Goal: Task Accomplishment & Management: Use online tool/utility

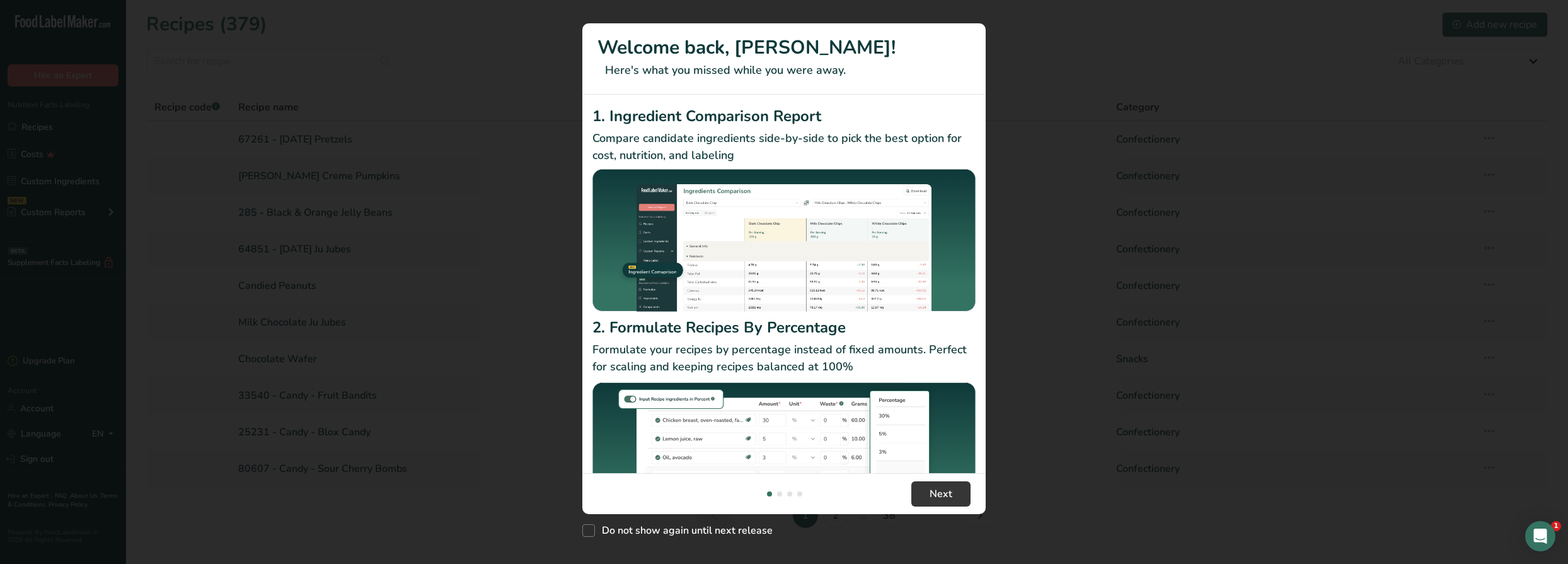
click at [76, 141] on div "New Features" at bounding box center [784, 282] width 1568 height 564
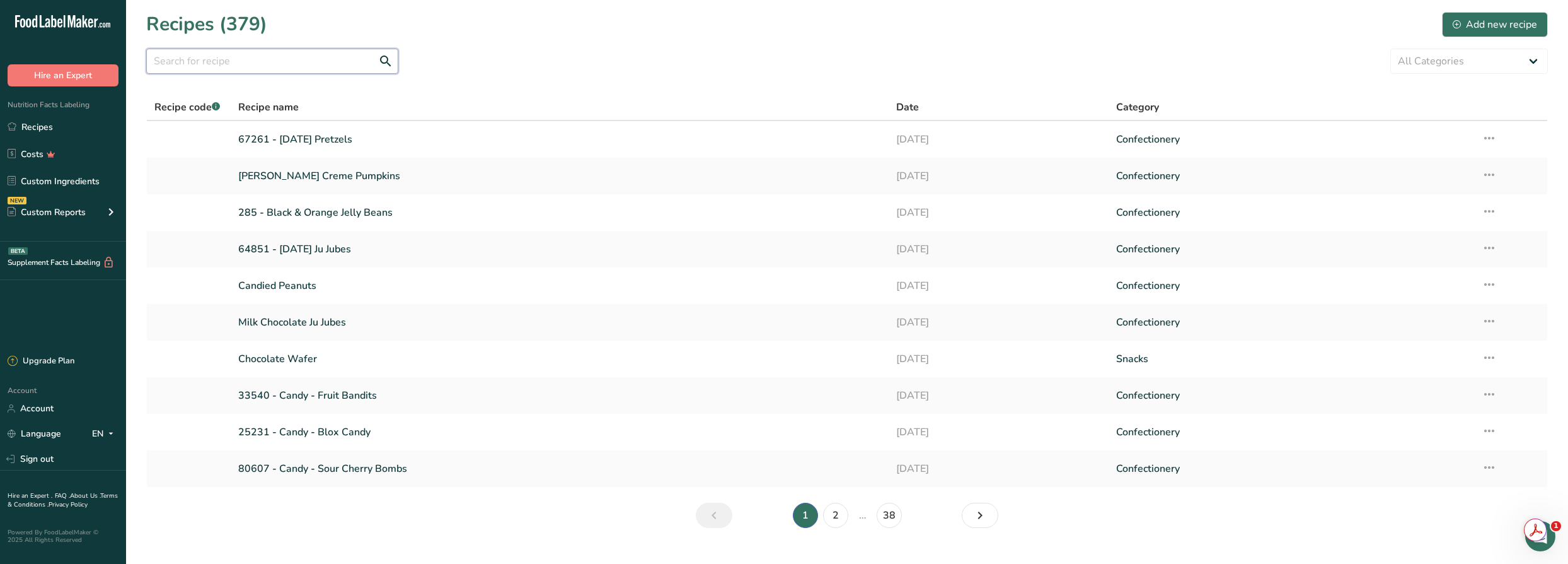
click at [258, 70] on input "text" at bounding box center [272, 61] width 252 height 25
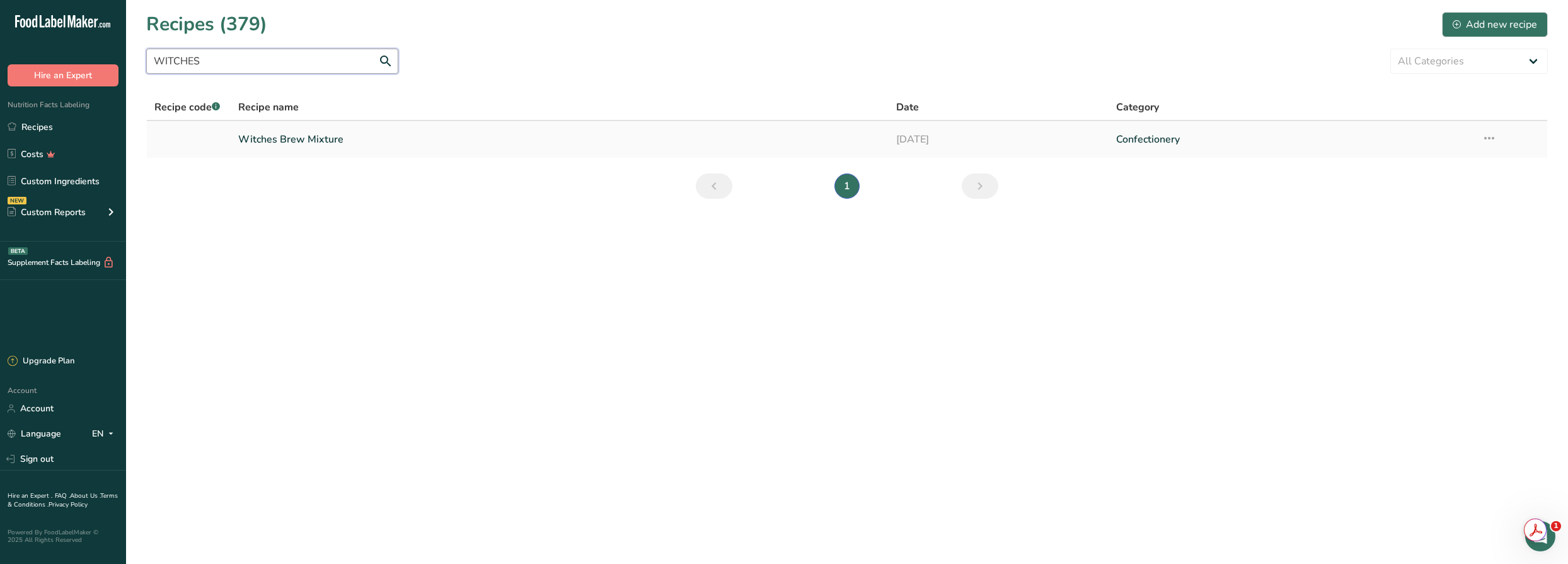
type input "WITCHES"
click at [361, 142] on link "Witches Brew Mixture" at bounding box center [560, 139] width 644 height 27
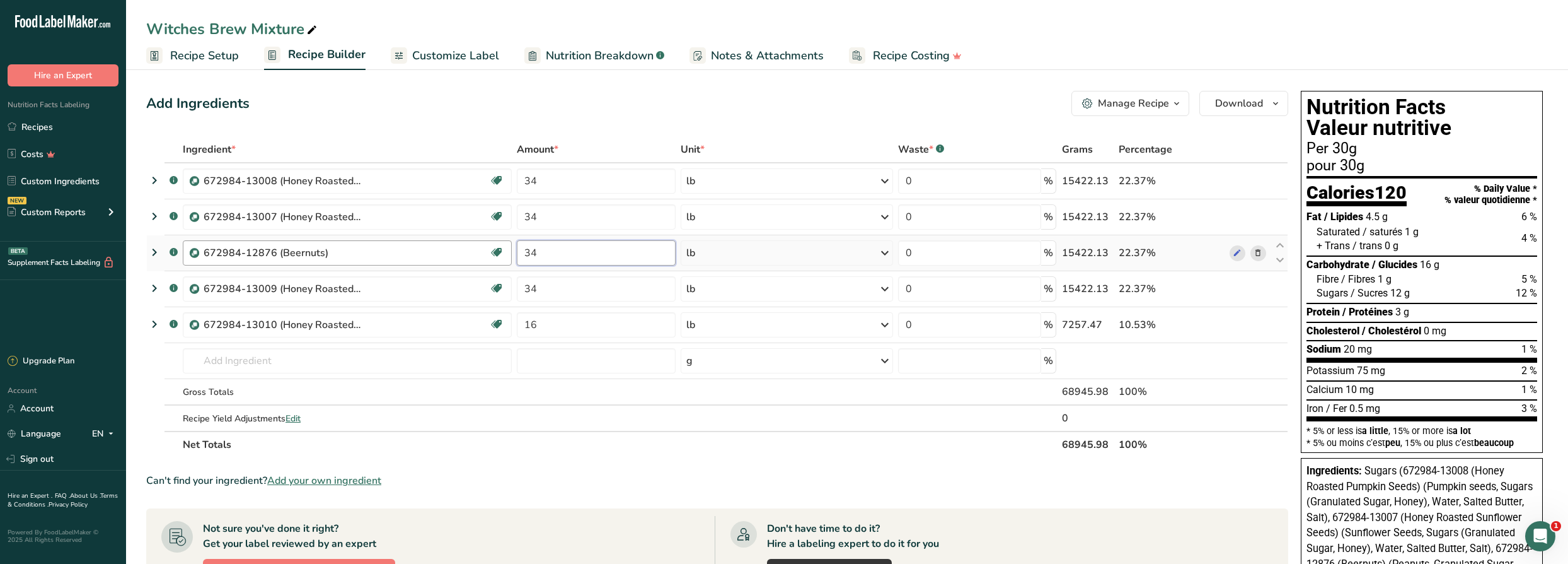
drag, startPoint x: 560, startPoint y: 260, endPoint x: 488, endPoint y: 253, distance: 72.3
click at [488, 253] on tr ".a-a{fill:#347362;}.b-a{fill:#fff;} 672984-12876 (Beernuts) Source of Antioxida…" at bounding box center [717, 253] width 1140 height 36
type input "6"
click at [552, 459] on section "Ingredient * Amount * Unit * Waste * .a-a{fill:#347362;}.b-a{fill:#fff;} Grams …" at bounding box center [717, 511] width 1142 height 749
drag, startPoint x: 568, startPoint y: 178, endPoint x: 482, endPoint y: 174, distance: 86.1
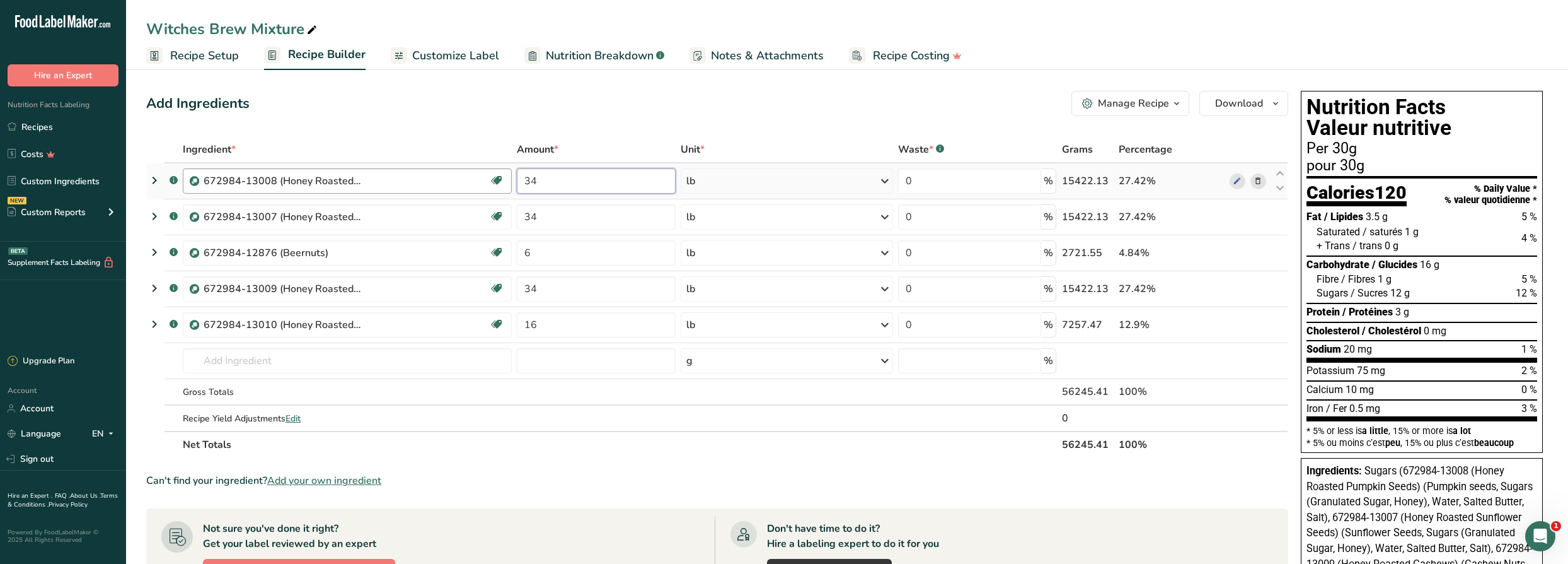
click at [482, 174] on tr ".a-a{fill:#347362;}.b-a{fill:#fff;} 672984-13008 (Honey Roasted Pumpkin Seeds) …" at bounding box center [717, 181] width 1140 height 36
type input "10"
click at [553, 432] on div "Ingredient * Amount * Unit * Waste * .a-a{fill:#347362;}.b-a{fill:#fff;} Grams …" at bounding box center [717, 297] width 1142 height 321
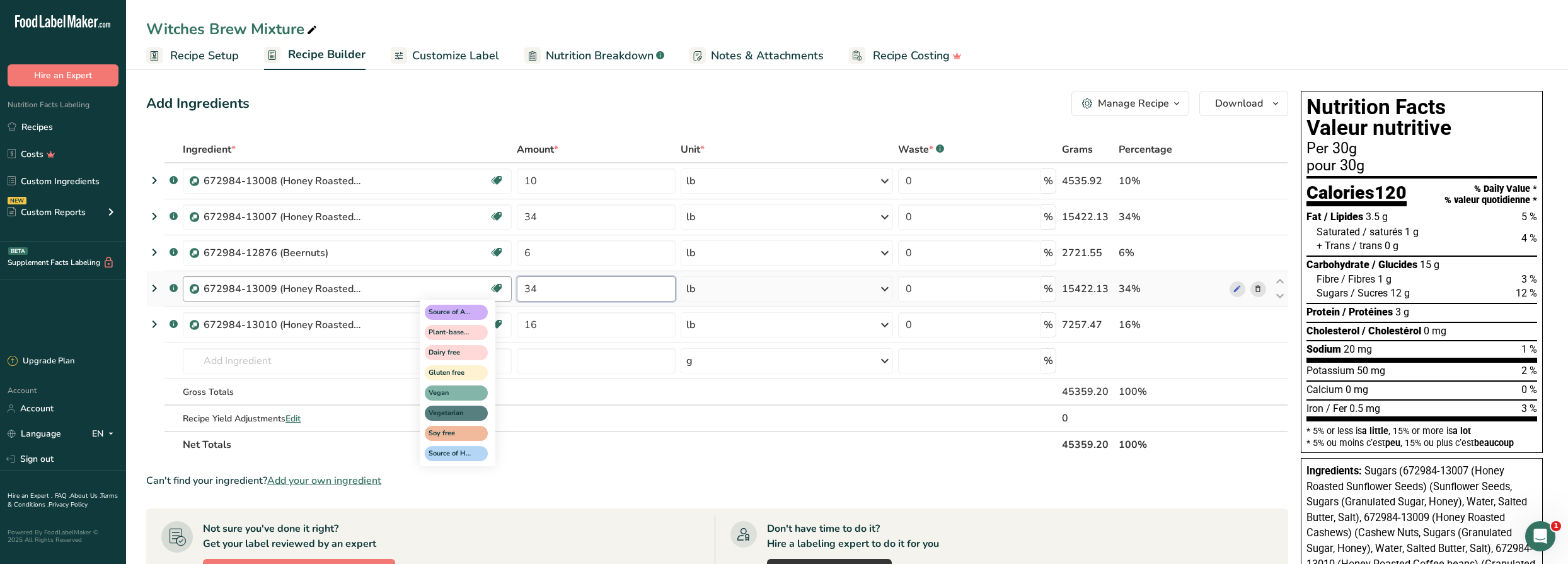
drag, startPoint x: 499, startPoint y: 283, endPoint x: 491, endPoint y: 282, distance: 8.1
click at [491, 282] on tr ".a-a{fill:#347362;}.b-a{fill:#fff;} 672984-13009 (Honey Roasted Cashews) Source…" at bounding box center [717, 289] width 1140 height 36
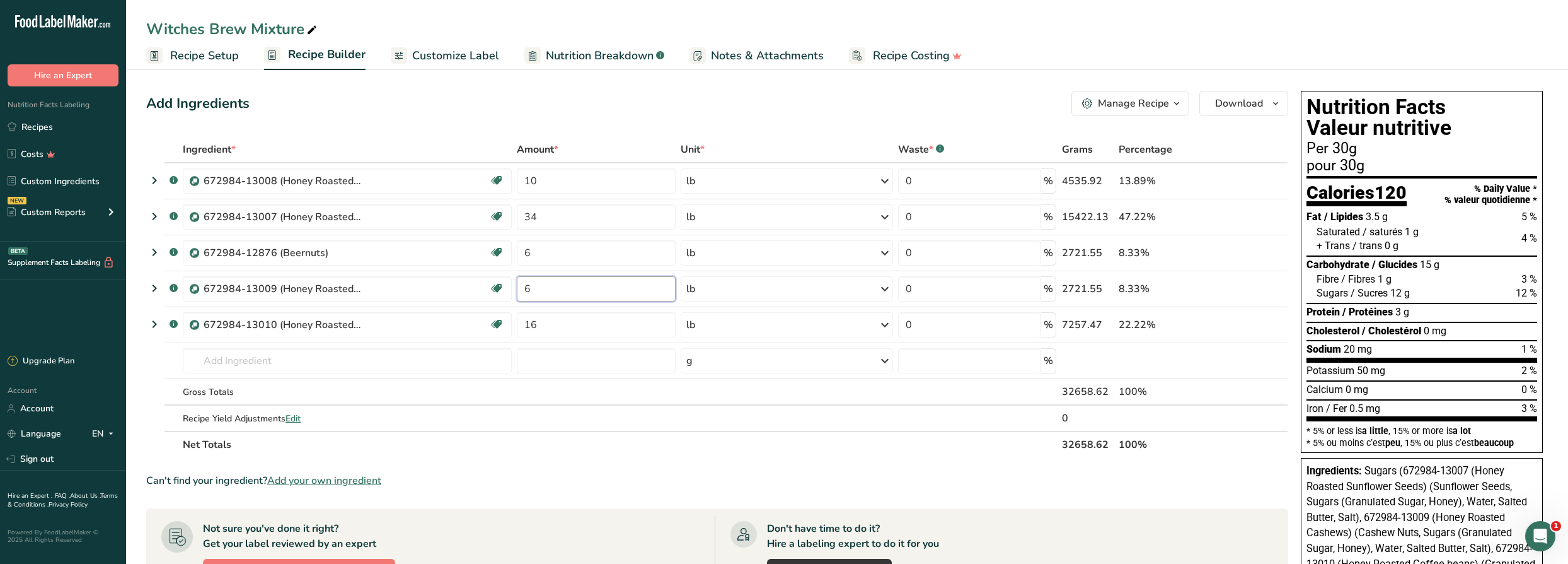
type input "6"
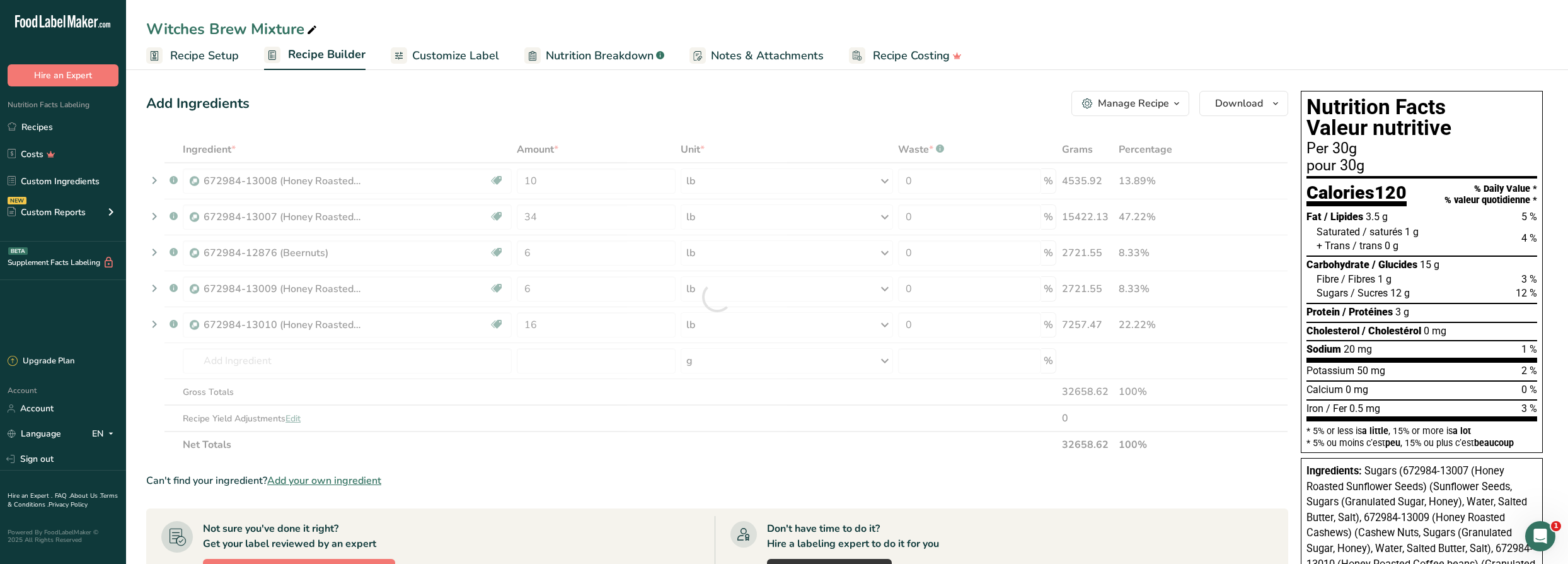
click at [630, 485] on section "Ingredient * Amount * Unit * Waste * .a-a{fill:#347362;}.b-a{fill:#fff;} Grams …" at bounding box center [717, 511] width 1142 height 749
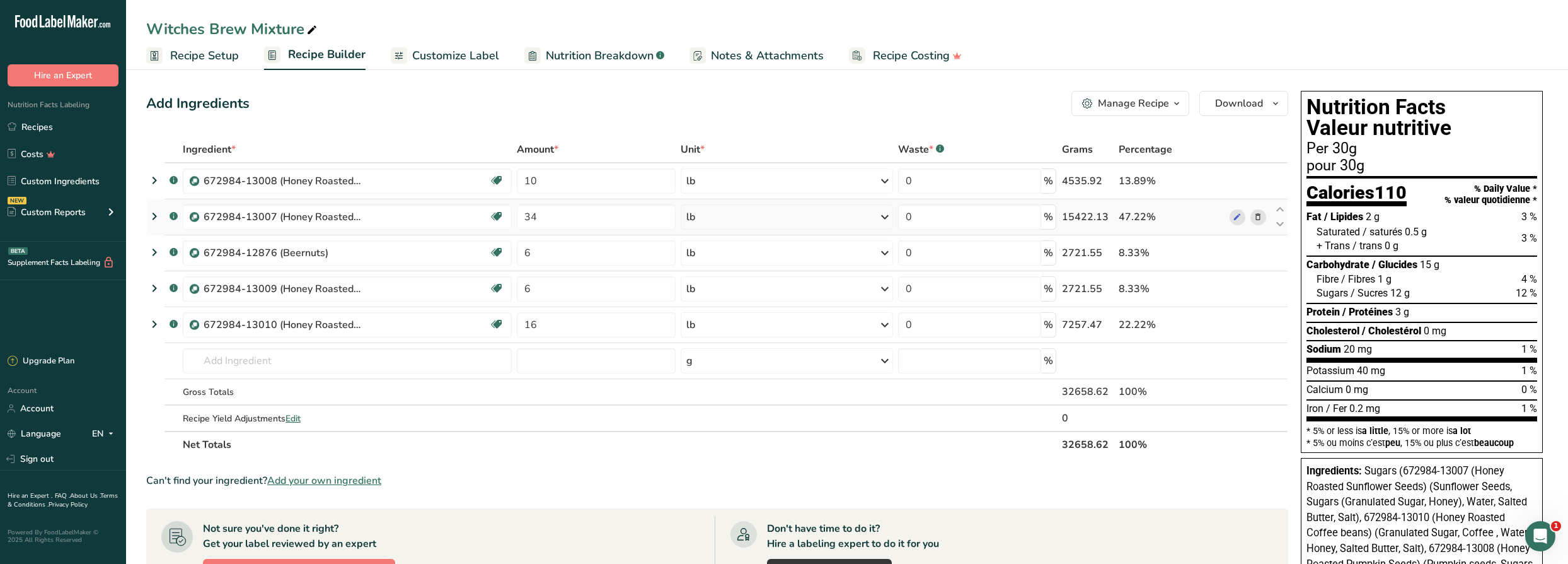
click at [1259, 217] on icon at bounding box center [1257, 217] width 9 height 13
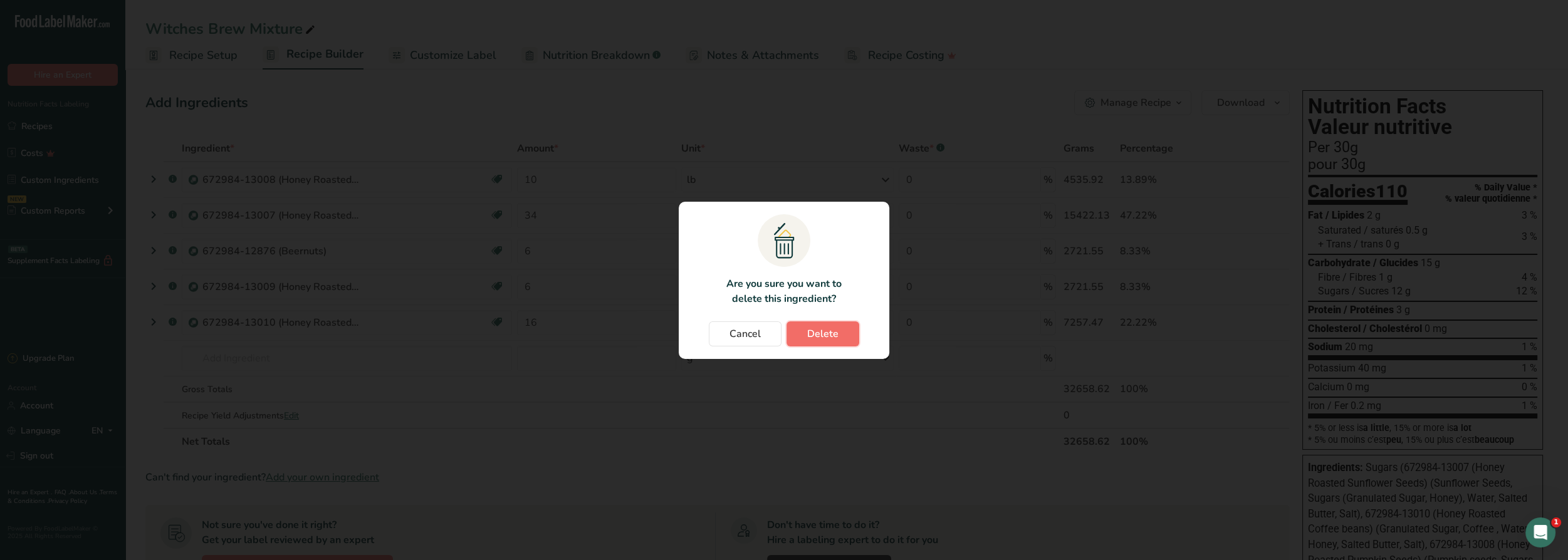
click at [831, 333] on span "Delete" at bounding box center [823, 334] width 31 height 15
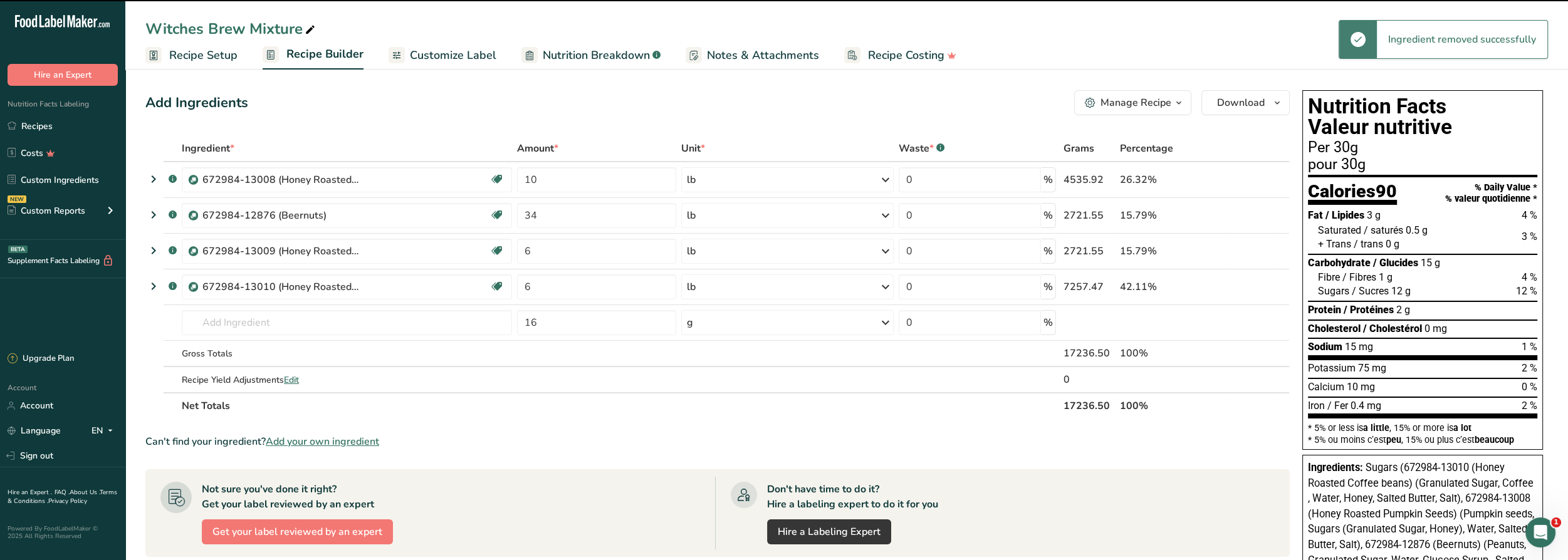
type input "6"
type input "16"
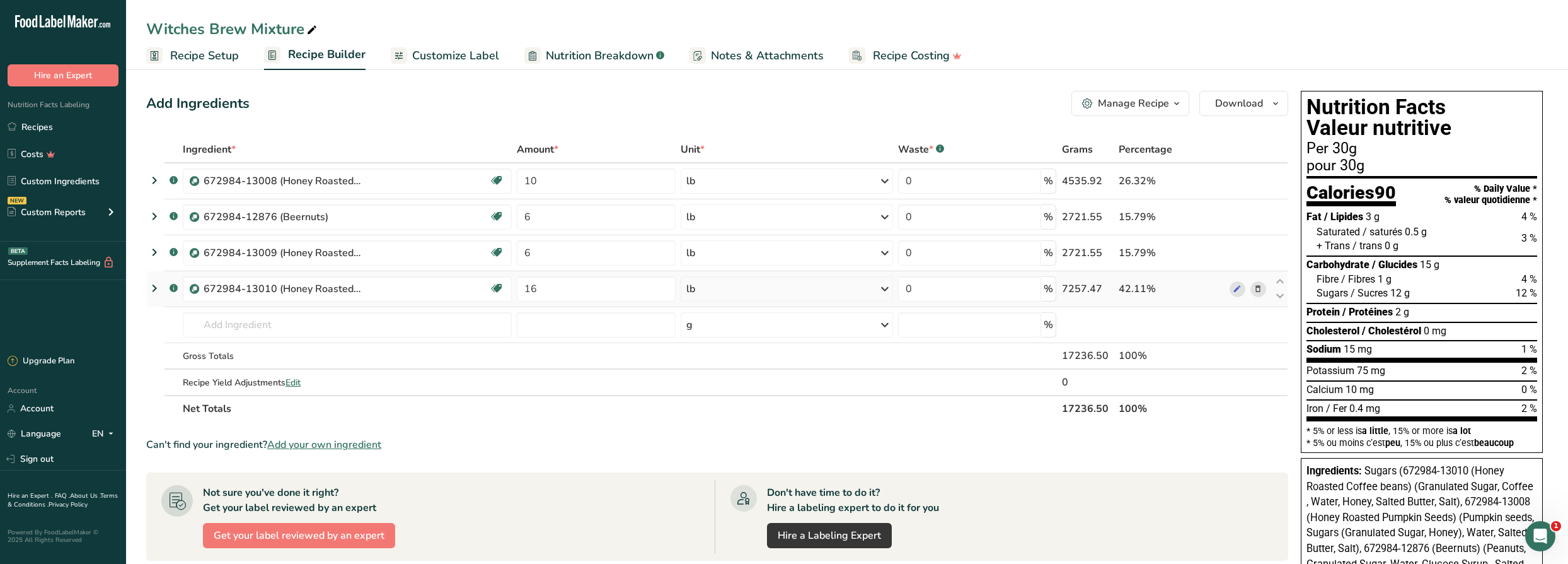
click at [1263, 291] on span at bounding box center [1258, 288] width 15 height 15
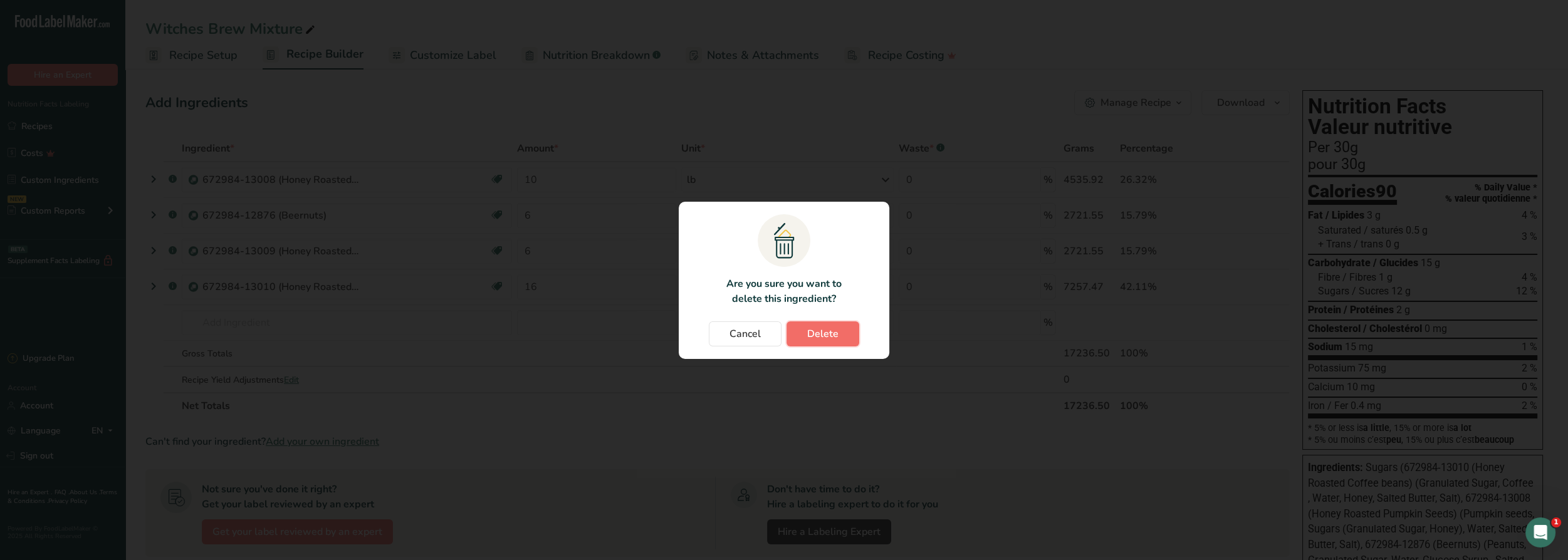
click at [815, 335] on span "Delete" at bounding box center [823, 334] width 31 height 15
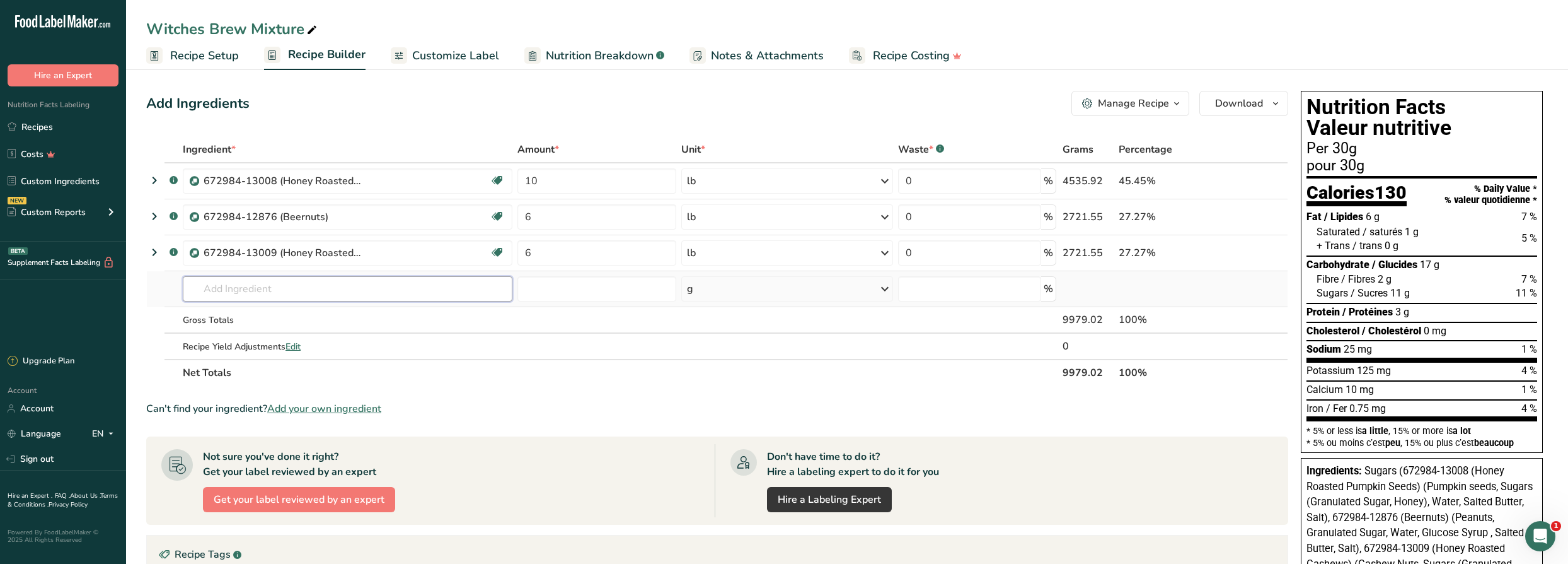
click at [349, 277] on input "text" at bounding box center [347, 288] width 329 height 25
type input "DARK CHOCOLATE COFFEE"
click at [381, 312] on p "19268 Candies, dark chocolate coated coffee beans" at bounding box center [303, 314] width 220 height 13
type input "Candies, dark chocolate coated coffee beans"
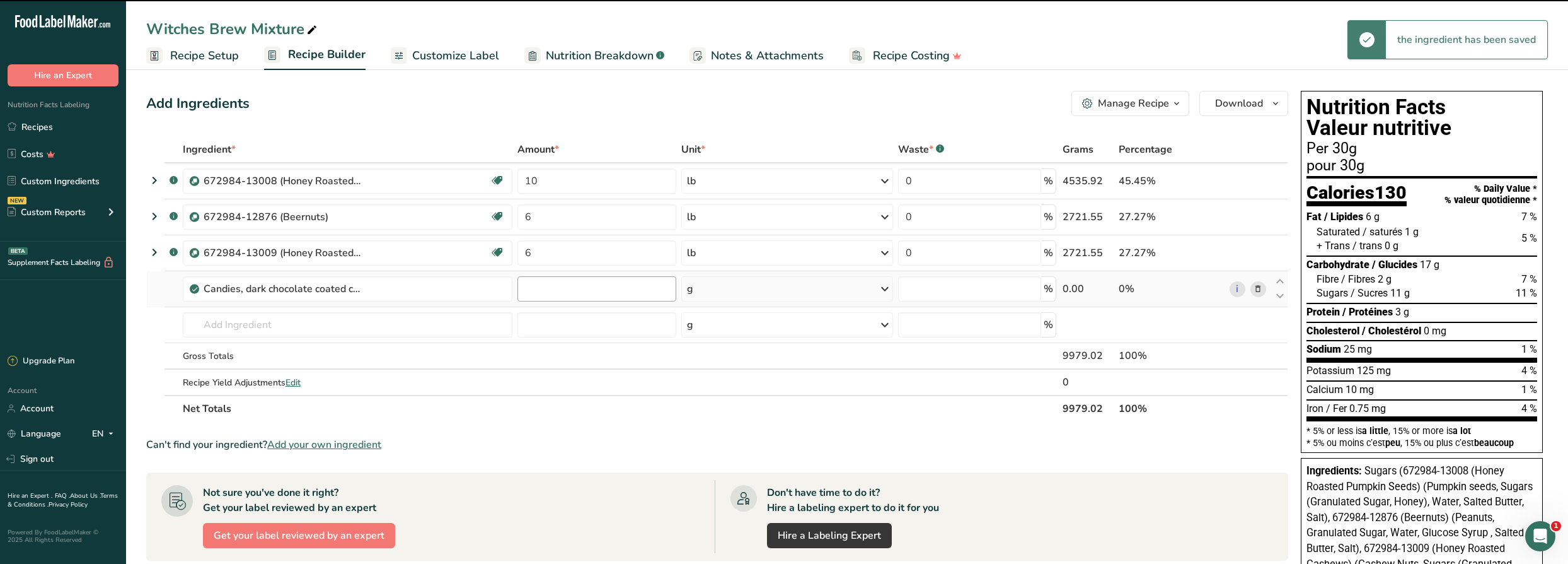
type input "0"
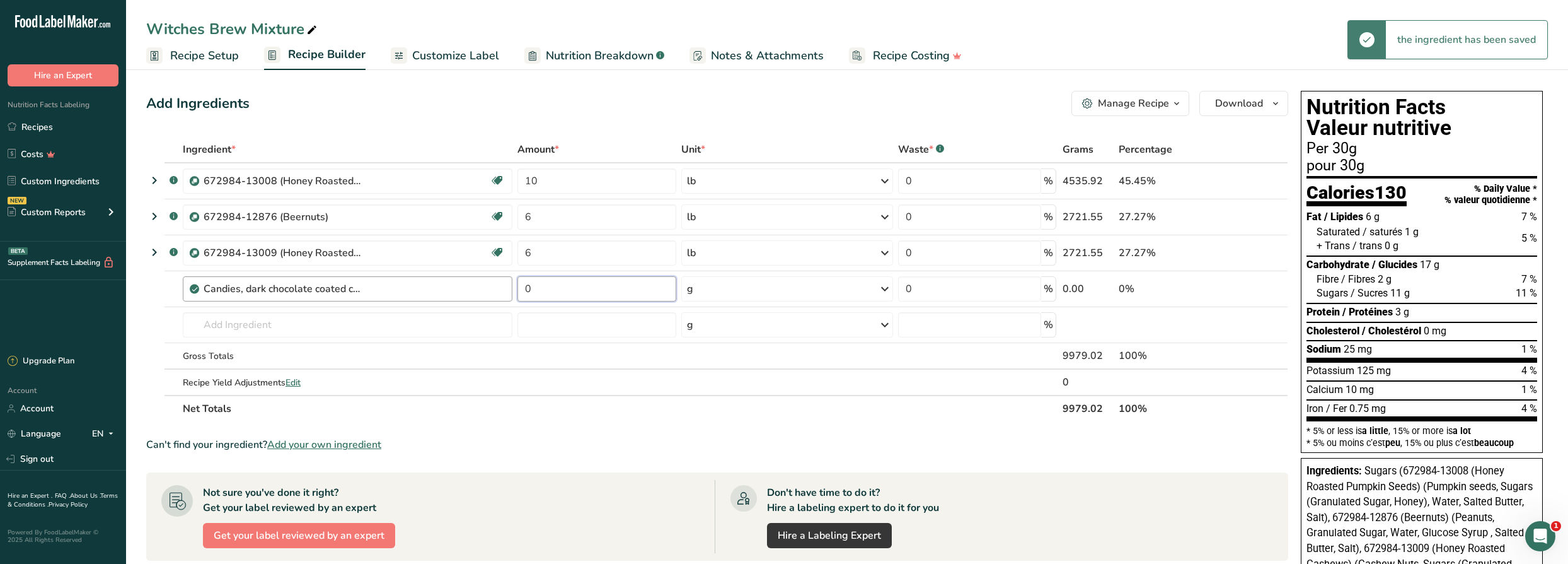
drag, startPoint x: 551, startPoint y: 286, endPoint x: 500, endPoint y: 284, distance: 51.0
click at [500, 284] on tr "Candies, dark chocolate coated coffee beans 0 g Portions 1 serving 28 pieces We…" at bounding box center [717, 289] width 1140 height 36
type input "6"
click at [707, 287] on div "Ingredient * Amount * Unit * Waste * .a-a{fill:#347362;}.b-a{fill:#fff;} Grams …" at bounding box center [717, 279] width 1142 height 286
click at [756, 292] on div "g" at bounding box center [787, 288] width 212 height 25
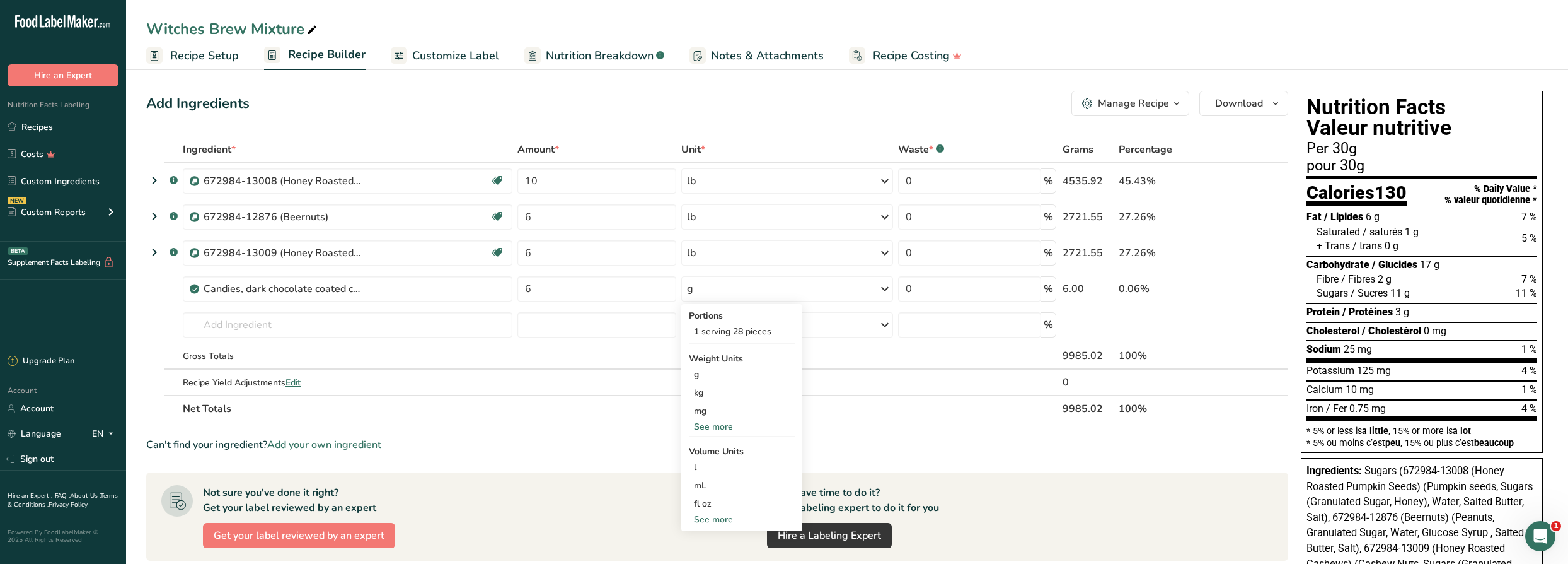
click at [719, 517] on div "See more" at bounding box center [741, 519] width 106 height 13
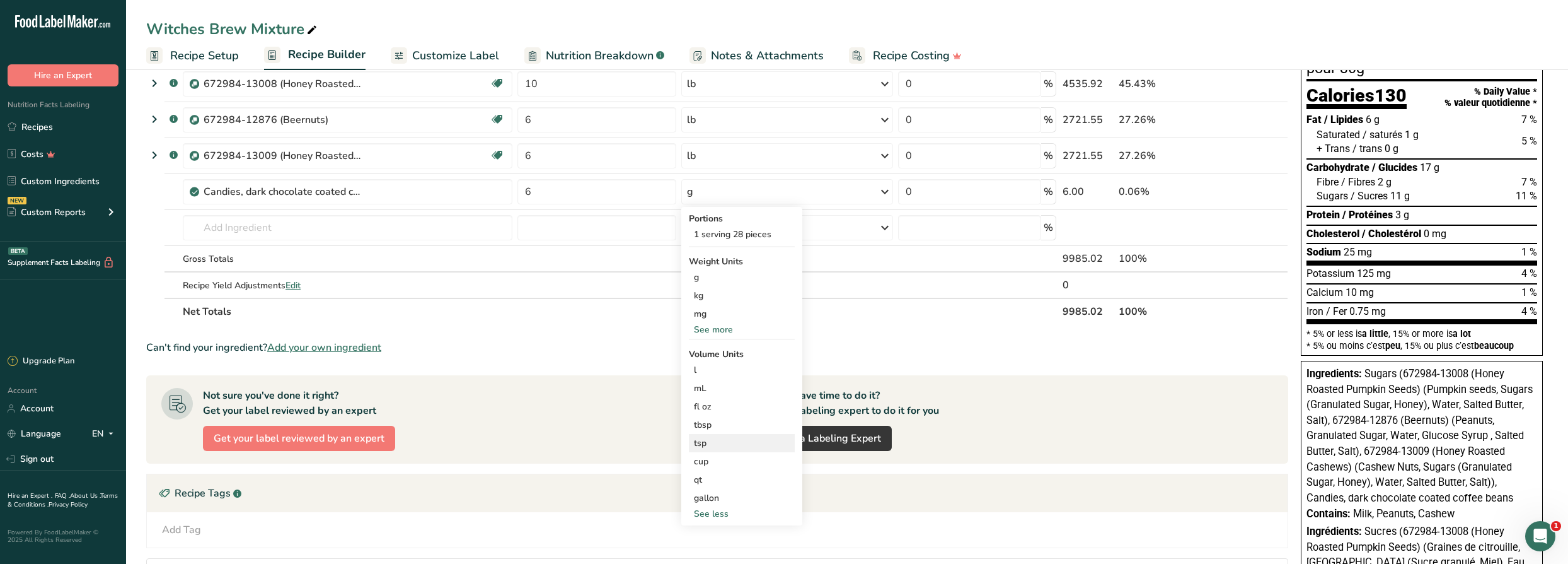
scroll to position [114, 0]
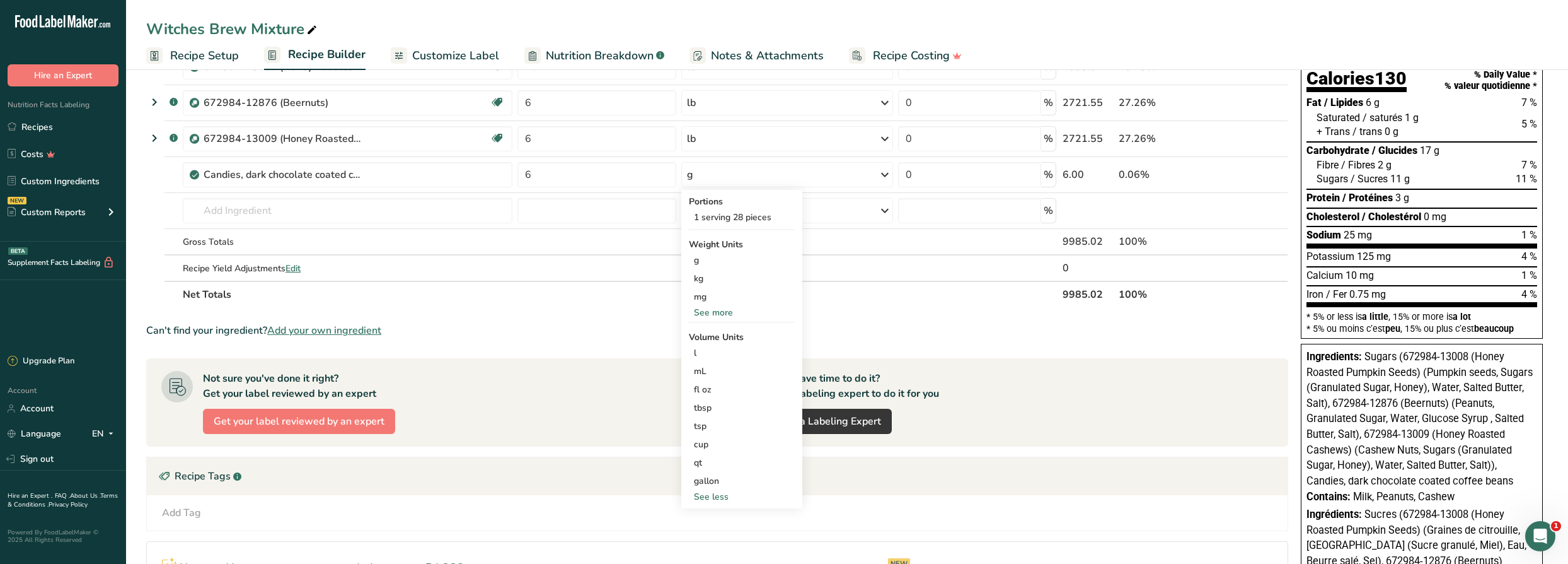
click at [714, 310] on div "See more" at bounding box center [741, 312] width 106 height 13
click at [702, 330] on div "lb" at bounding box center [741, 333] width 106 height 18
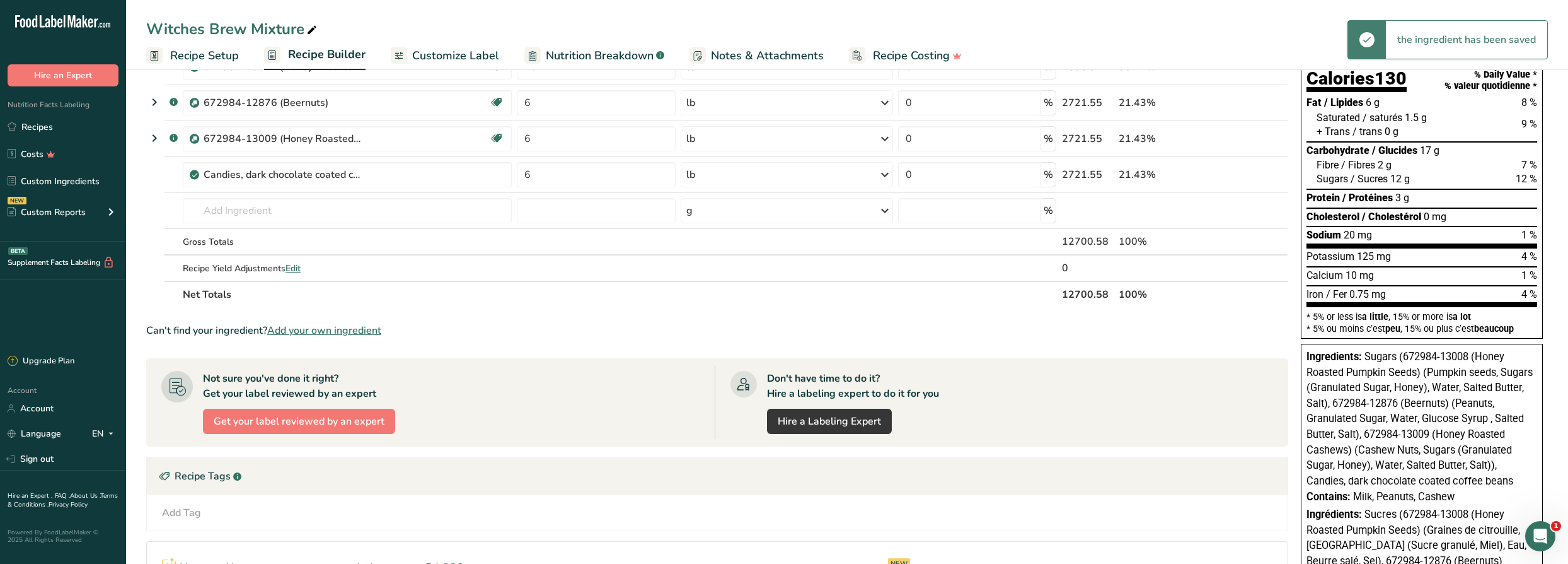
drag, startPoint x: 734, startPoint y: 329, endPoint x: 734, endPoint y: 321, distance: 8.0
click at [734, 323] on div "Can't find your ingredient? Add your own ingredient" at bounding box center [717, 330] width 1142 height 15
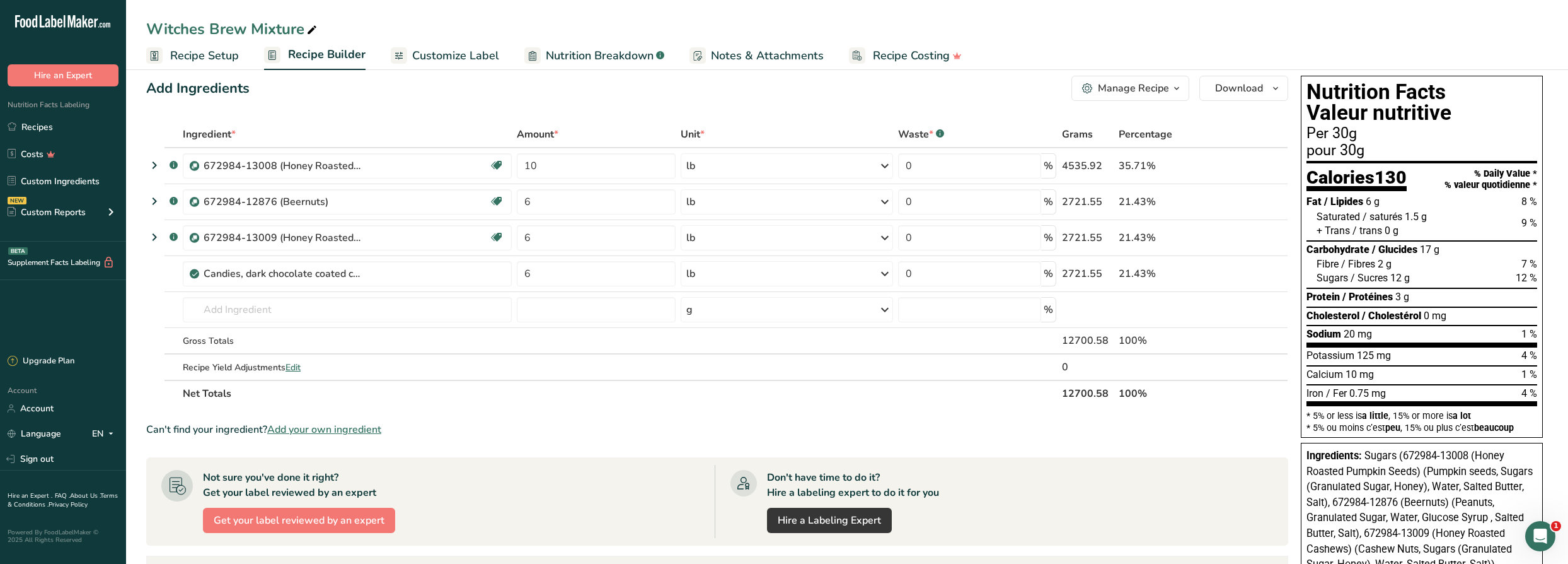
scroll to position [0, 0]
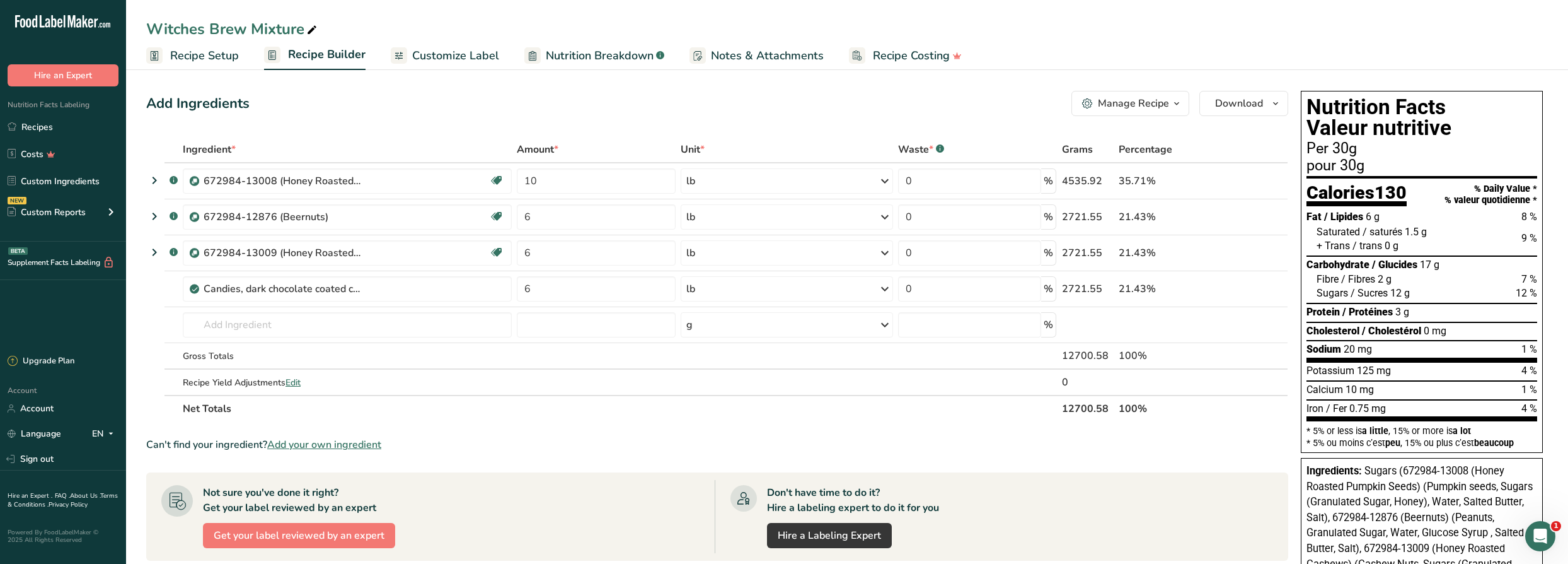
click at [225, 53] on span "Recipe Setup" at bounding box center [204, 55] width 69 height 17
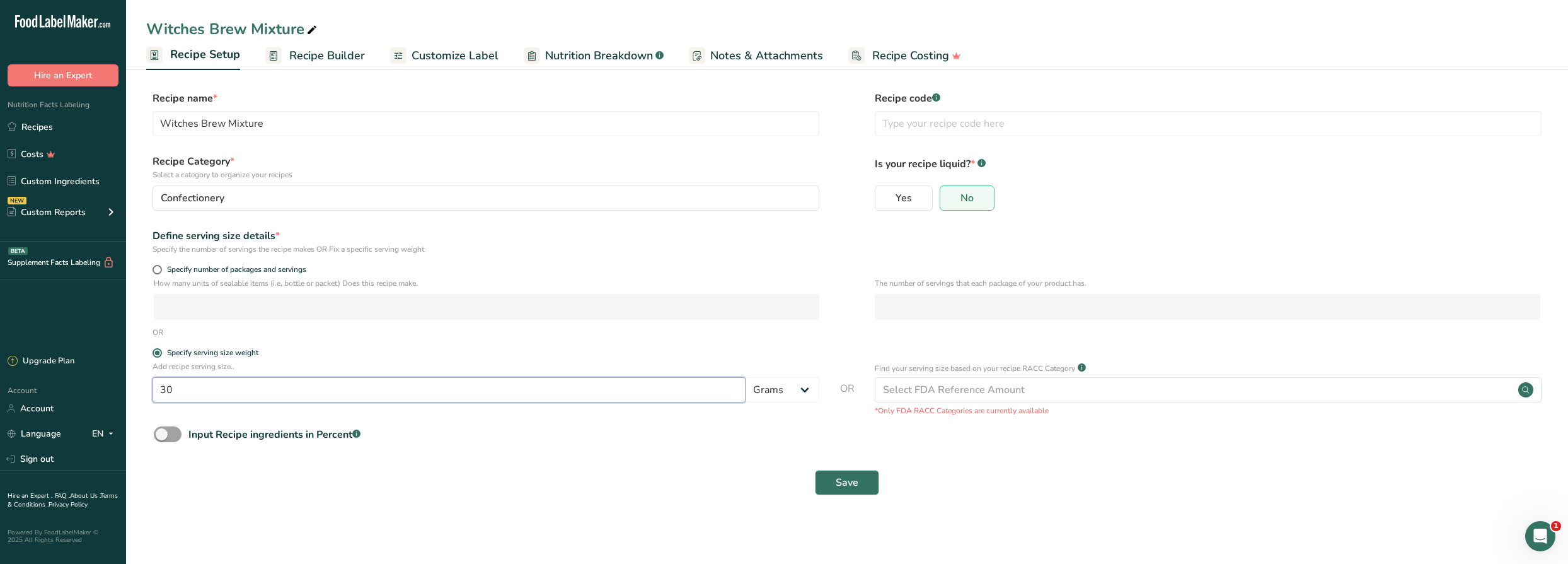
drag, startPoint x: 266, startPoint y: 384, endPoint x: 96, endPoint y: 381, distance: 170.0
click at [96, 381] on div ".a-20{fill:#fff;} Hire an Expert Nutrition Facts Labeling Recipes Costs Custom …" at bounding box center [784, 282] width 1568 height 564
type input "50"
click at [844, 485] on span "Save" at bounding box center [847, 482] width 23 height 15
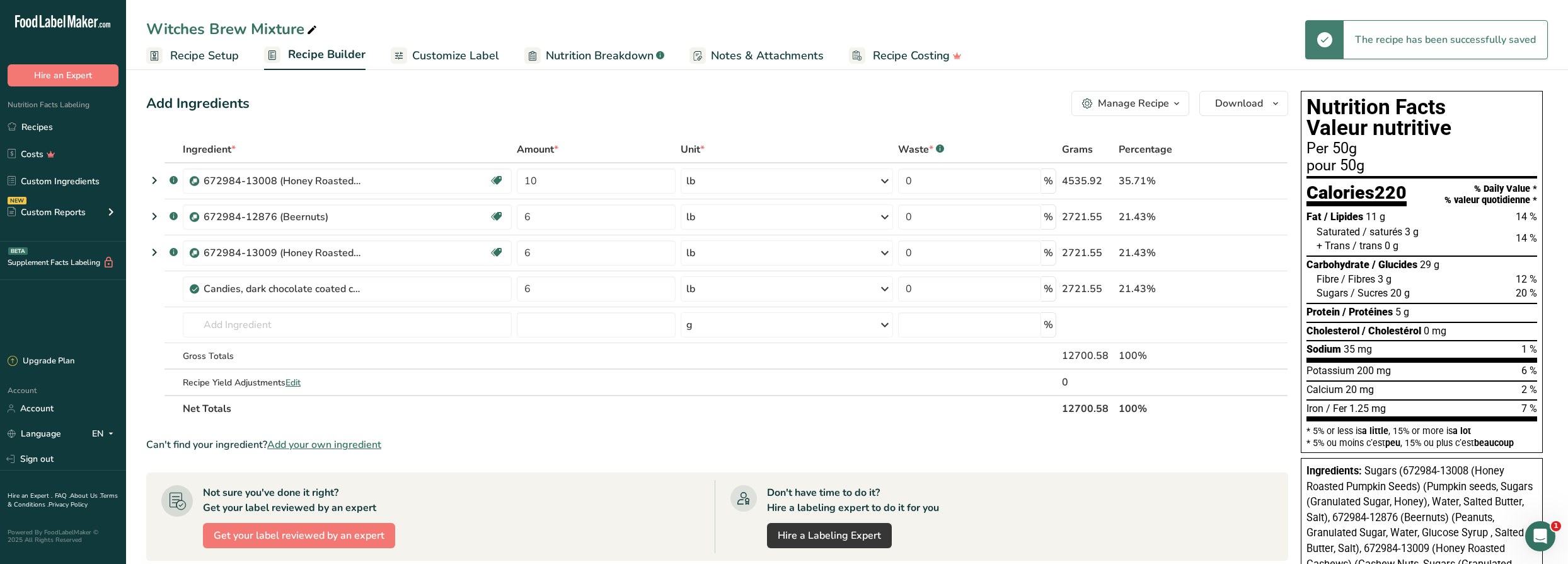
click at [465, 54] on span "Customize Label" at bounding box center [455, 55] width 87 height 17
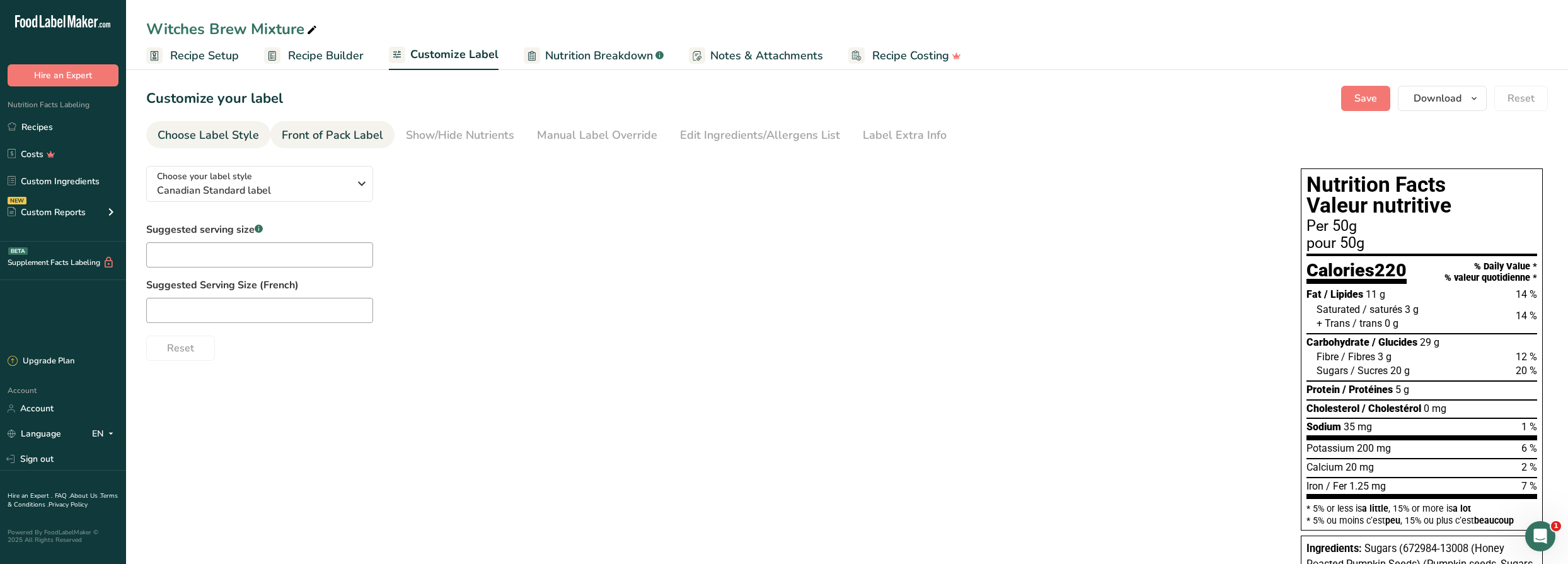
click at [366, 135] on div "Front of Pack Label" at bounding box center [332, 135] width 101 height 17
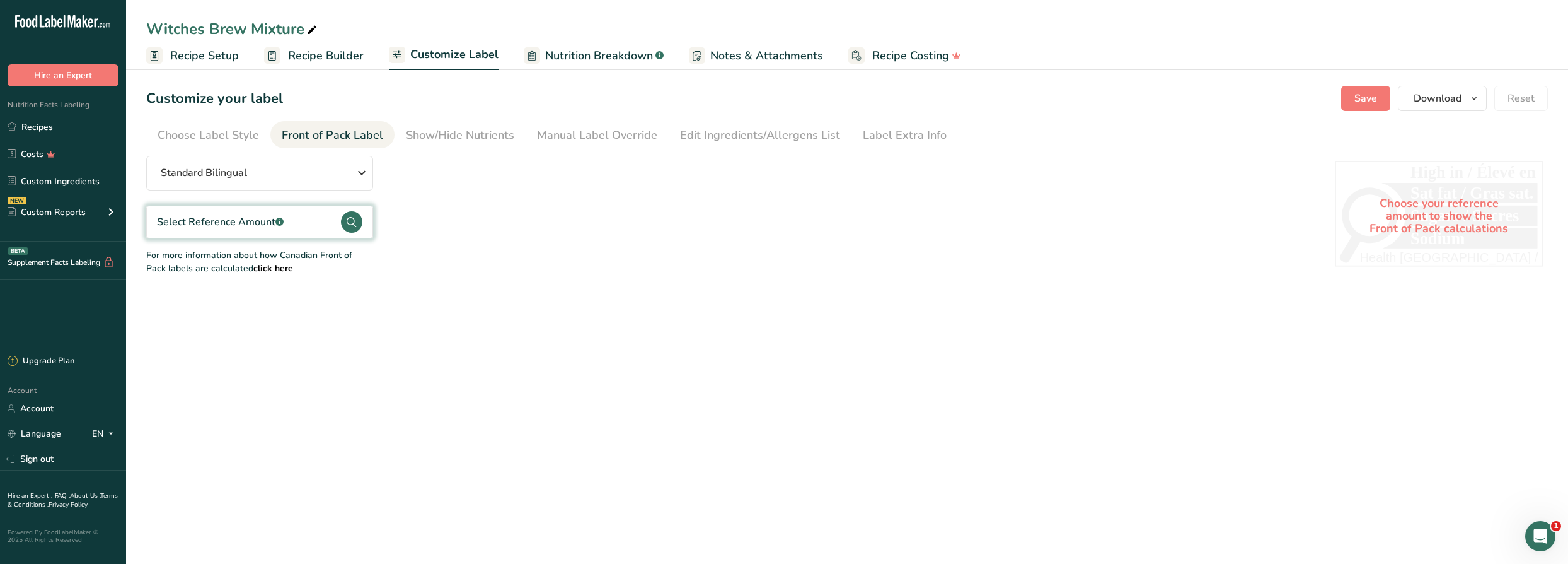
click at [303, 217] on div "Select Reference Amount .a-a{fill:#347362;}.b-a{fill:#fff;}" at bounding box center [260, 222] width 227 height 33
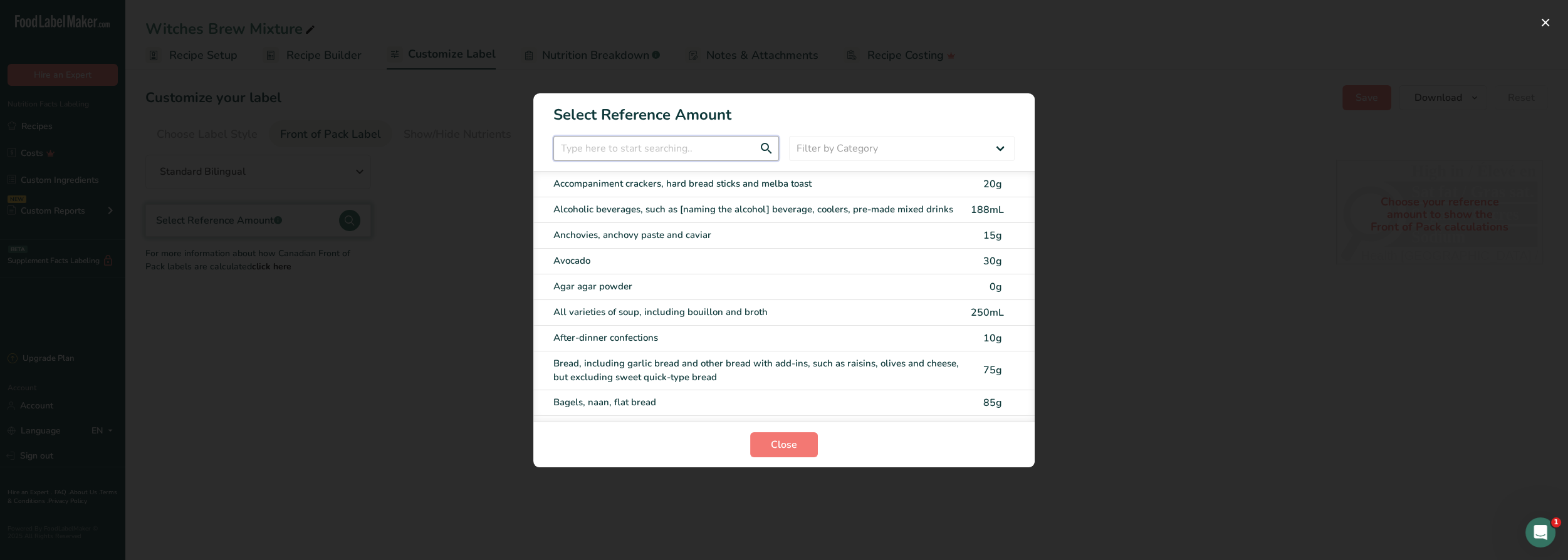
click at [655, 148] on input "FOP Category Selection Modal" at bounding box center [666, 148] width 226 height 25
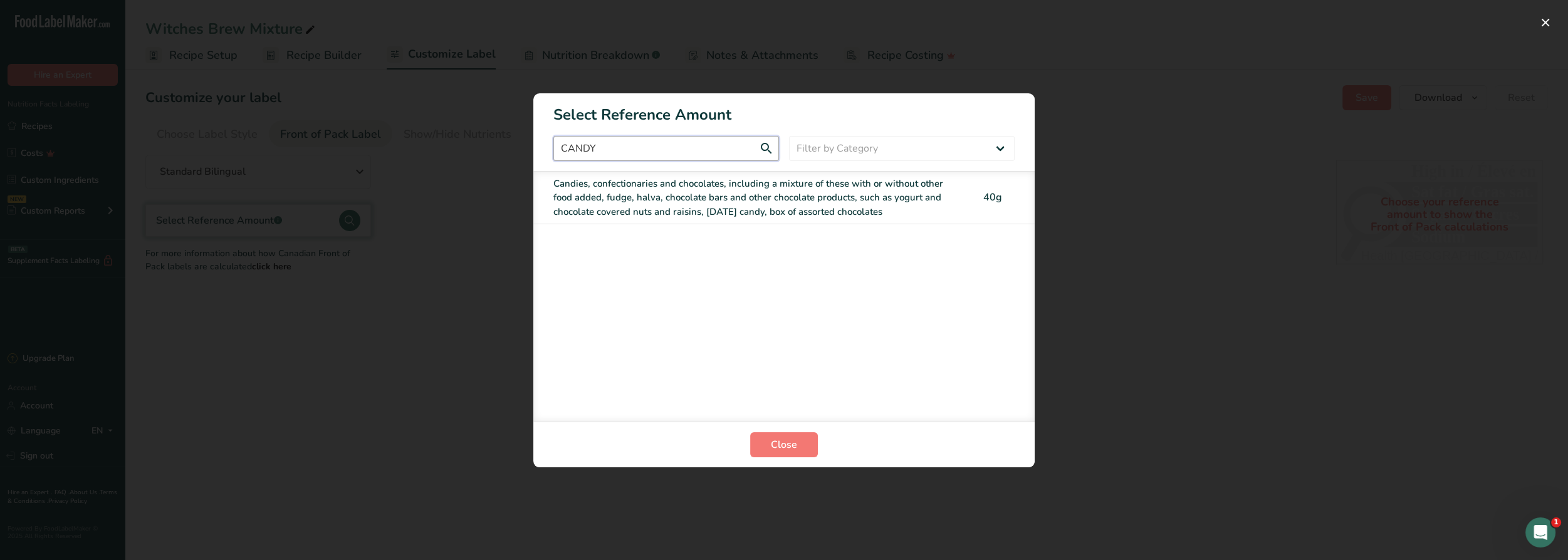
type input "CANDY"
click at [783, 200] on div "Candies, confectionaries and chocolates, including a mixture of these with or w…" at bounding box center [758, 198] width 409 height 43
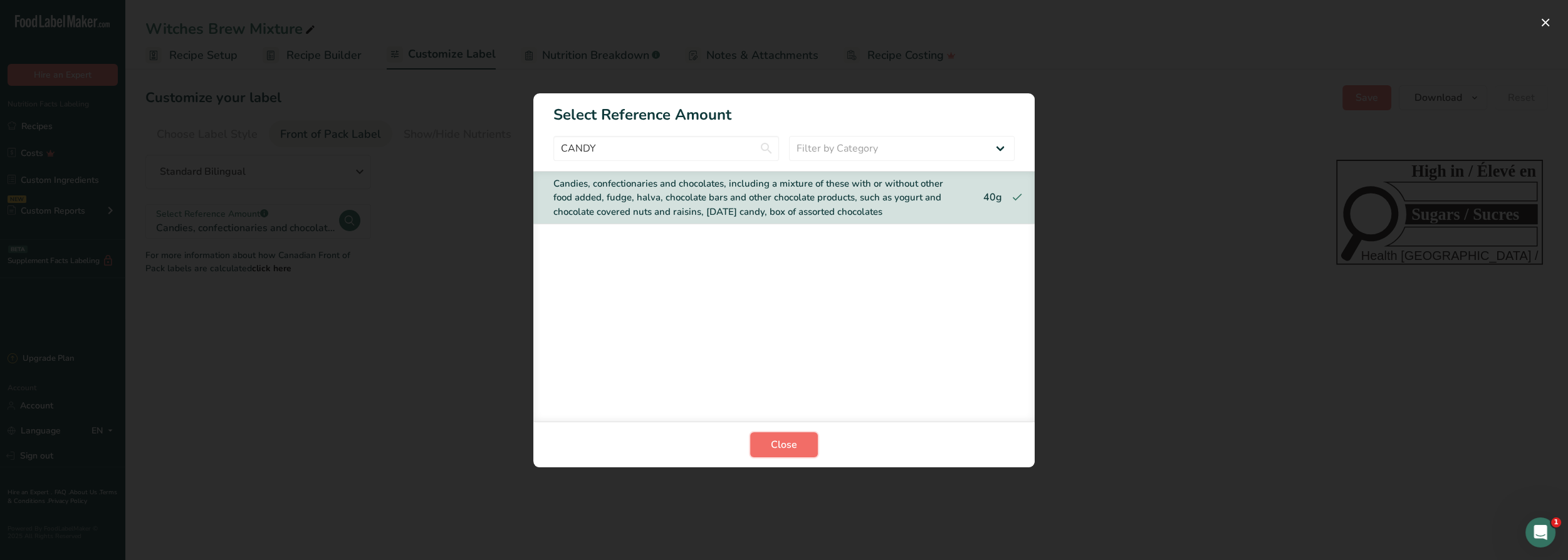
click at [797, 447] on button "Close" at bounding box center [784, 444] width 68 height 25
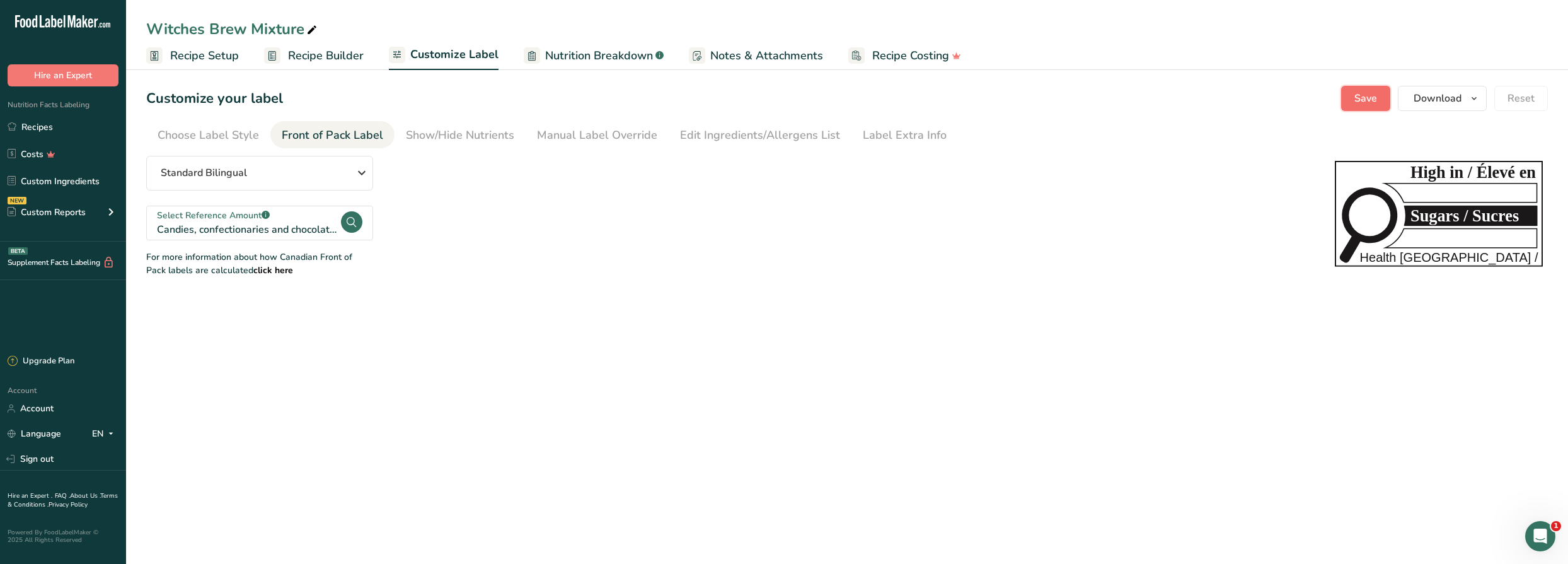
click at [1371, 103] on span "Save" at bounding box center [1365, 98] width 23 height 15
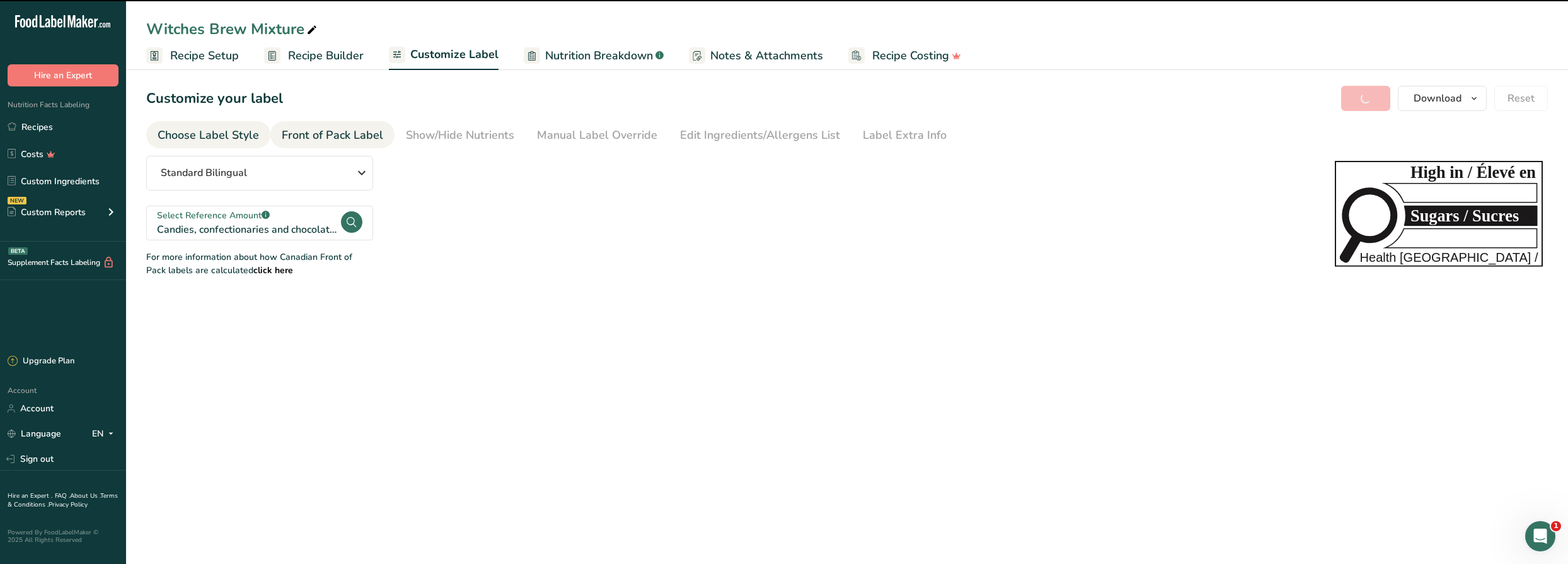
click at [236, 135] on div "Choose Label Style" at bounding box center [208, 135] width 101 height 17
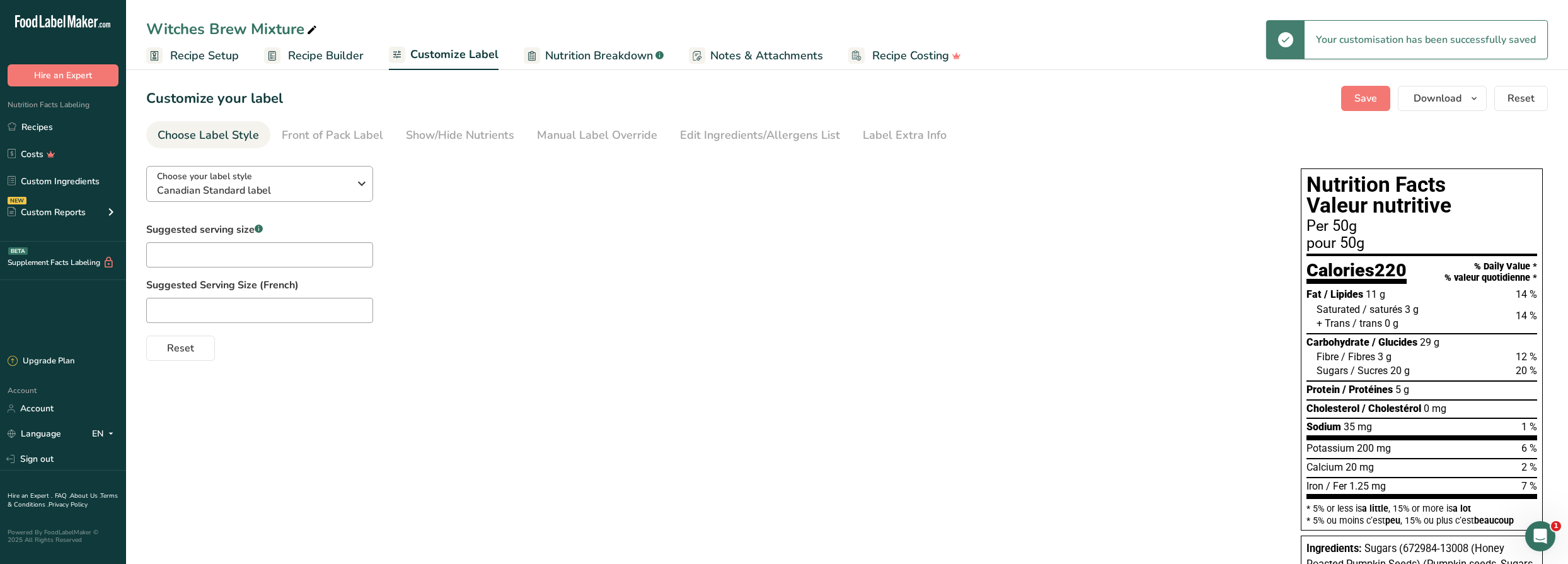
drag, startPoint x: 206, startPoint y: 56, endPoint x: 359, endPoint y: 176, distance: 194.4
click at [207, 56] on span "Recipe Setup" at bounding box center [204, 55] width 69 height 17
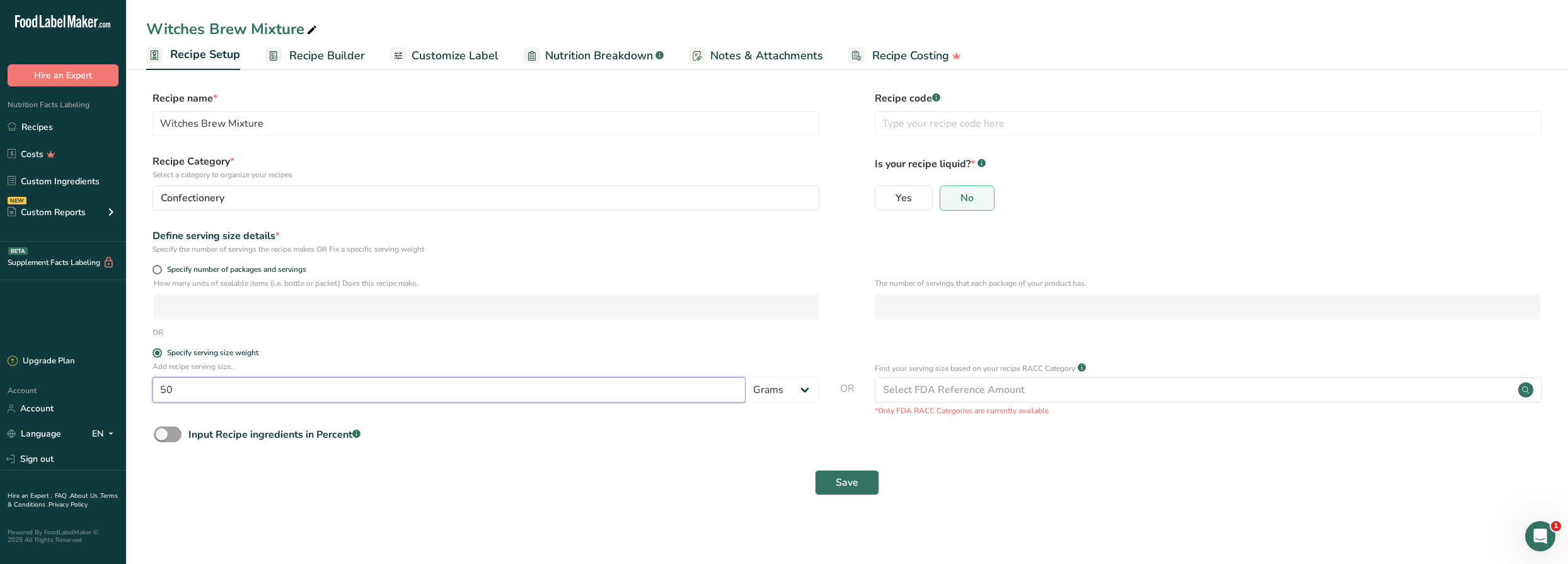
drag, startPoint x: 152, startPoint y: 388, endPoint x: 113, endPoint y: 388, distance: 39.0
click at [113, 388] on div ".a-20{fill:#fff;} Hire an Expert Nutrition Facts Labeling Recipes Costs Custom …" at bounding box center [784, 282] width 1568 height 564
type input "40"
click at [864, 485] on button "Save" at bounding box center [847, 482] width 64 height 25
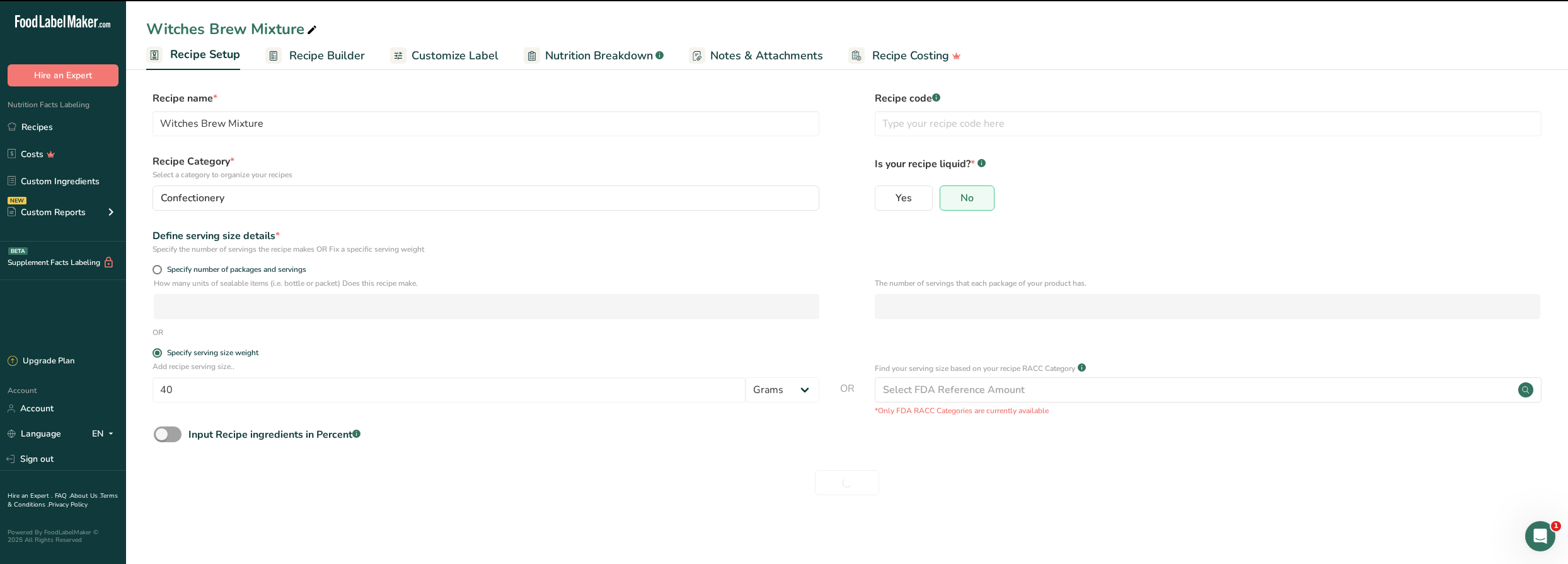
click at [333, 58] on span "Recipe Builder" at bounding box center [327, 55] width 76 height 17
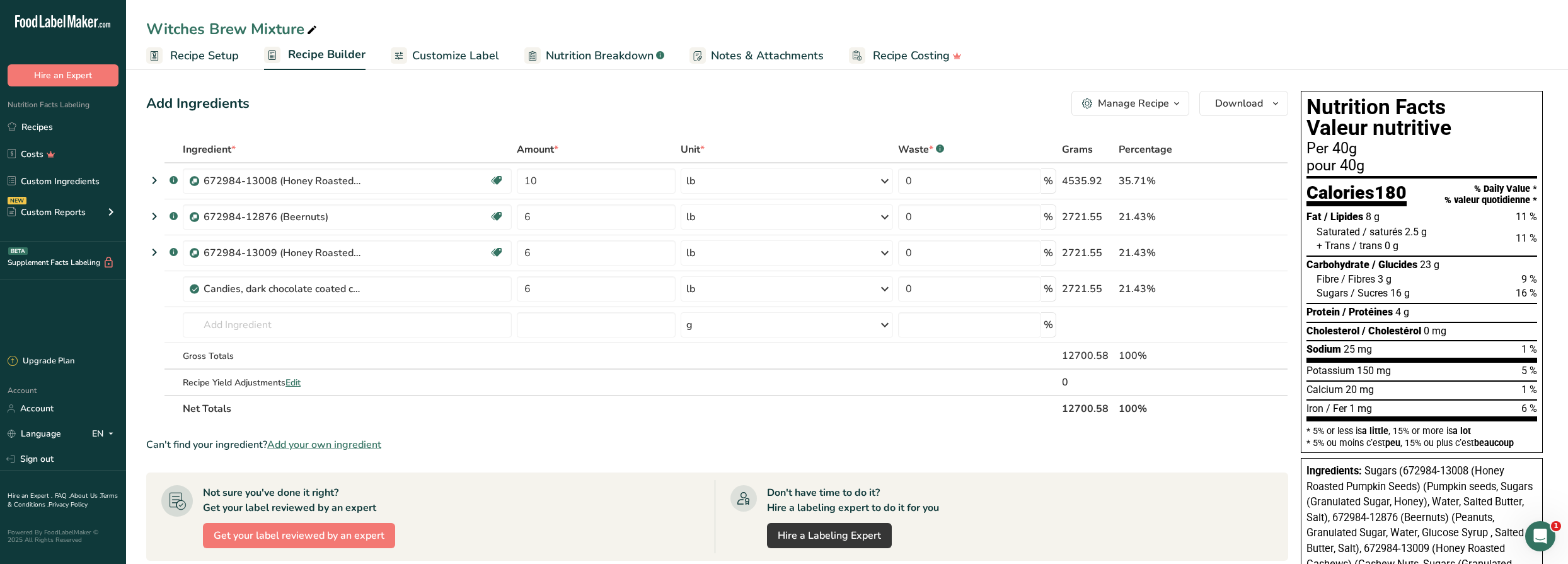
click at [475, 59] on span "Customize Label" at bounding box center [455, 55] width 87 height 17
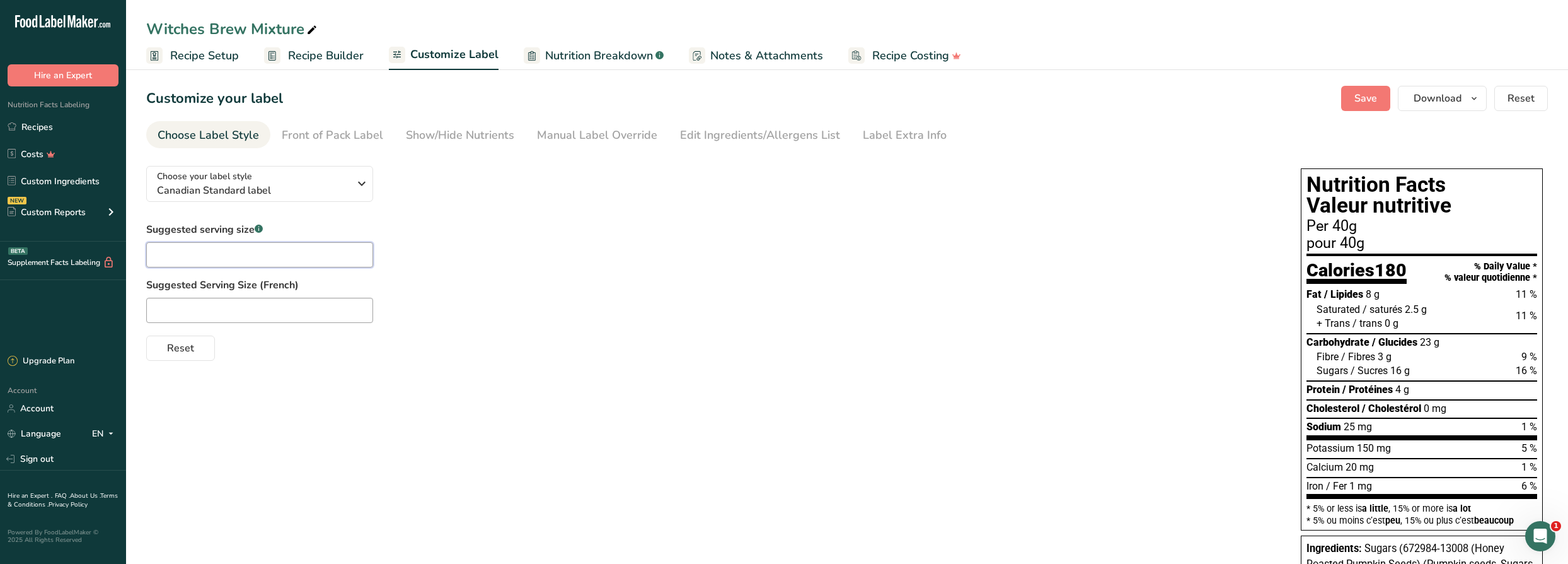
drag, startPoint x: 302, startPoint y: 245, endPoint x: 307, endPoint y: 234, distance: 12.1
click at [303, 245] on input "text" at bounding box center [260, 254] width 227 height 25
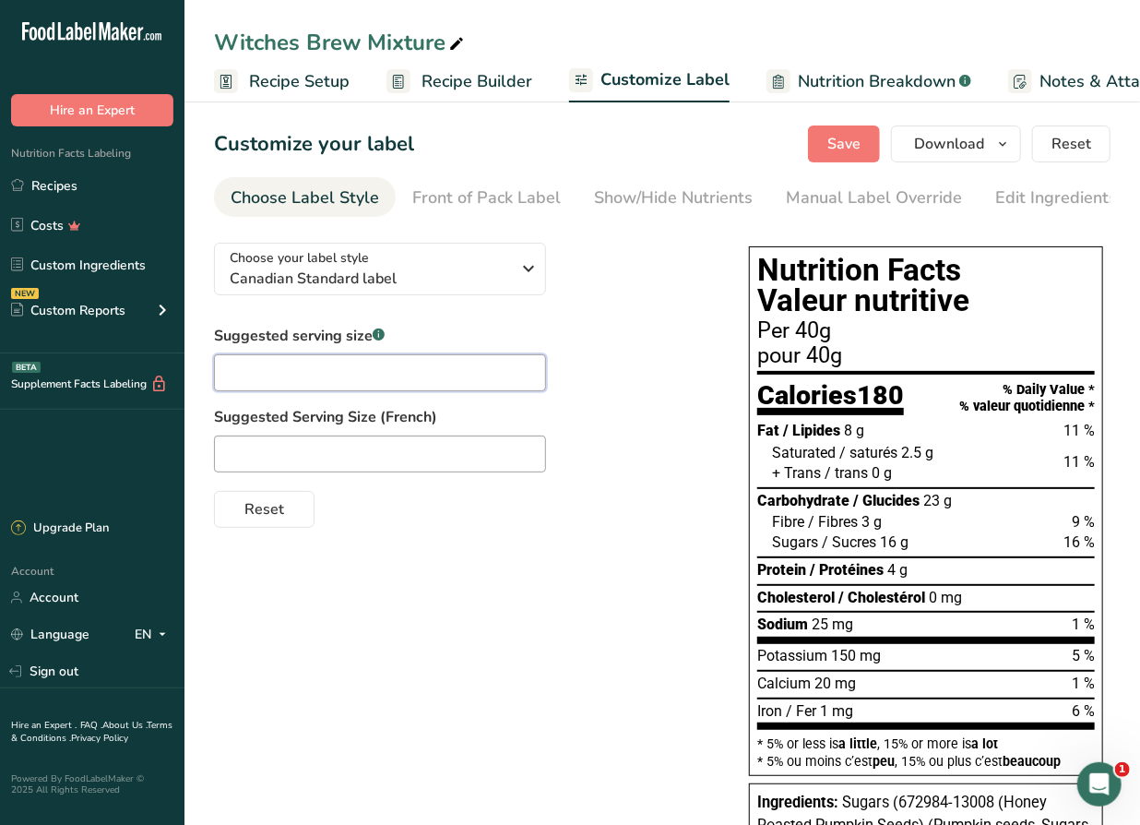
drag, startPoint x: 362, startPoint y: 368, endPoint x: 372, endPoint y: 368, distance: 10.1
click at [366, 368] on input "text" at bounding box center [380, 372] width 332 height 37
type input "1/3 Cup"
type input "1/3 Tasse"
drag, startPoint x: 641, startPoint y: 393, endPoint x: 620, endPoint y: 387, distance: 21.9
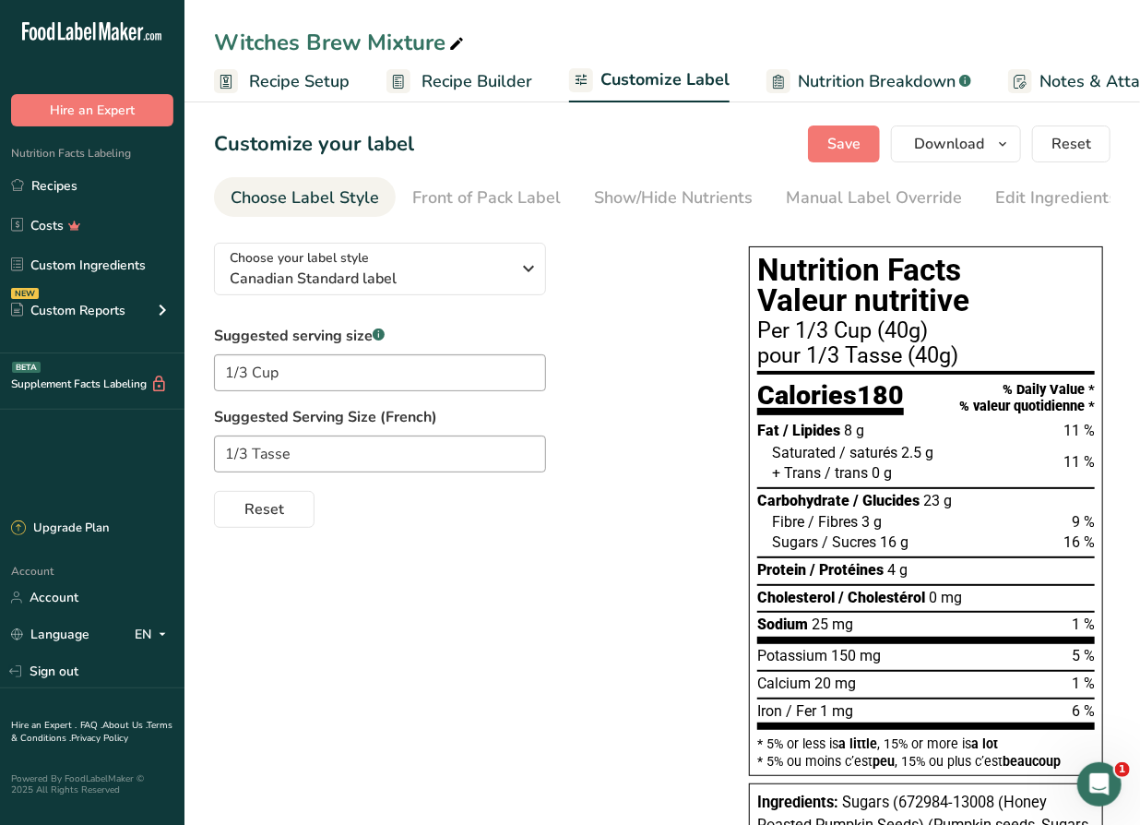
click at [639, 393] on div "Suggested serving size .a-a{fill:#347362;}.b-a{fill:#fff;} 1/3 Cup Suggested Se…" at bounding box center [463, 426] width 498 height 203
click at [856, 147] on span "Save" at bounding box center [843, 144] width 33 height 22
click at [437, 616] on div "Choose your label style Canadian Standard label USA (FDA) Standard FDA label Ta…" at bounding box center [662, 763] width 896 height 1071
click at [854, 142] on span "Save" at bounding box center [843, 144] width 33 height 22
click at [604, 624] on div "Choose your label style Canadian Standard label USA (FDA) Standard FDA label Ta…" at bounding box center [662, 763] width 896 height 1071
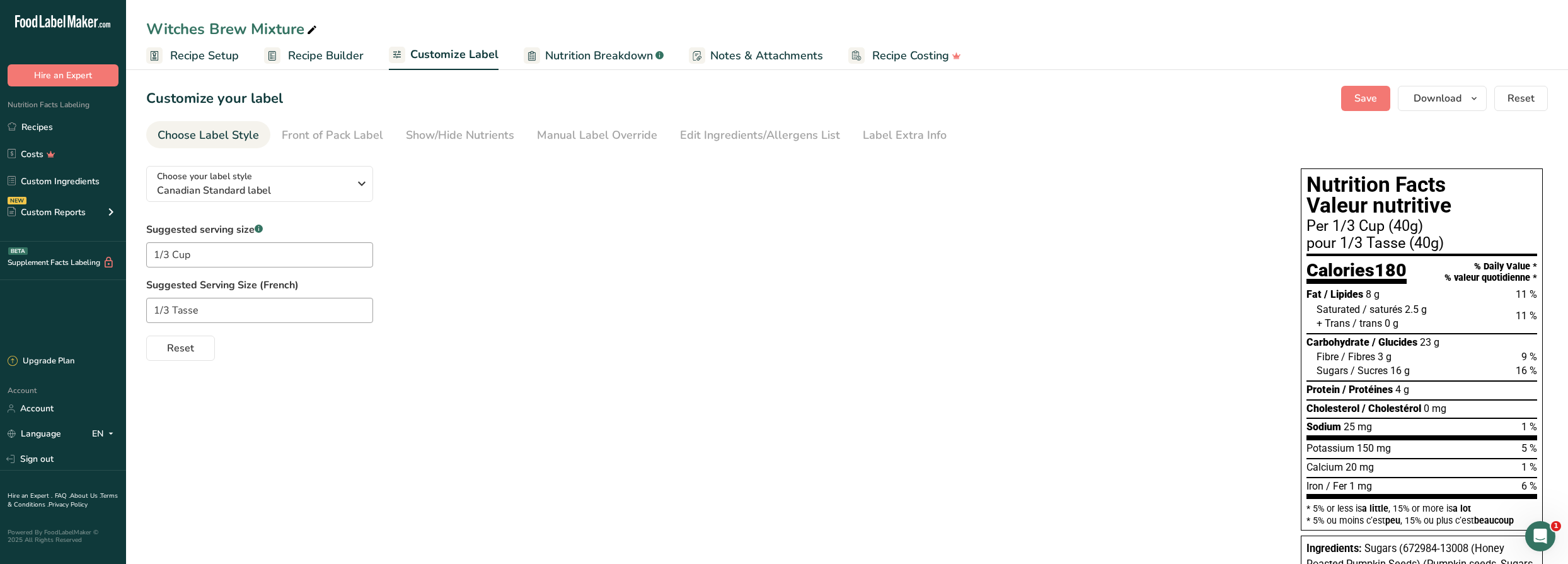
click at [317, 51] on span "Recipe Builder" at bounding box center [325, 55] width 76 height 17
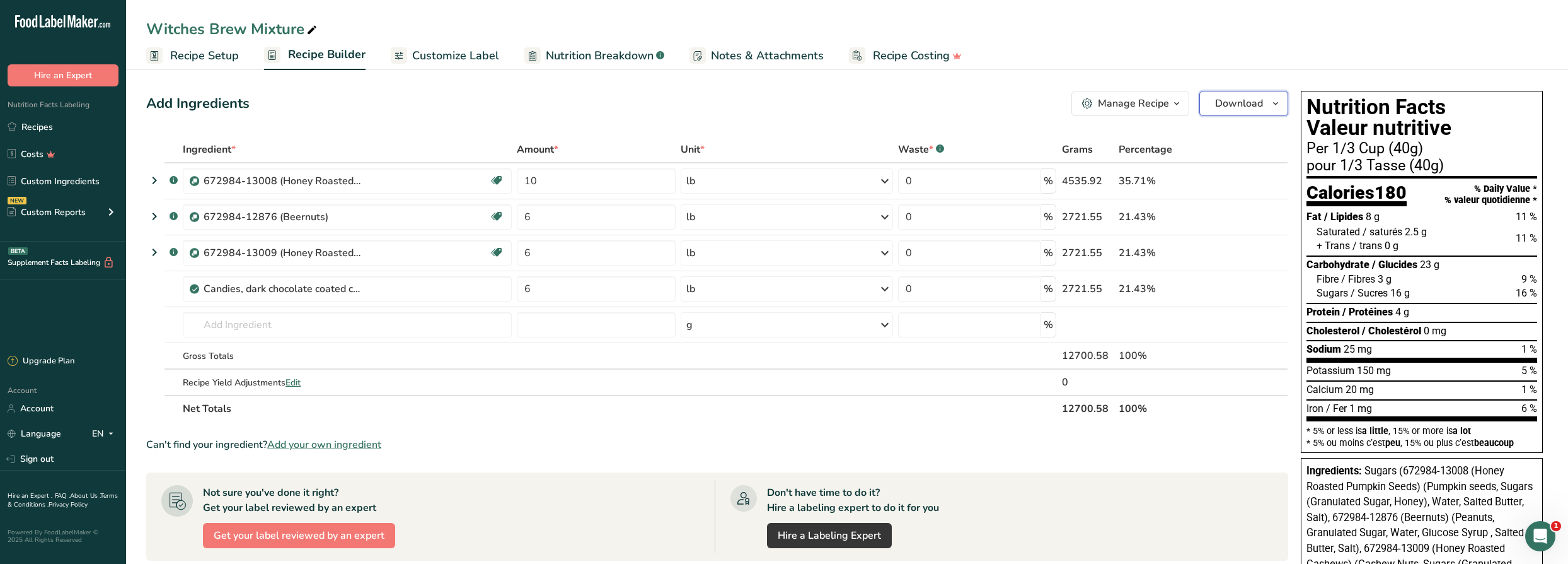
click at [1237, 105] on span "Download" at bounding box center [1239, 103] width 48 height 15
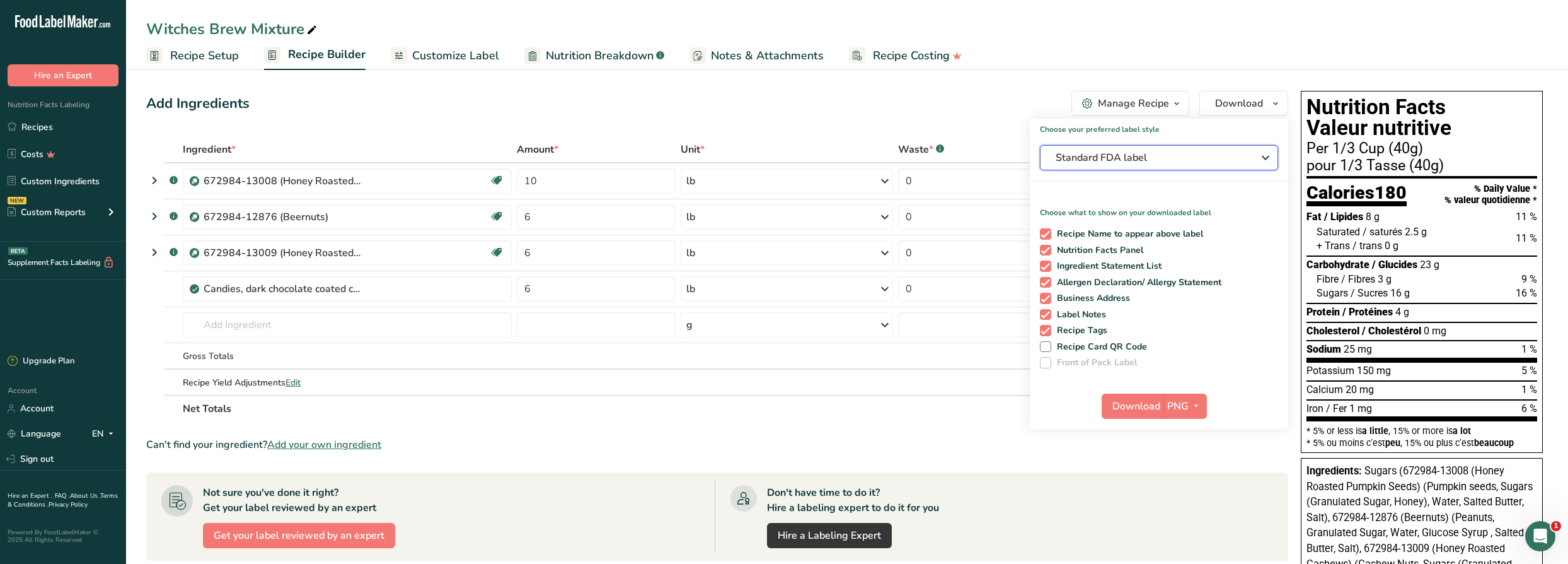
click at [1184, 165] on button "Standard FDA label" at bounding box center [1159, 157] width 238 height 25
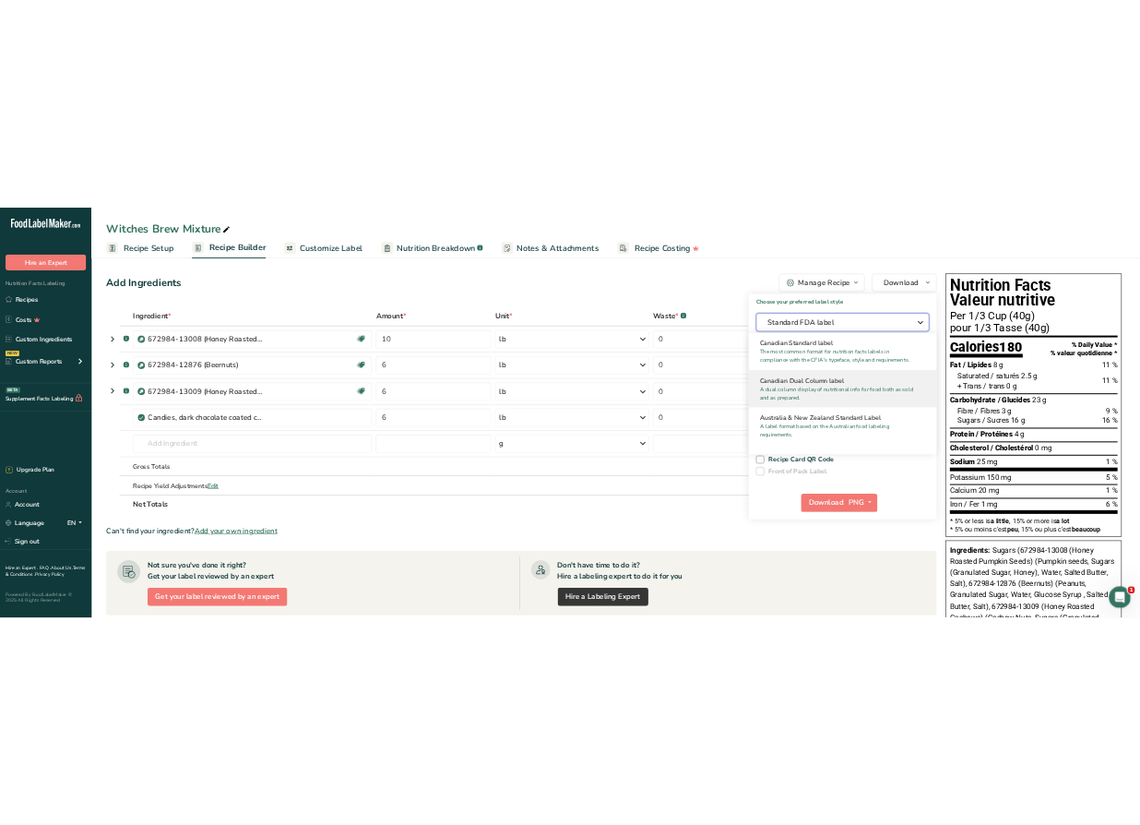
scroll to position [754, 0]
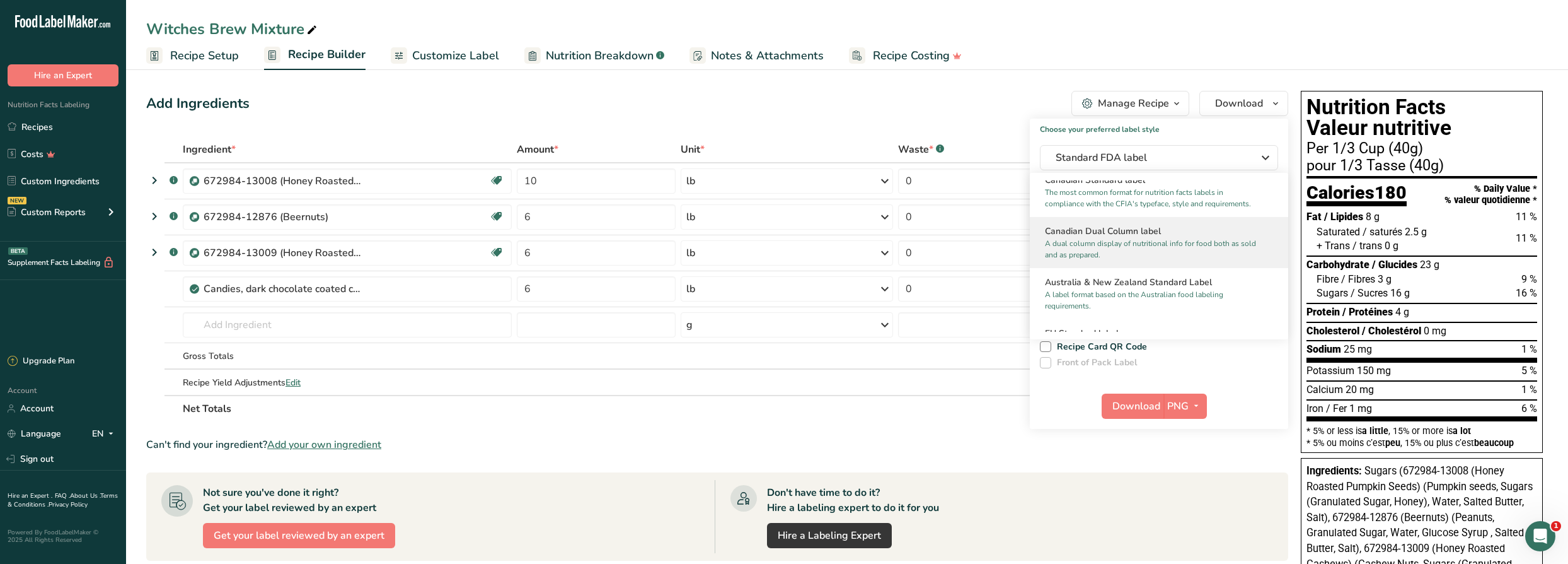
drag, startPoint x: 1124, startPoint y: 208, endPoint x: 1134, endPoint y: 230, distance: 24.2
click at [1125, 209] on p "The most common format for nutrition facts labels in compliance with the CFIA's…" at bounding box center [1153, 198] width 217 height 23
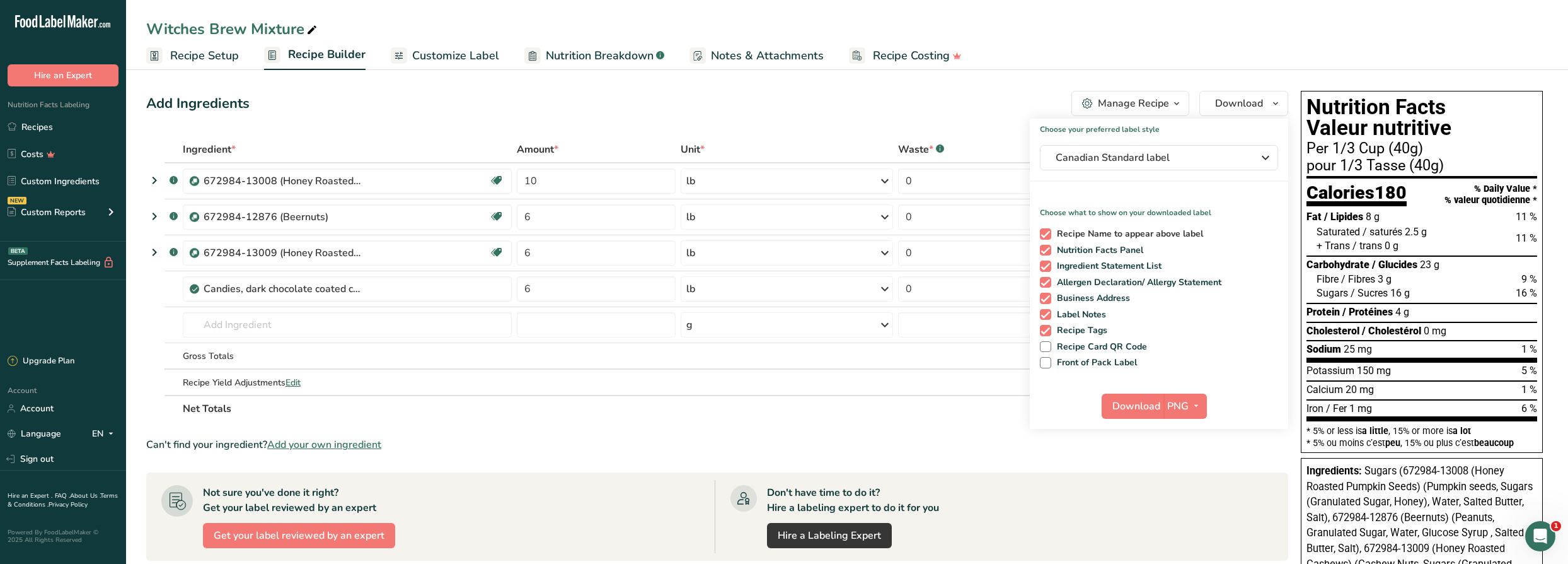
click at [1090, 237] on span "Recipe Name to appear above label" at bounding box center [1127, 234] width 152 height 12
click at [1048, 237] on input "Recipe Name to appear above label" at bounding box center [1044, 234] width 8 height 8
checkbox input "false"
drag, startPoint x: 1093, startPoint y: 260, endPoint x: 1095, endPoint y: 275, distance: 15.1
click at [1094, 263] on span "Ingredient Statement List" at bounding box center [1106, 266] width 111 height 12
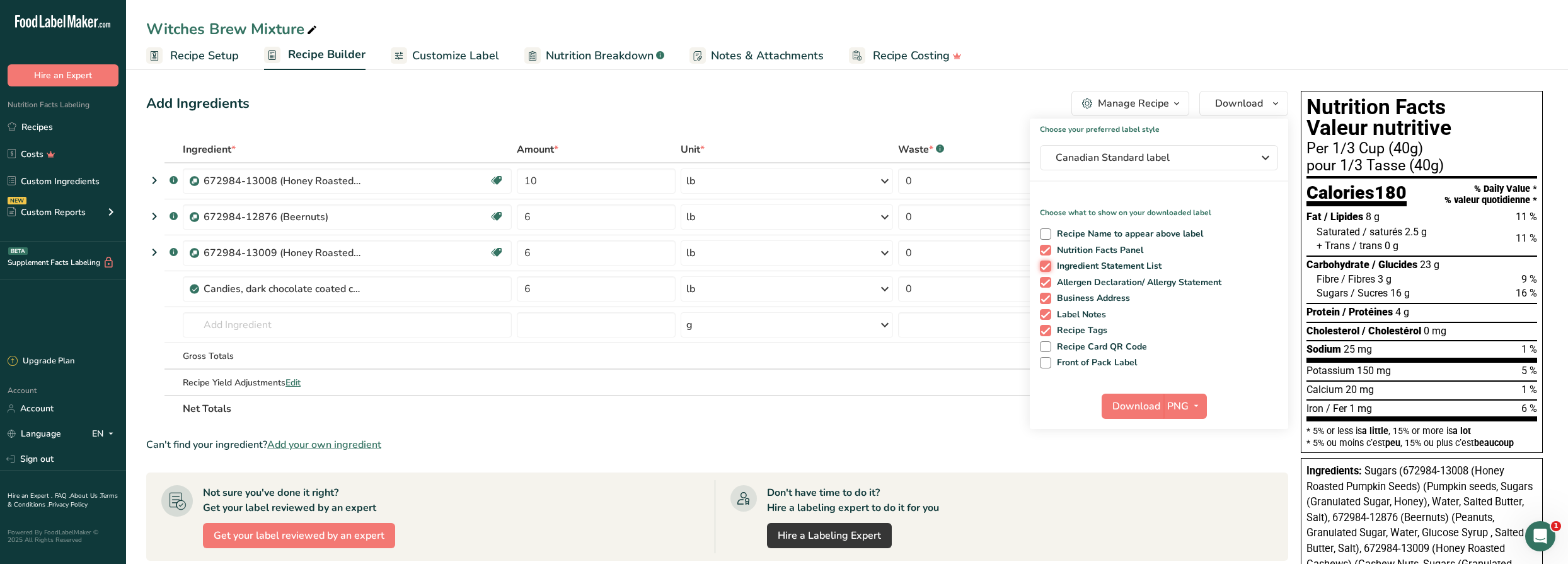
click at [1048, 263] on input "Ingredient Statement List" at bounding box center [1044, 266] width 8 height 8
checkbox input "false"
drag, startPoint x: 1094, startPoint y: 280, endPoint x: 1094, endPoint y: 297, distance: 17.0
click at [1094, 281] on span "Allergen Declaration/ Allergy Statement" at bounding box center [1136, 282] width 171 height 12
click at [1048, 281] on input "Allergen Declaration/ Allergy Statement" at bounding box center [1044, 282] width 8 height 8
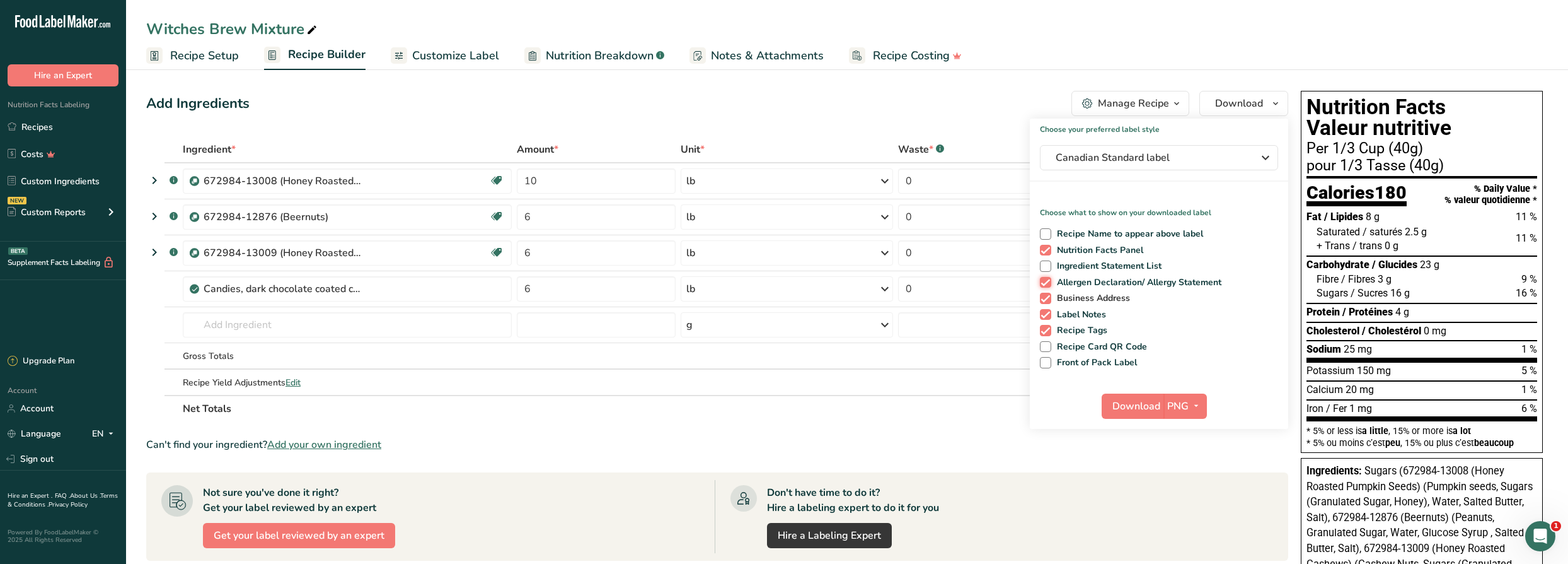
checkbox input "false"
click at [1092, 301] on span "Business Address" at bounding box center [1090, 298] width 79 height 12
click at [1048, 301] on input "Business Address" at bounding box center [1044, 298] width 8 height 8
checkbox input "false"
click at [1085, 317] on span "Label Notes" at bounding box center [1078, 314] width 55 height 12
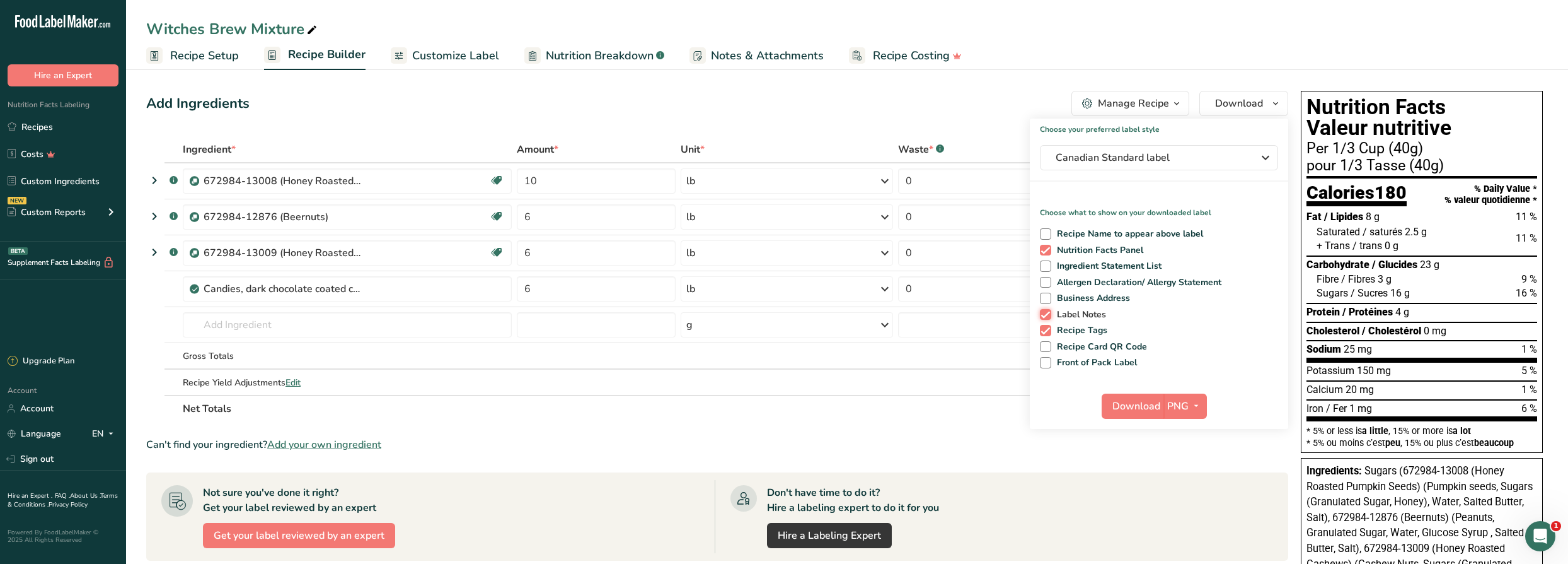
click at [1048, 317] on input "Label Notes" at bounding box center [1044, 314] width 8 height 8
checkbox input "false"
drag, startPoint x: 1084, startPoint y: 332, endPoint x: 1119, endPoint y: 377, distance: 57.0
click at [1086, 334] on span "Recipe Tags" at bounding box center [1079, 330] width 57 height 12
click at [1048, 334] on input "Recipe Tags" at bounding box center [1044, 330] width 8 height 8
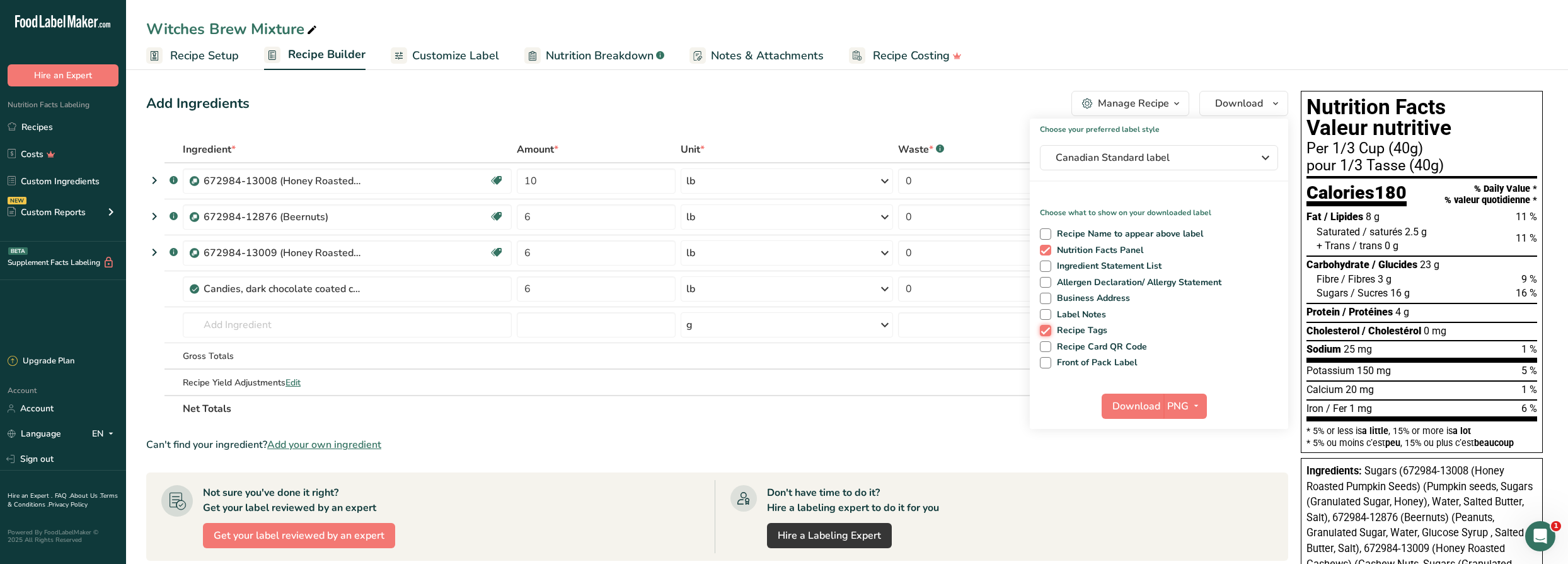
checkbox input "false"
drag, startPoint x: 1102, startPoint y: 362, endPoint x: 1127, endPoint y: 394, distance: 40.6
click at [1102, 362] on span "Front of Pack Label" at bounding box center [1094, 362] width 86 height 12
click at [1048, 362] on input "Front of Pack Label" at bounding box center [1044, 362] width 8 height 8
checkbox input "true"
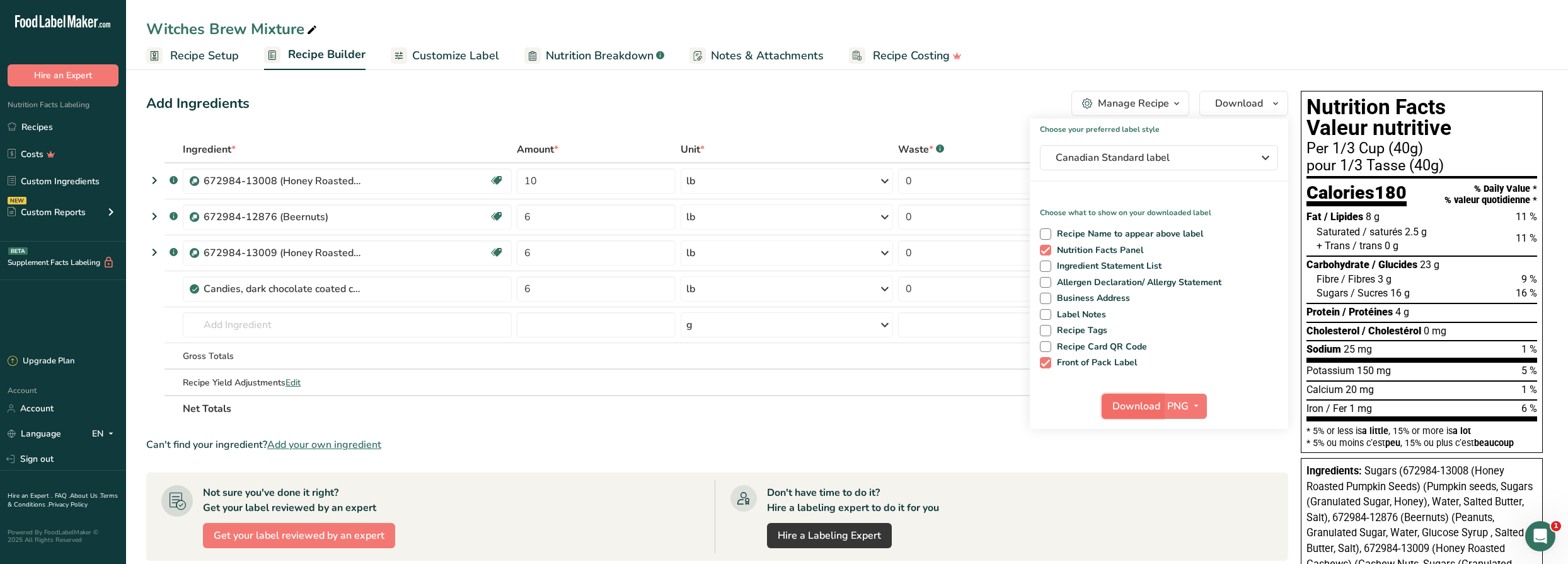
click at [1135, 409] on span "Download" at bounding box center [1136, 406] width 48 height 15
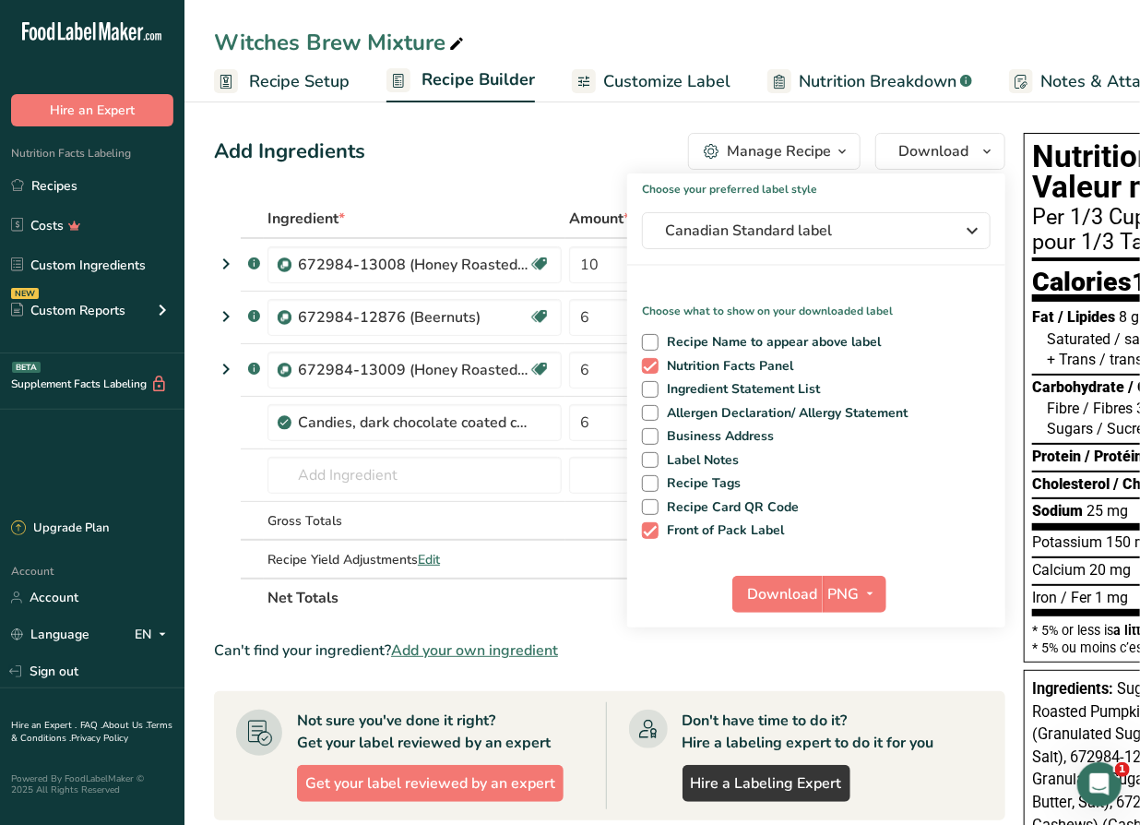
click at [643, 79] on span "Customize Label" at bounding box center [666, 81] width 127 height 25
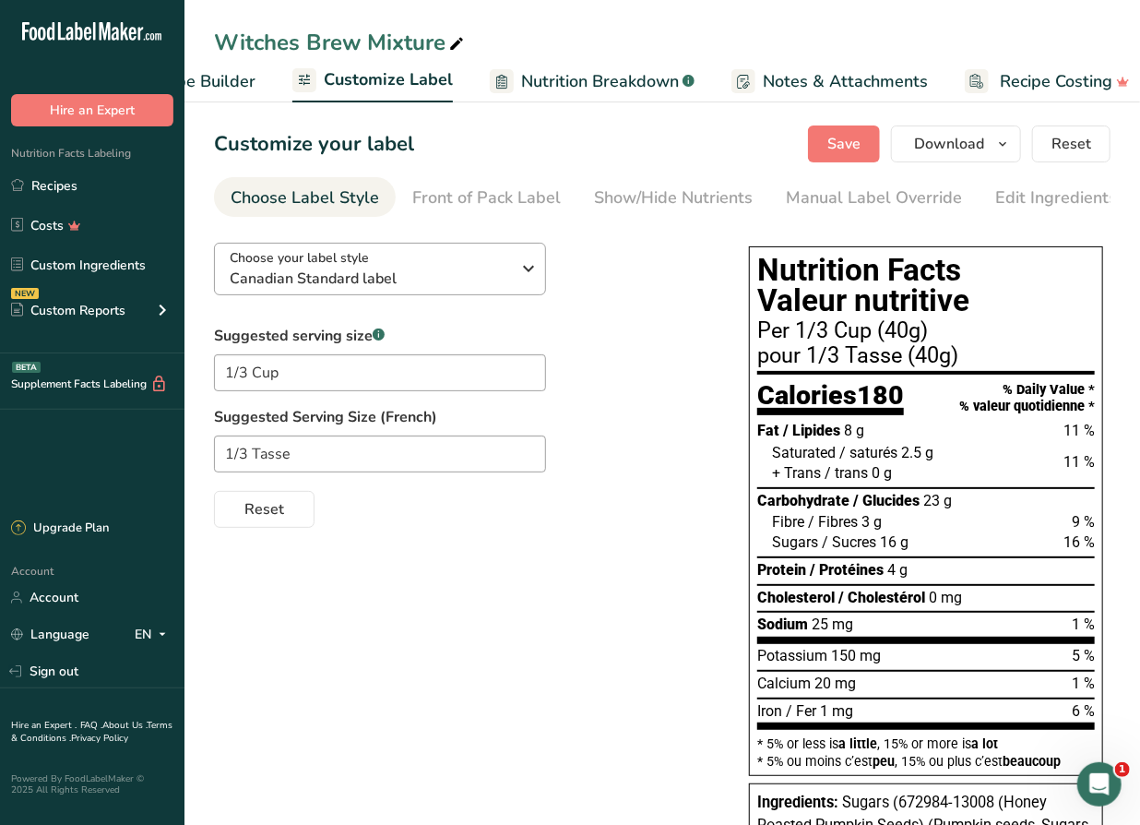
scroll to position [0, 295]
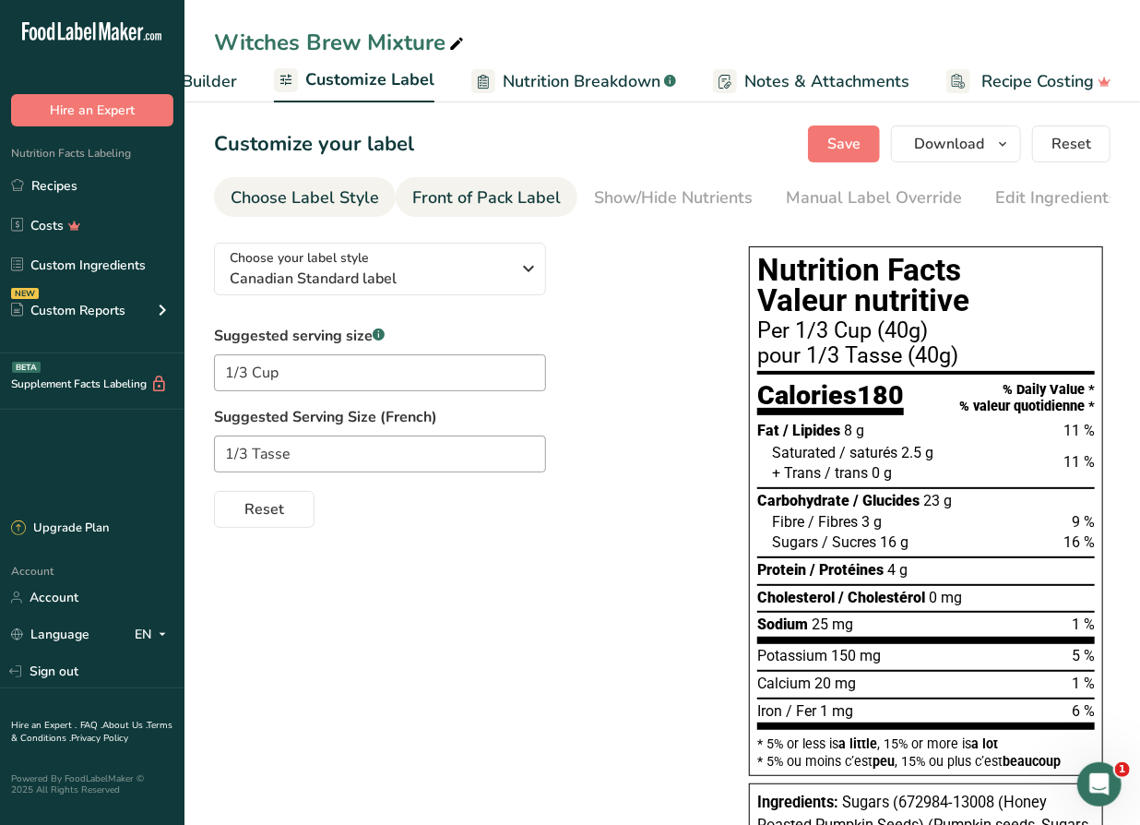
drag, startPoint x: 518, startPoint y: 172, endPoint x: 519, endPoint y: 184, distance: 12.0
click at [519, 183] on section "Customize your label Save Download Choose what to show on your downloaded label…" at bounding box center [662, 712] width 956 height 1232
drag, startPoint x: 519, startPoint y: 190, endPoint x: 489, endPoint y: 252, distance: 68.9
click at [519, 191] on div "Front of Pack Label" at bounding box center [486, 197] width 148 height 25
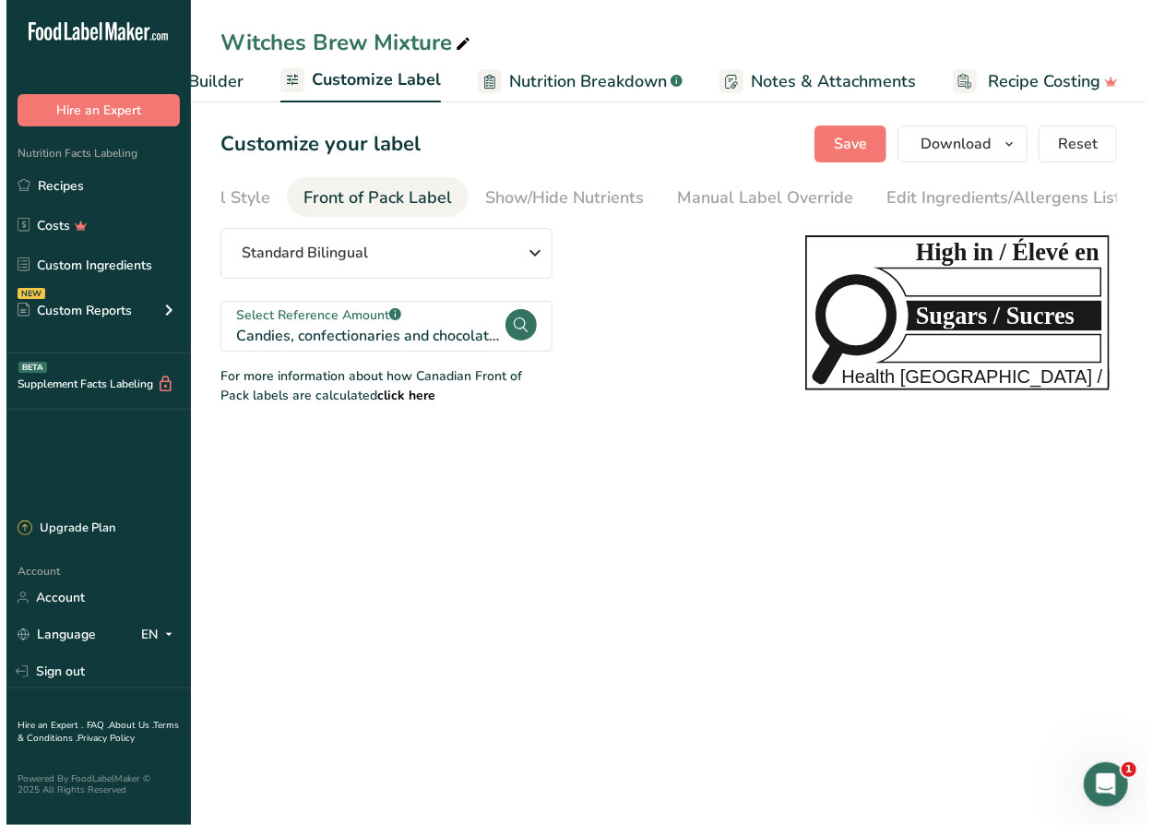
scroll to position [0, 179]
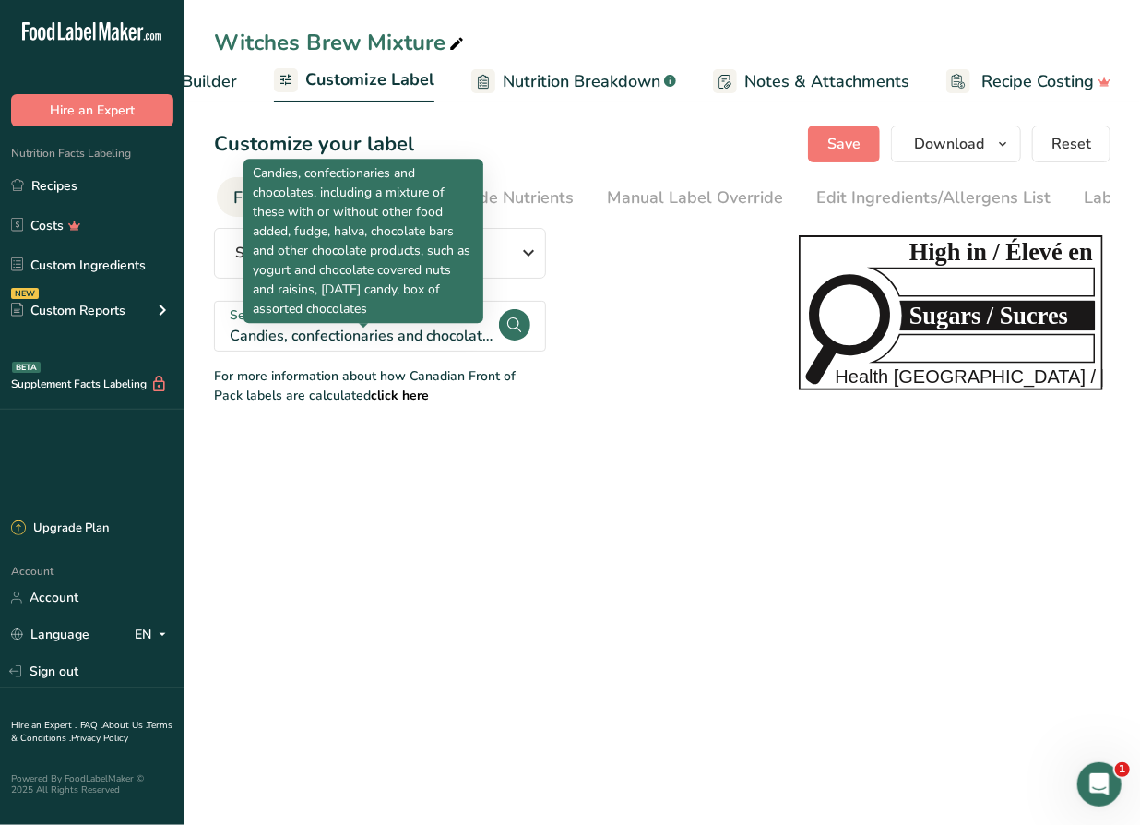
click at [430, 337] on div "Candies, confectionaries and chocolates, including a mixture of these with or w…" at bounding box center [363, 336] width 267 height 22
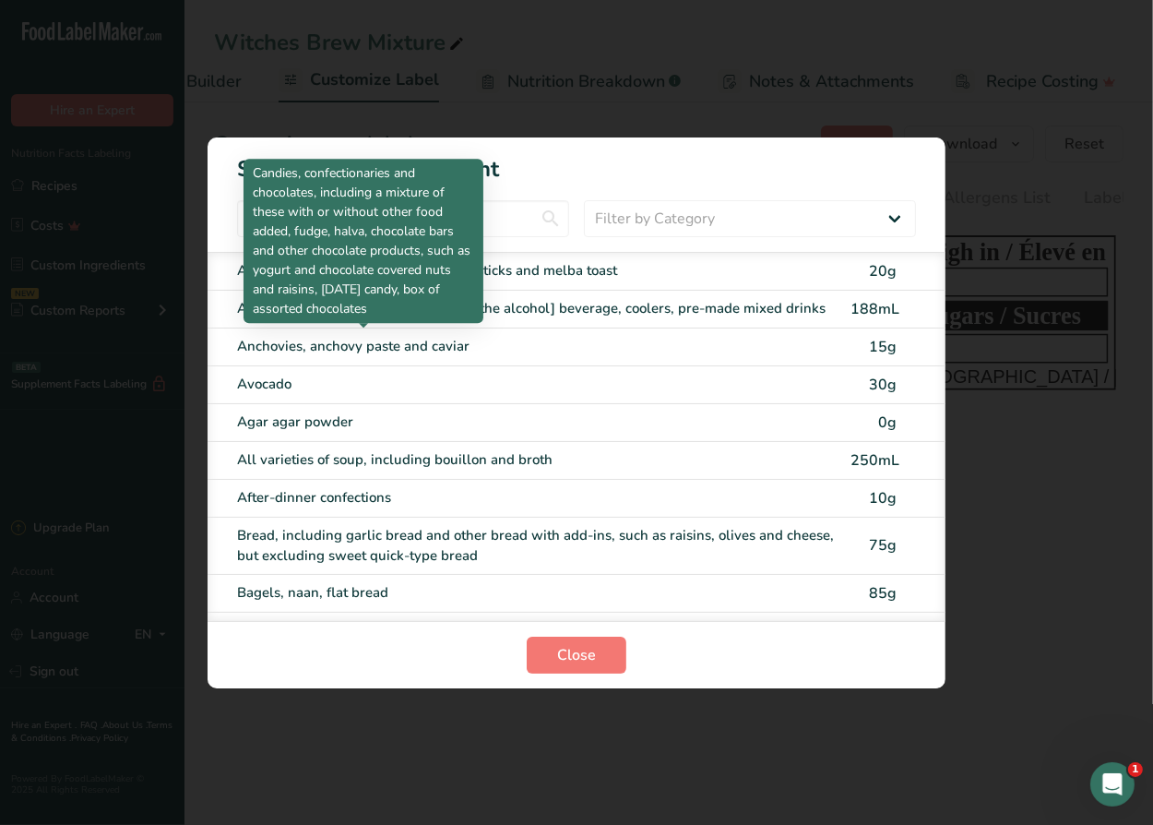
scroll to position [0, 282]
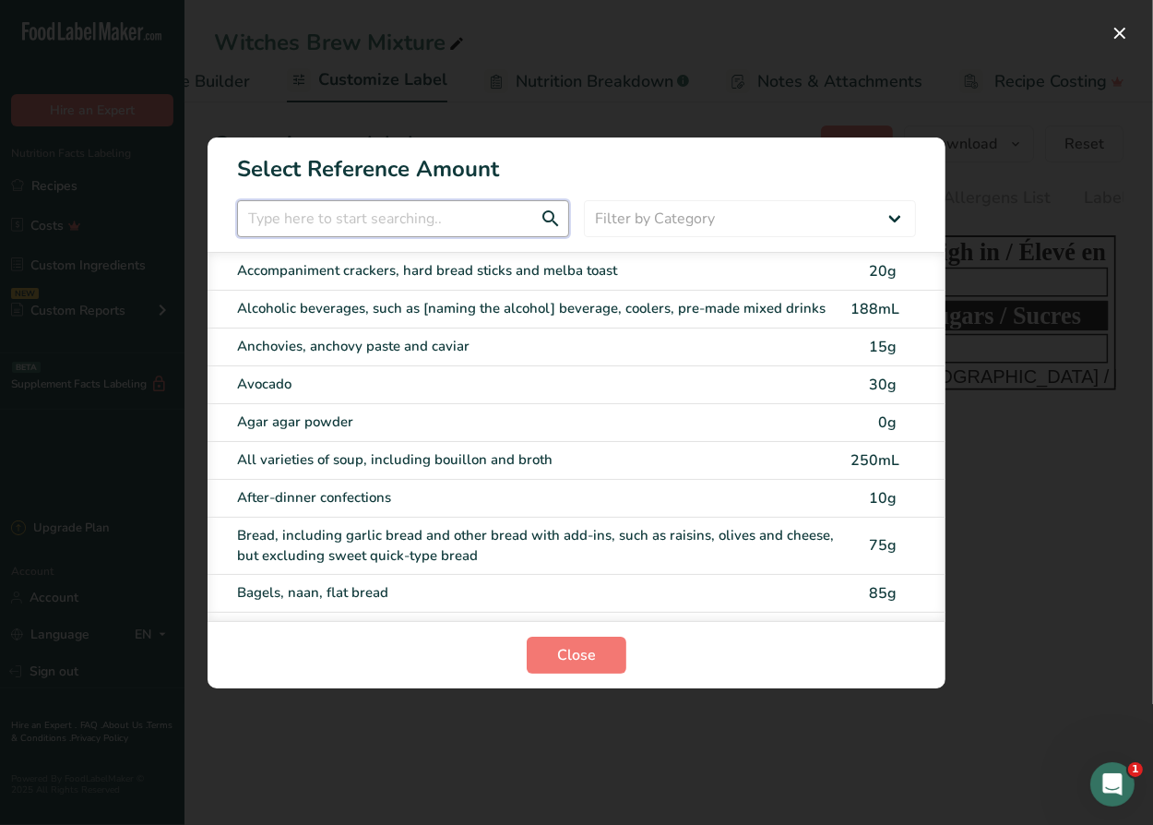
click at [484, 227] on input "FOP Category Selection Modal" at bounding box center [403, 218] width 332 height 37
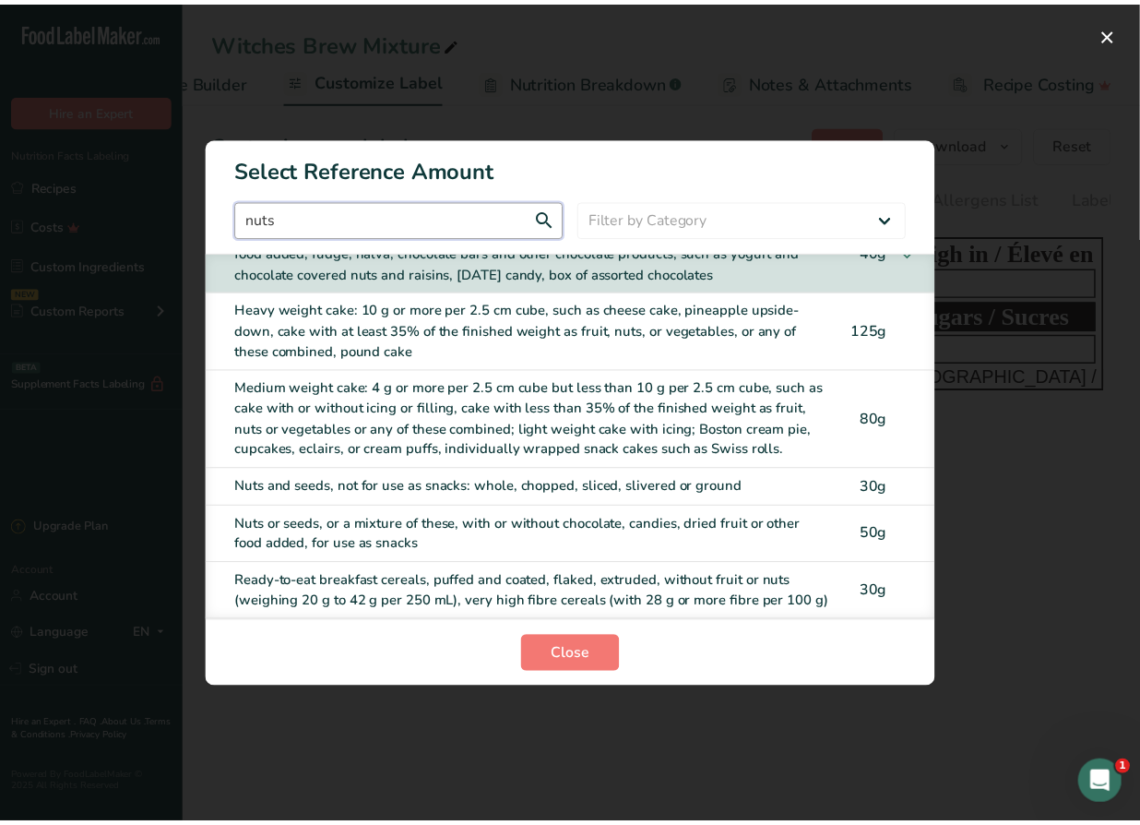
scroll to position [114, 0]
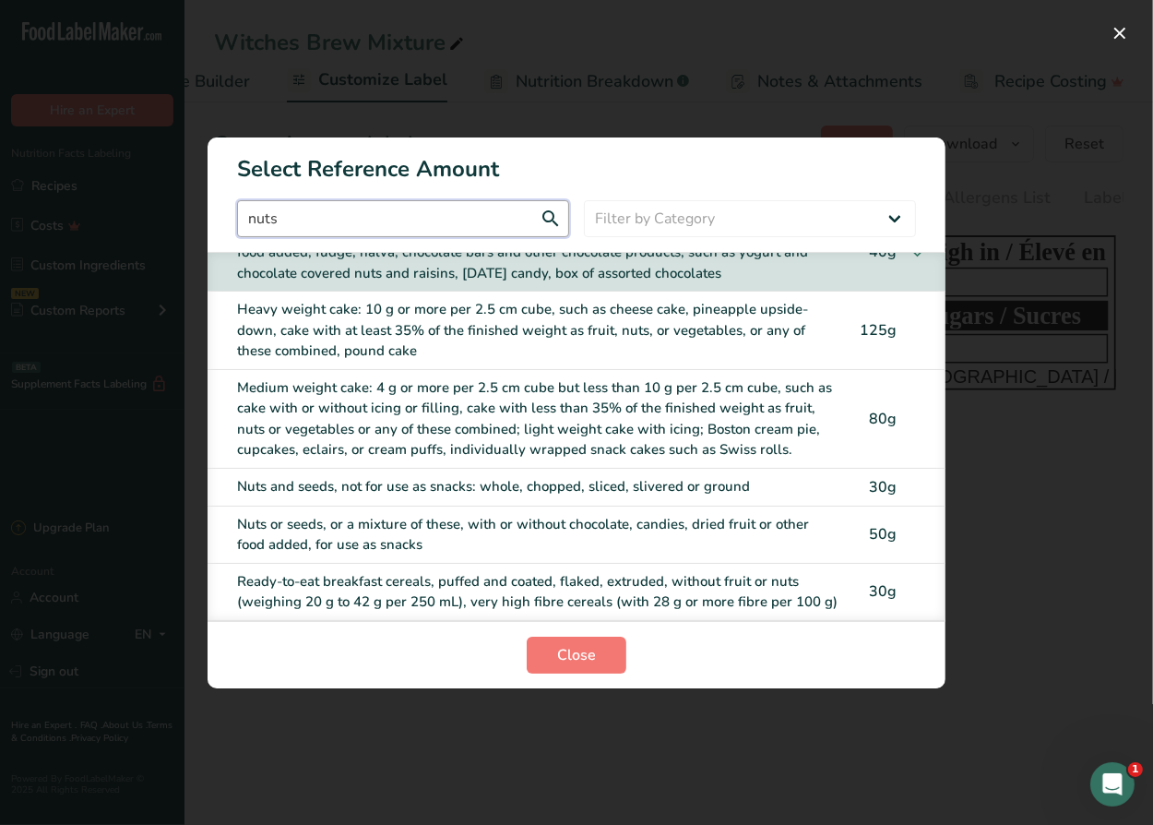
type input "nuts"
click at [463, 514] on div "Nuts or seeds, or a mixture of these, with or without chocolate, candies, dried…" at bounding box center [538, 535] width 602 height 42
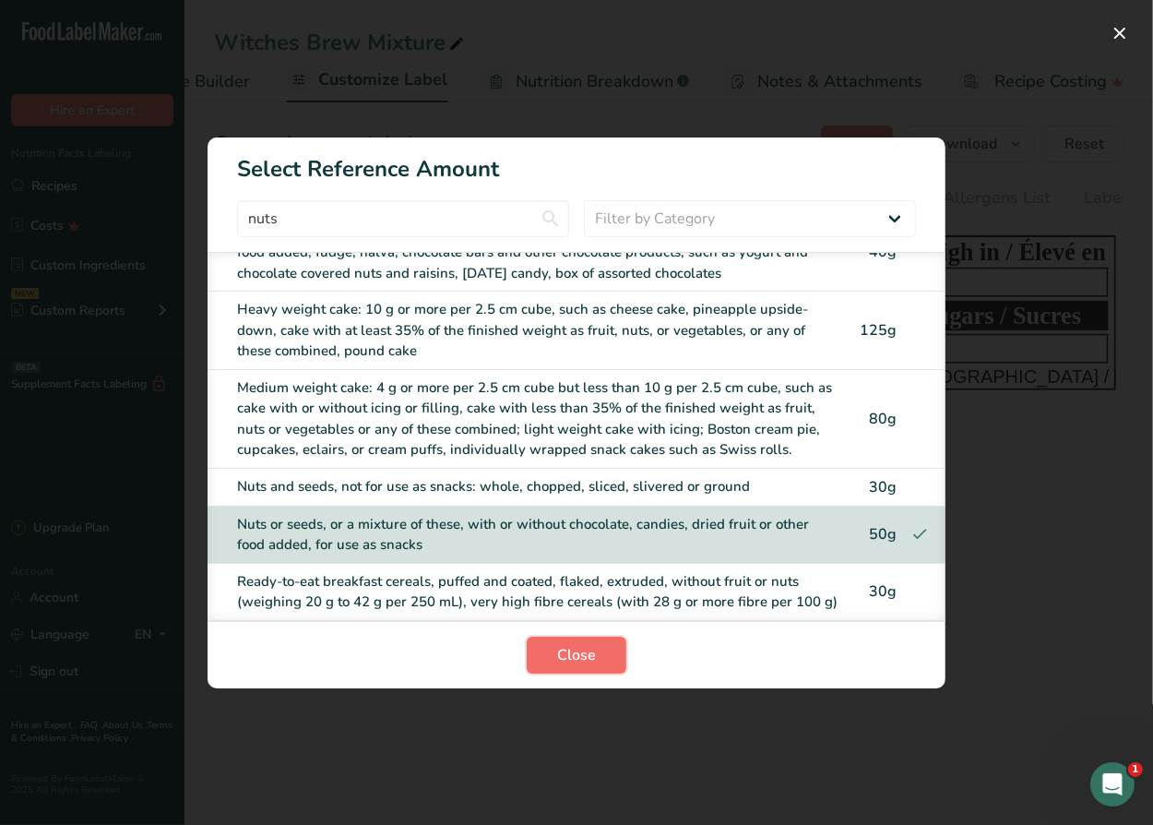
click at [566, 659] on span "Close" at bounding box center [576, 655] width 39 height 22
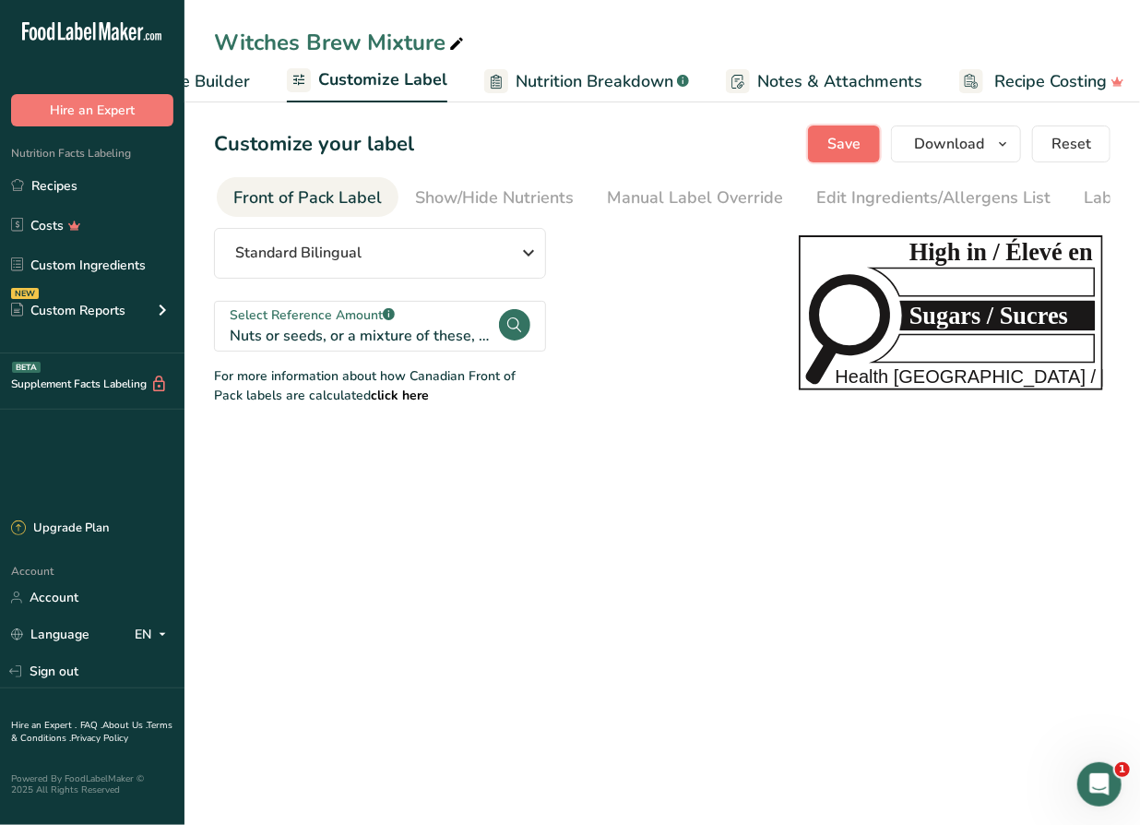
click at [850, 158] on button "Save" at bounding box center [844, 143] width 72 height 37
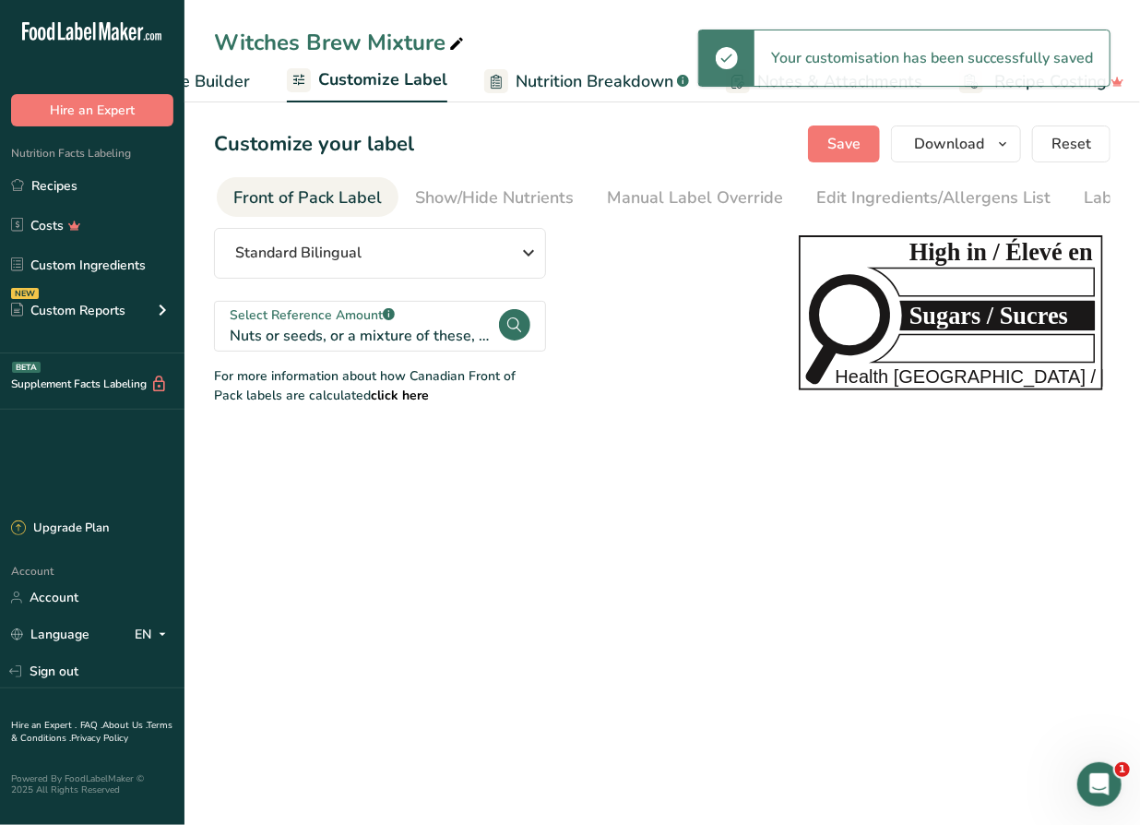
click at [215, 83] on span "Recipe Builder" at bounding box center [194, 81] width 111 height 25
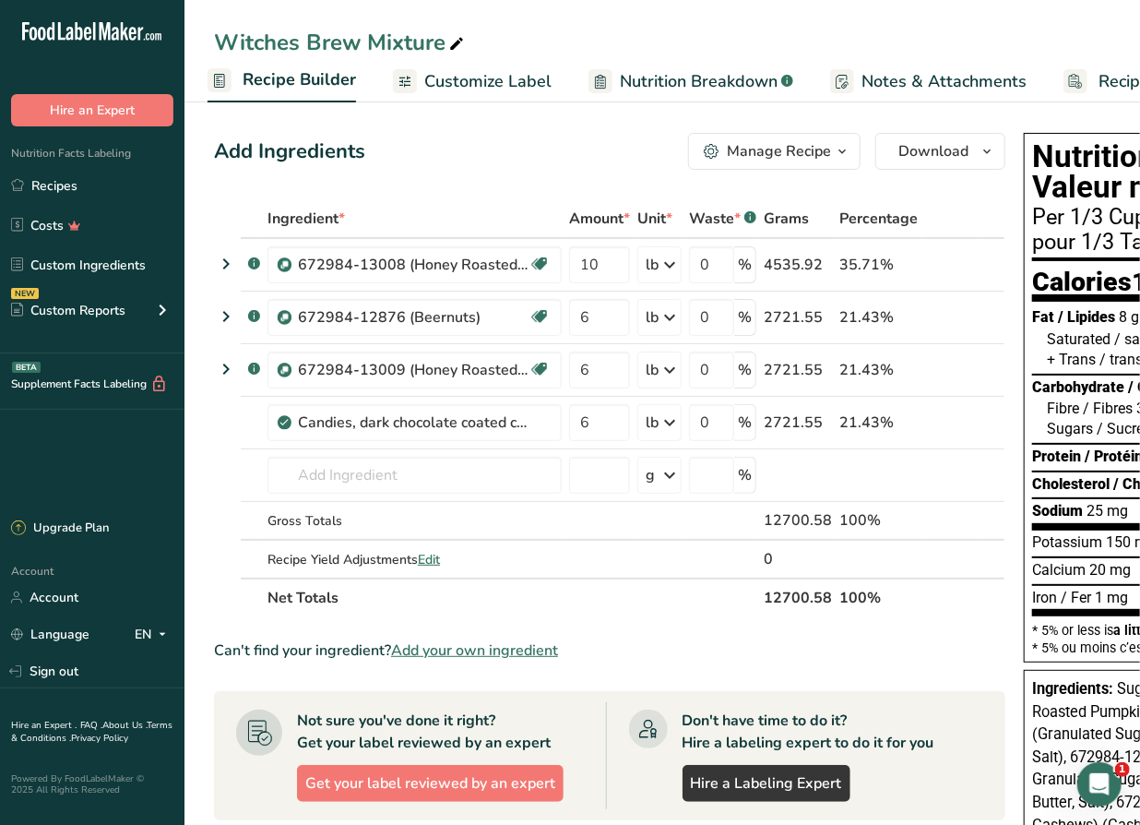
scroll to position [0, 177]
click at [957, 148] on span "Download" at bounding box center [933, 151] width 70 height 22
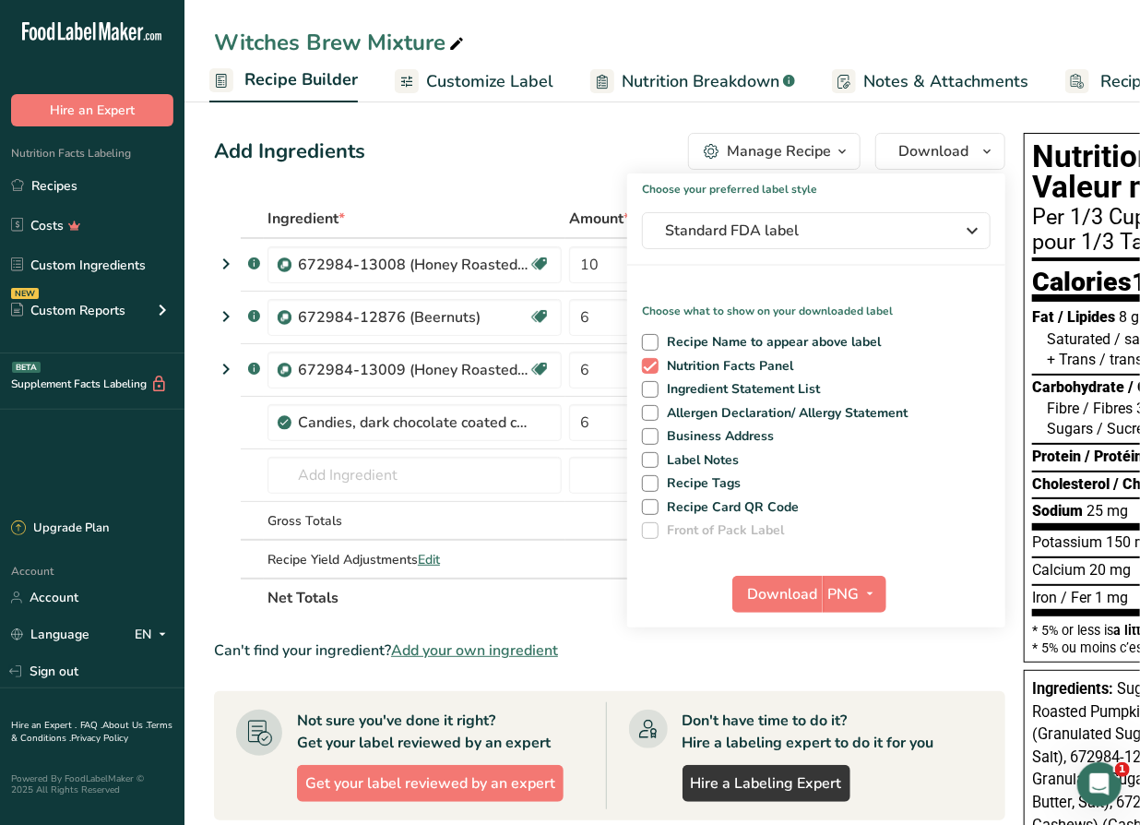
click at [279, 83] on span "Recipe Builder" at bounding box center [300, 79] width 113 height 25
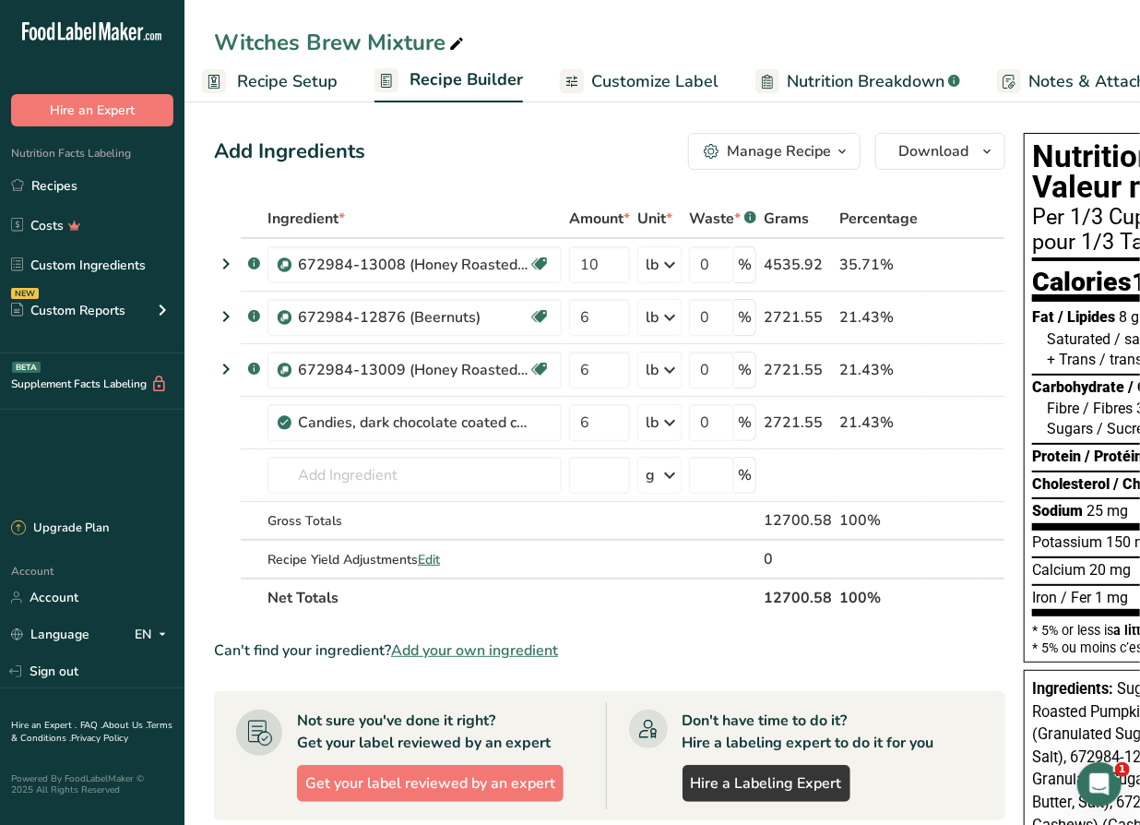
scroll to position [0, 0]
click at [271, 88] on span "Recipe Setup" at bounding box center [299, 81] width 101 height 25
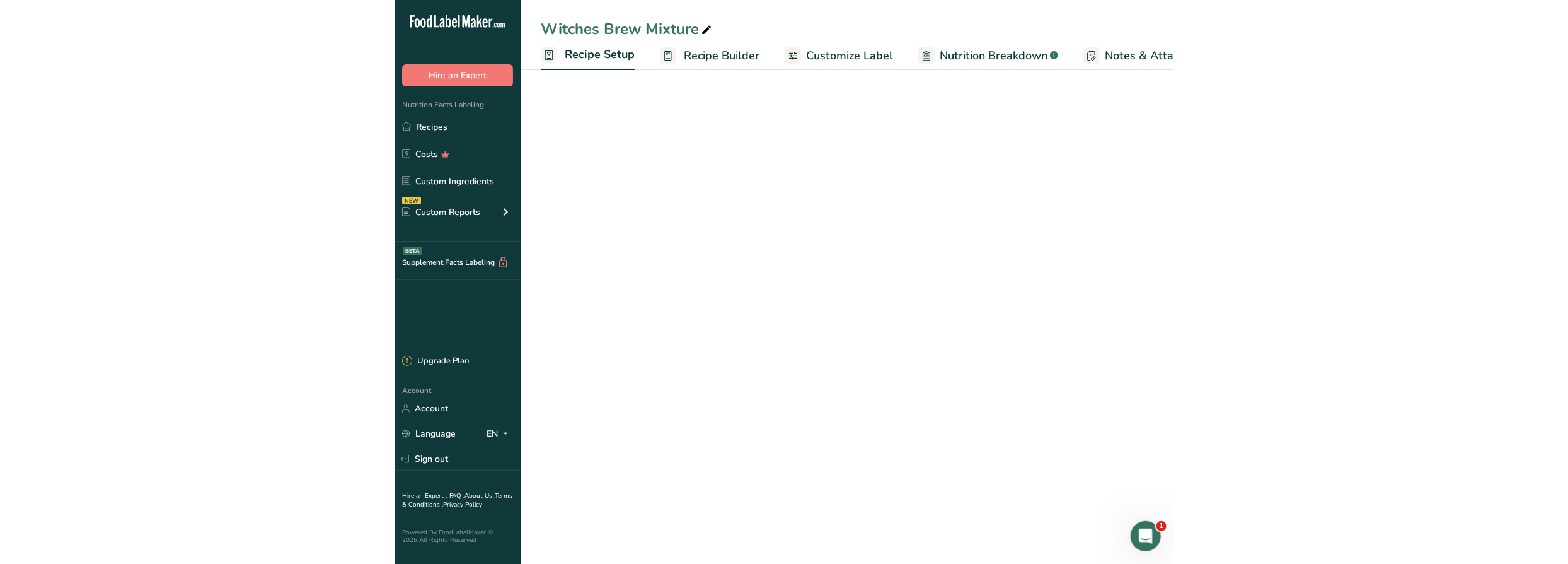
scroll to position [0, 4]
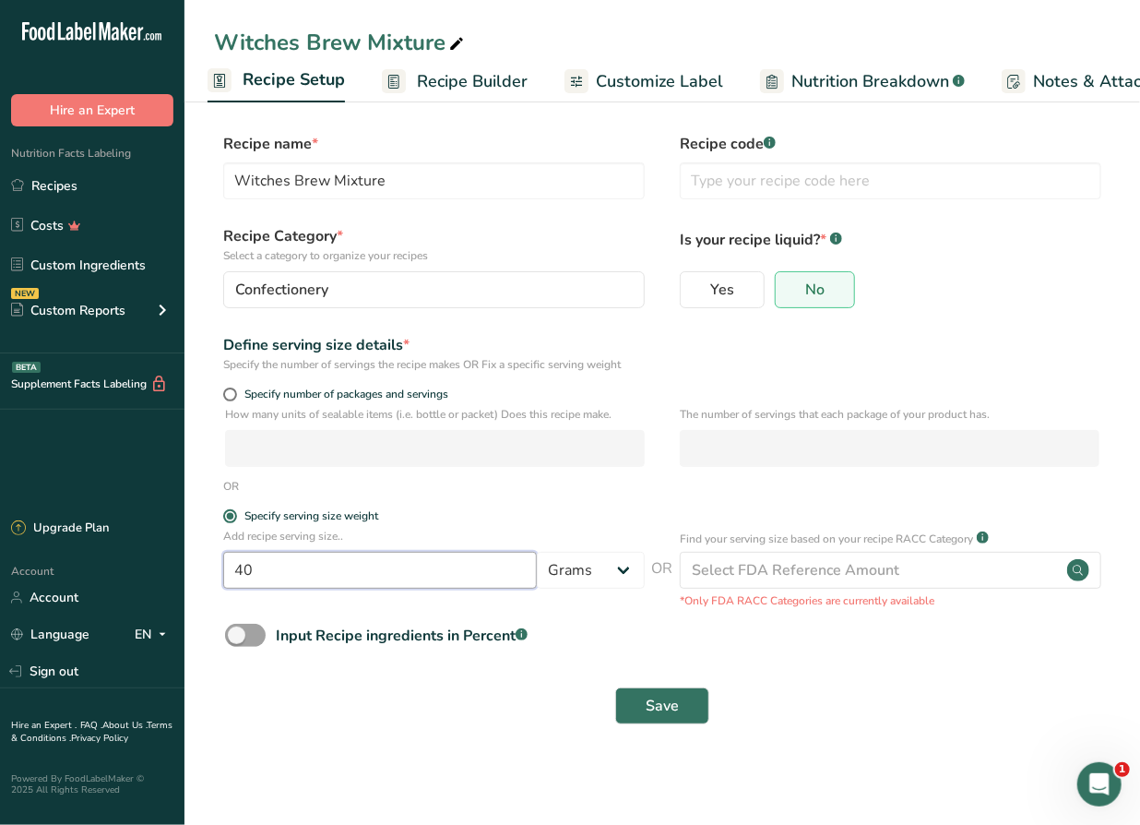
drag, startPoint x: 303, startPoint y: 568, endPoint x: 188, endPoint y: 564, distance: 115.4
click at [188, 564] on section "Recipe name * Witches Brew Mixture Recipe code .a-a{fill:#347362;}.b-a{fill:#ff…" at bounding box center [662, 430] width 956 height 669
type input "50"
click at [676, 715] on span "Save" at bounding box center [662, 705] width 33 height 22
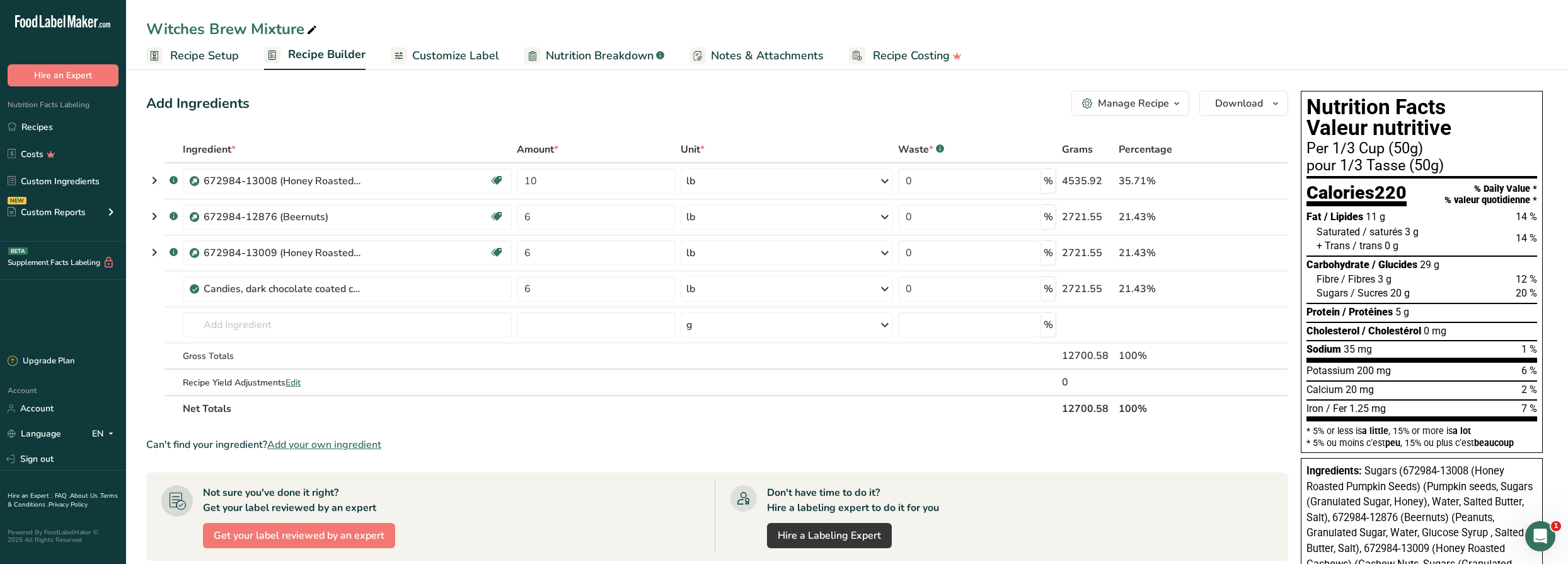
drag, startPoint x: 430, startPoint y: 57, endPoint x: 266, endPoint y: 69, distance: 164.4
click at [430, 57] on span "Customize Label" at bounding box center [455, 55] width 87 height 17
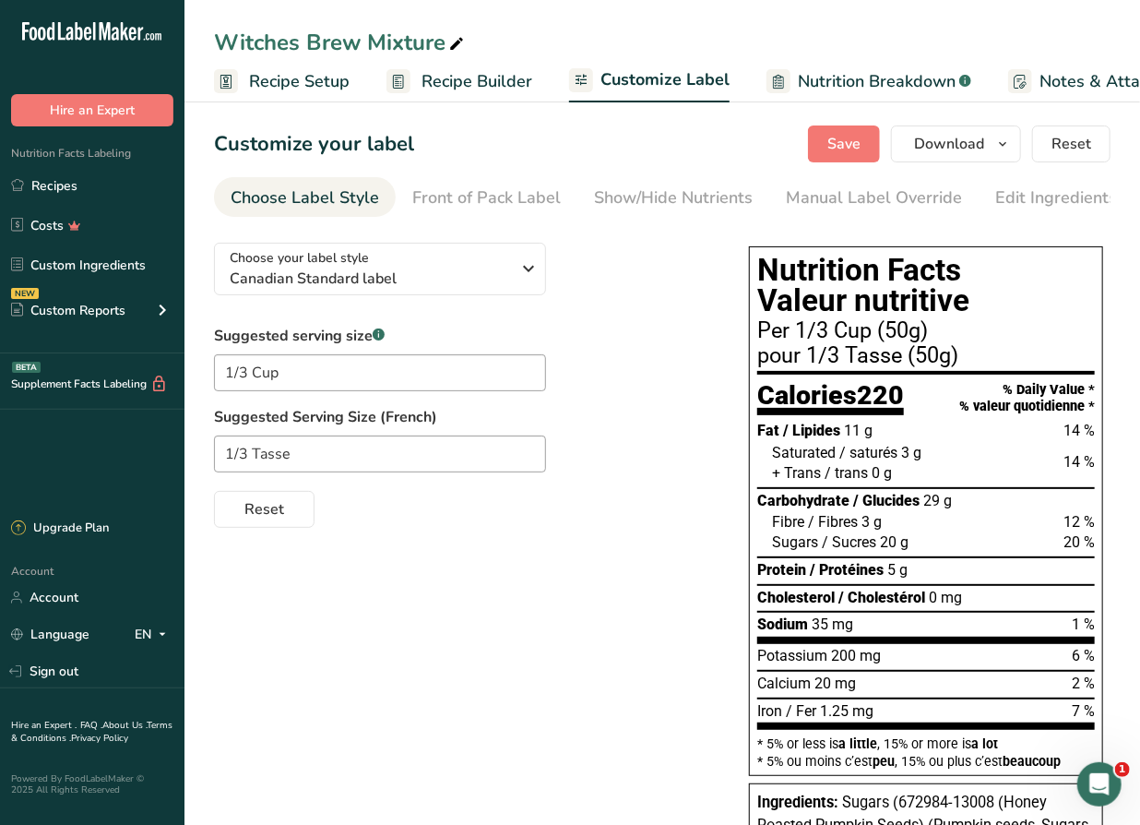
click at [287, 80] on span "Recipe Setup" at bounding box center [299, 81] width 101 height 25
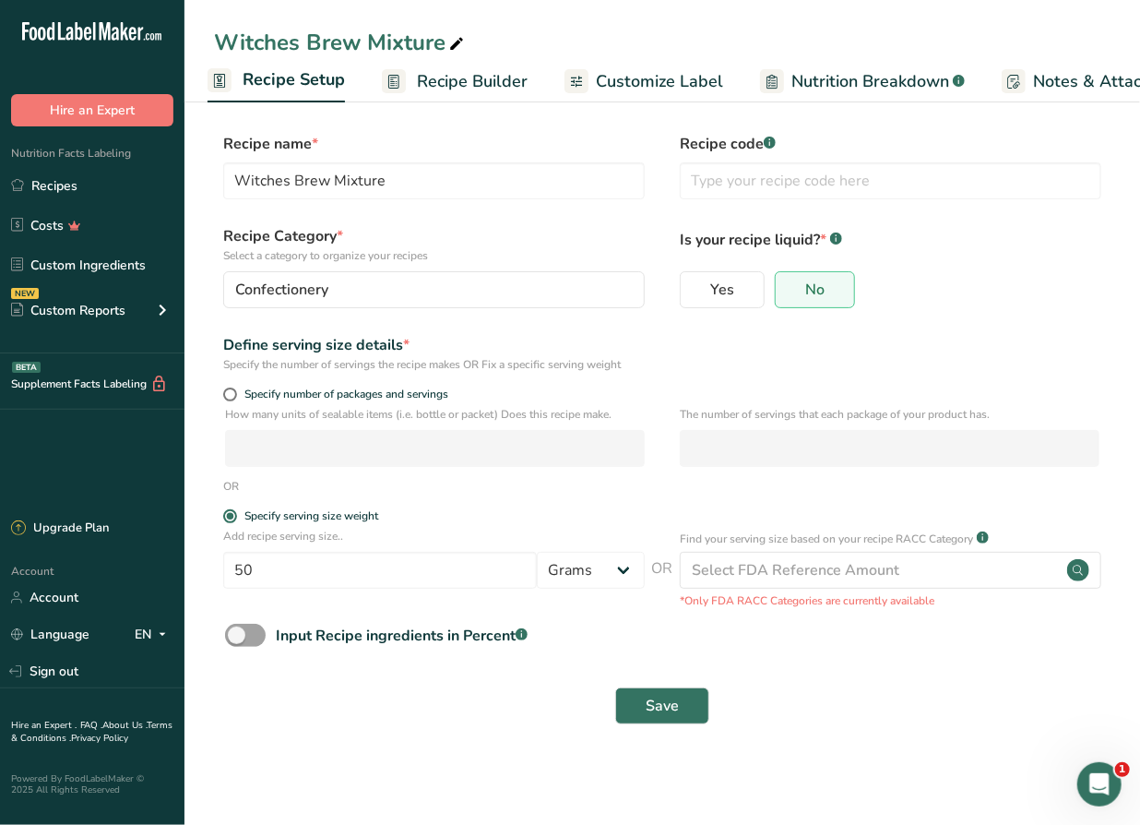
click at [455, 79] on span "Recipe Builder" at bounding box center [472, 81] width 111 height 25
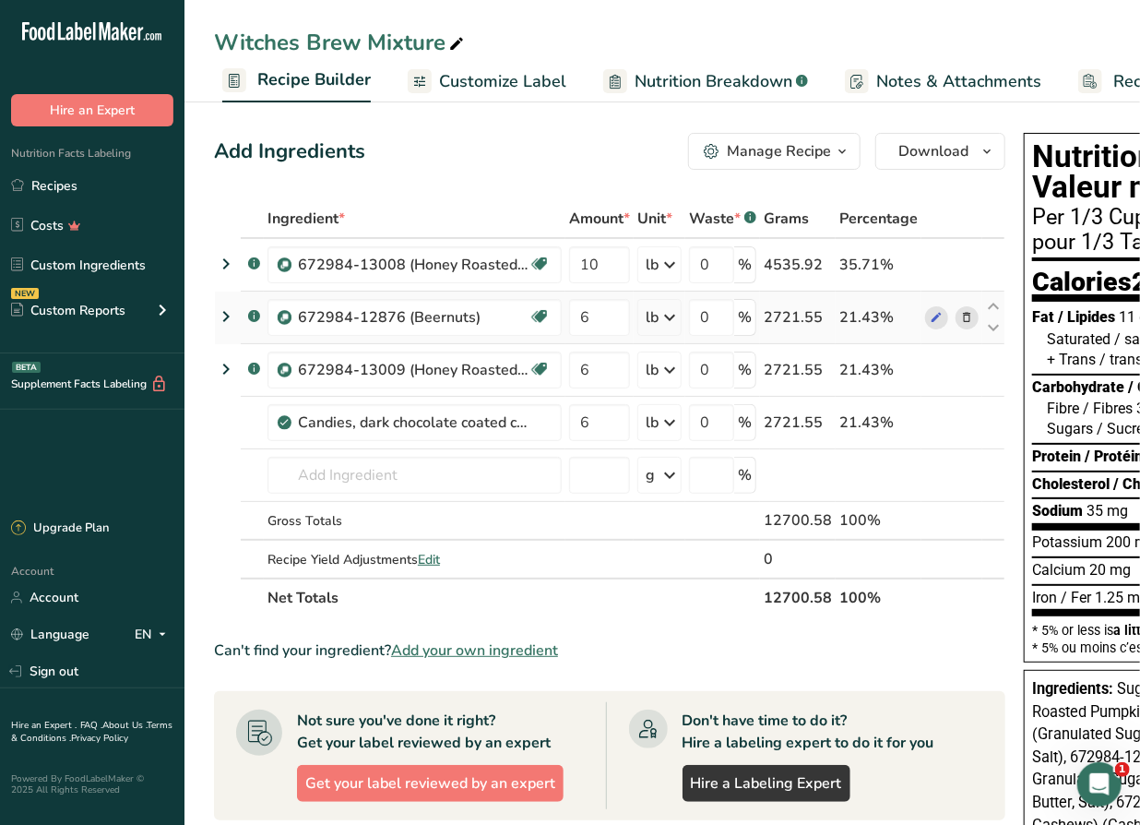
scroll to position [0, 177]
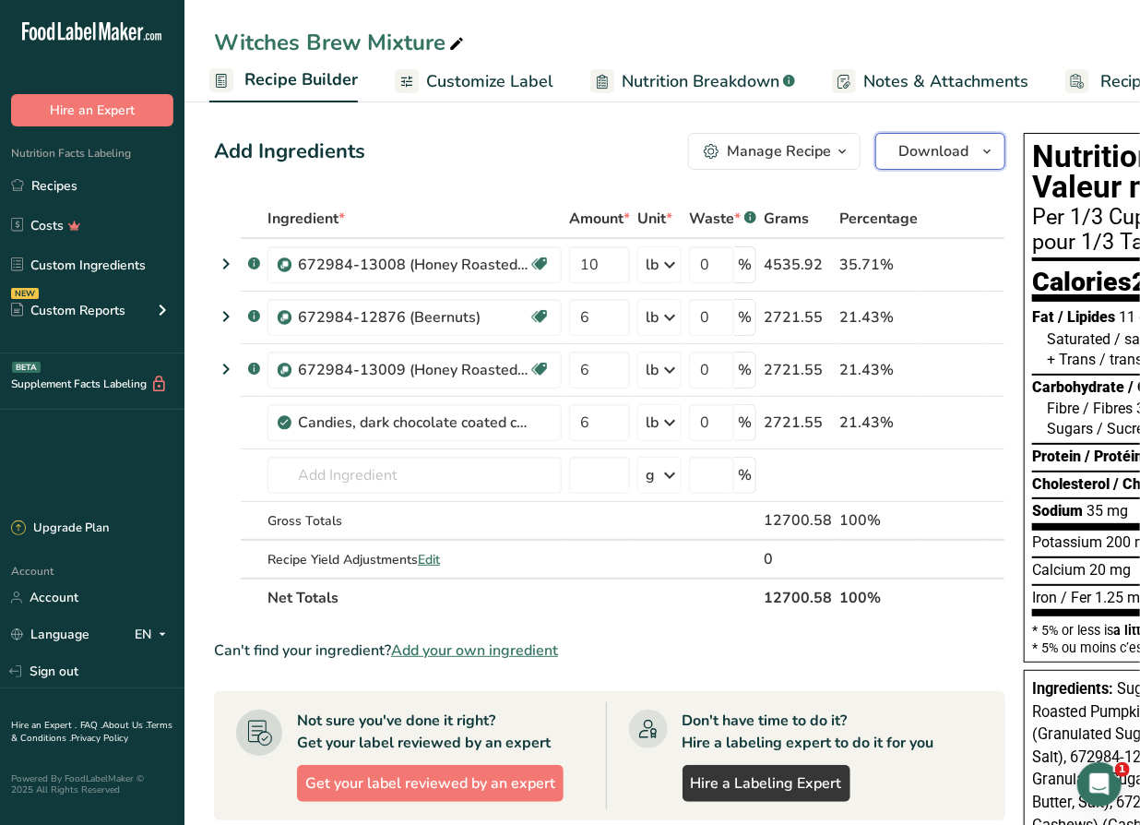
click at [957, 147] on span "Download" at bounding box center [933, 151] width 70 height 22
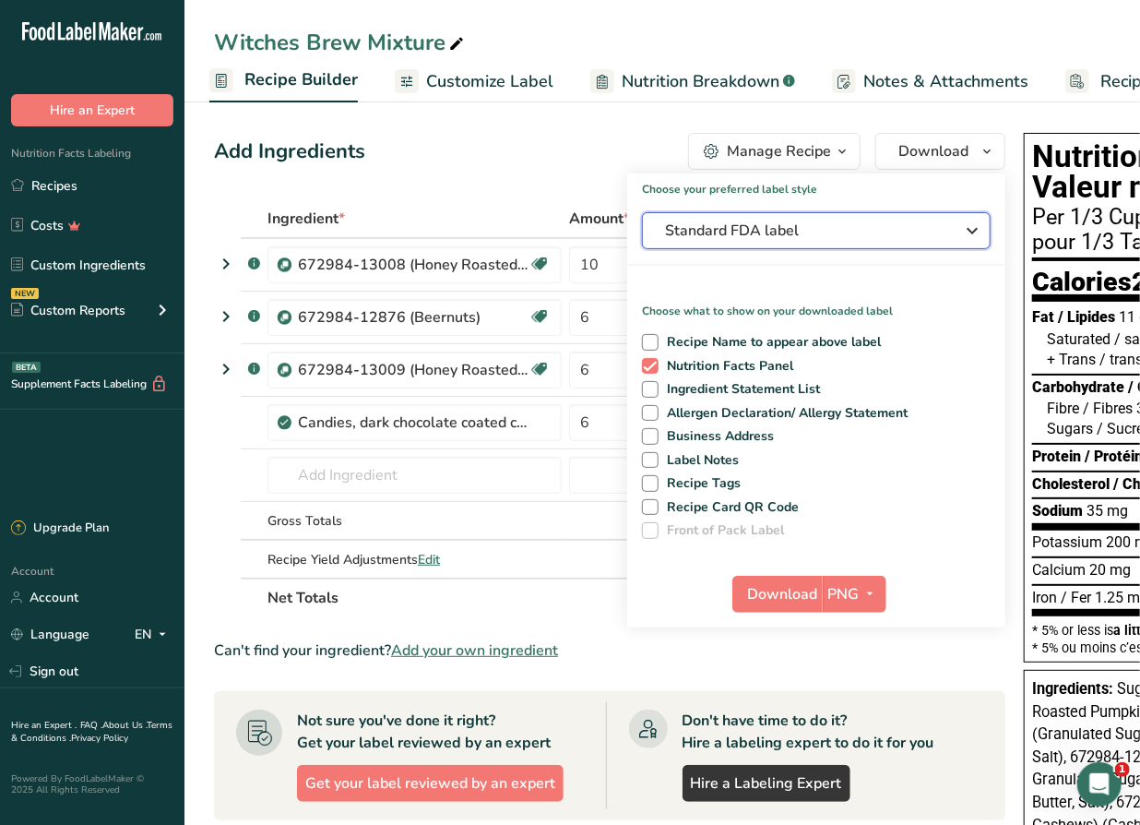
drag, startPoint x: 873, startPoint y: 232, endPoint x: 872, endPoint y: 256, distance: 24.1
click at [873, 235] on span "Standard FDA label" at bounding box center [803, 231] width 277 height 22
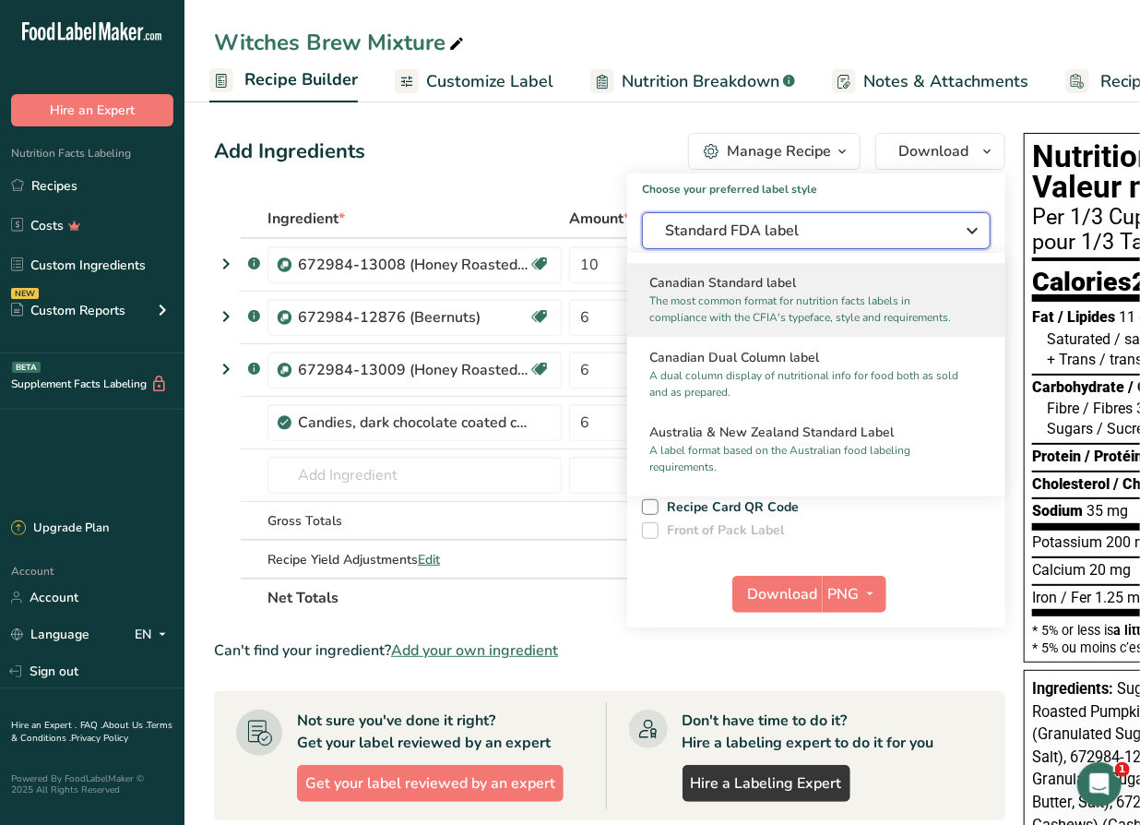
scroll to position [754, 0]
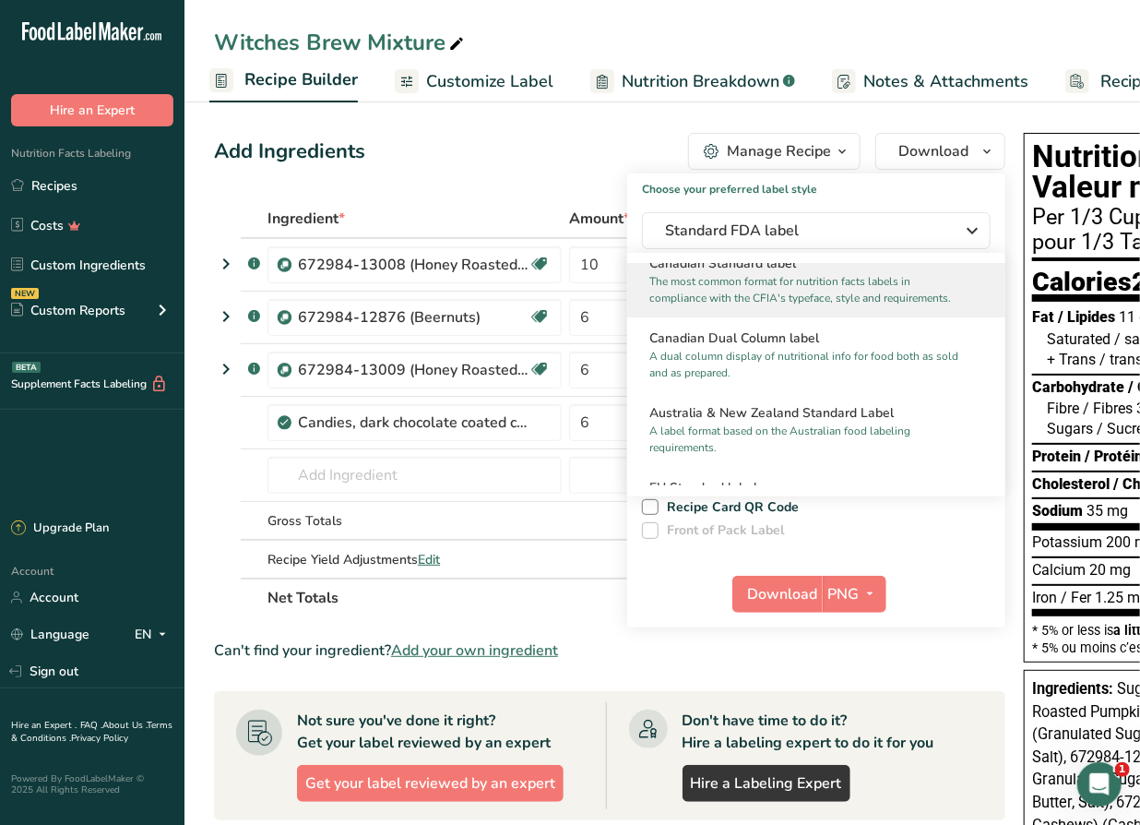
click at [786, 300] on p "The most common format for nutrition facts labels in compliance with the CFIA's…" at bounding box center [807, 289] width 317 height 33
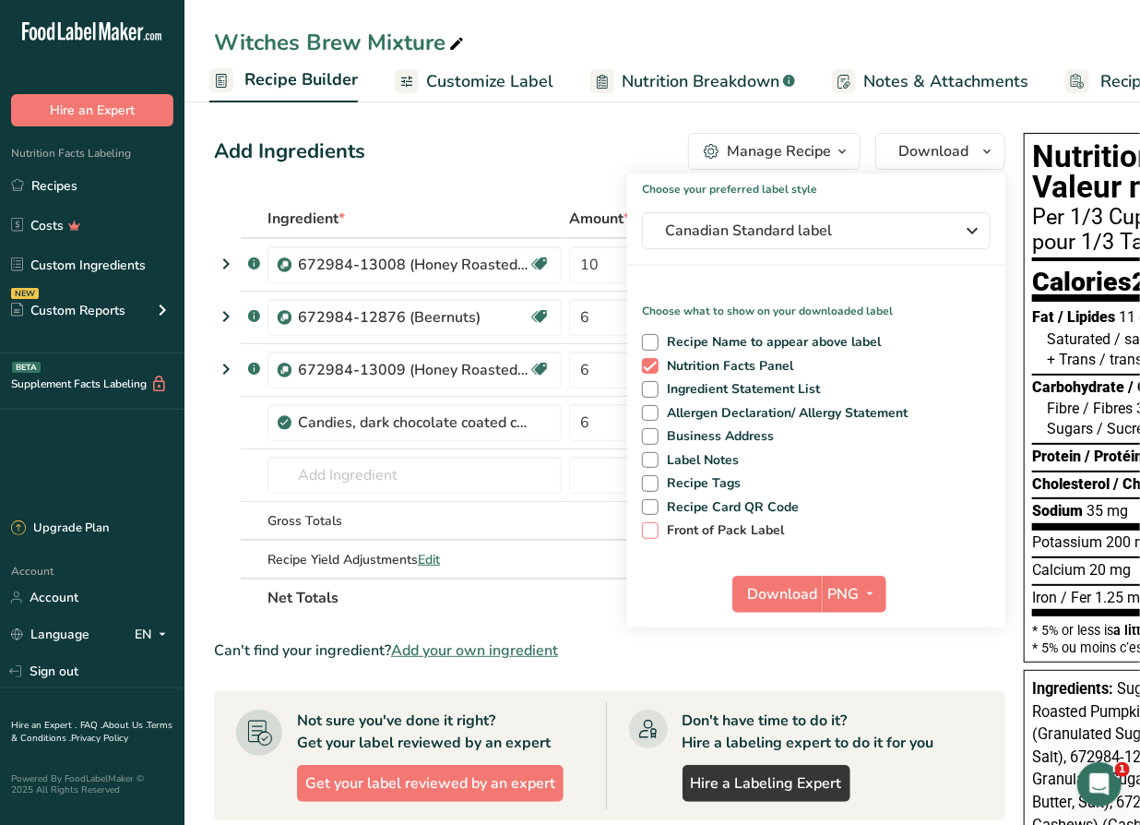
drag, startPoint x: 726, startPoint y: 526, endPoint x: 735, endPoint y: 534, distance: 12.4
click at [726, 526] on span "Front of Pack Label" at bounding box center [722, 530] width 126 height 17
click at [654, 526] on input "Front of Pack Label" at bounding box center [648, 530] width 12 height 12
checkbox input "true"
click at [784, 597] on span "Download" at bounding box center [783, 594] width 70 height 22
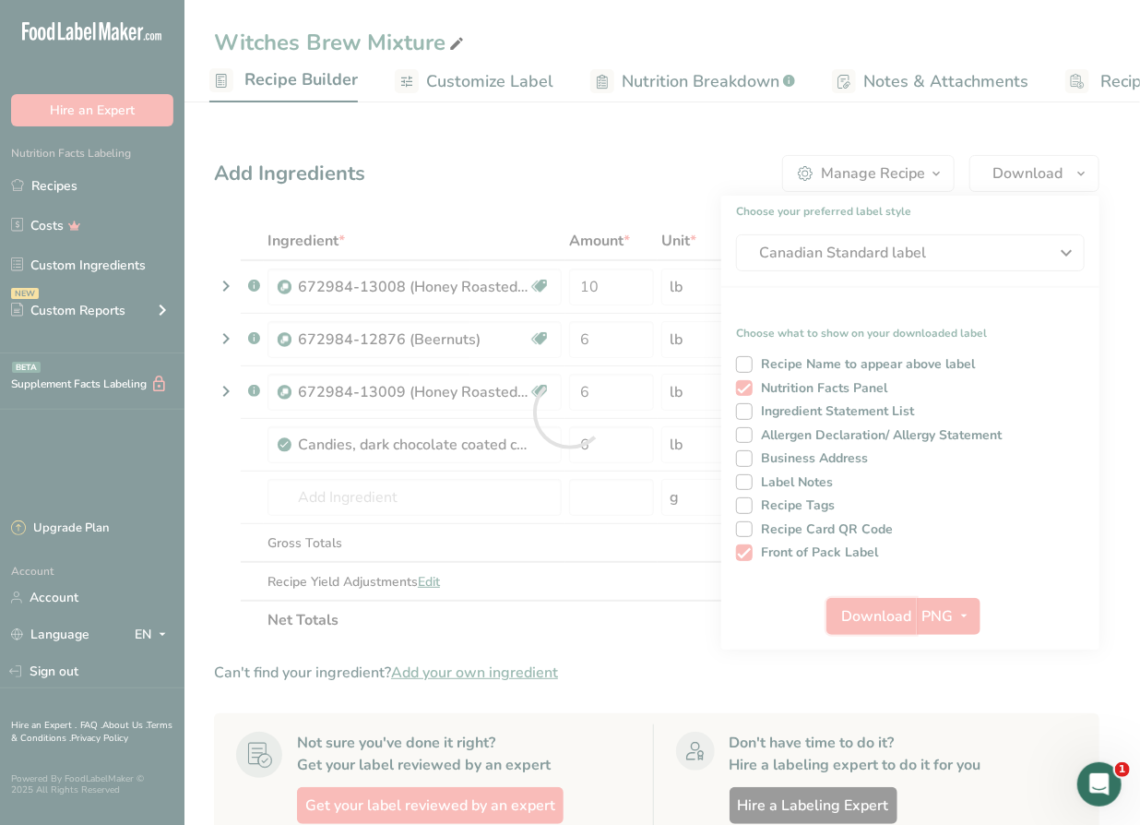
scroll to position [0, 0]
